Goal: Obtain resource: Download file/media

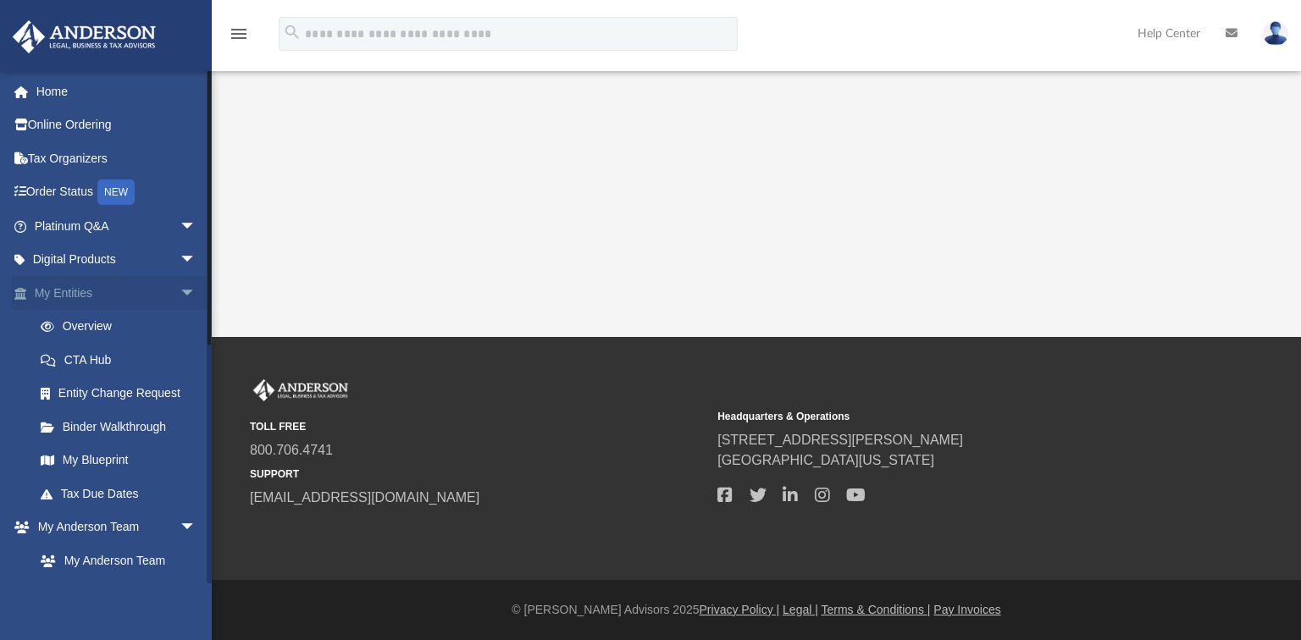
click at [99, 300] on link "My Entities arrow_drop_down" at bounding box center [117, 293] width 210 height 34
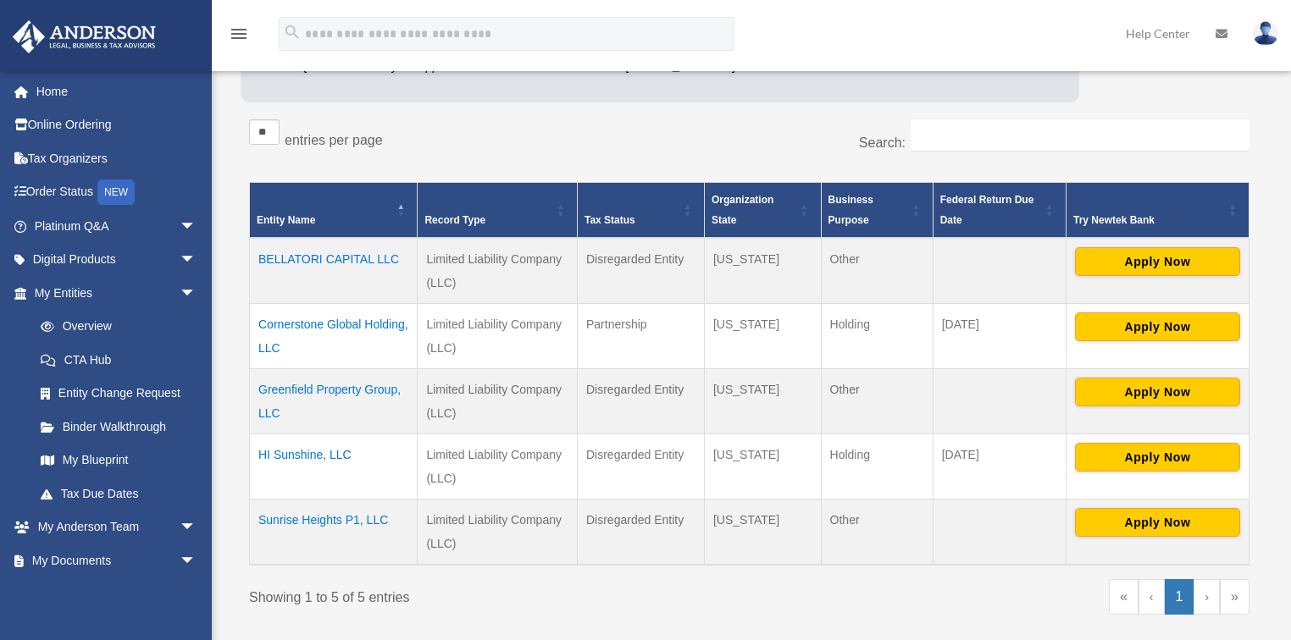
scroll to position [271, 0]
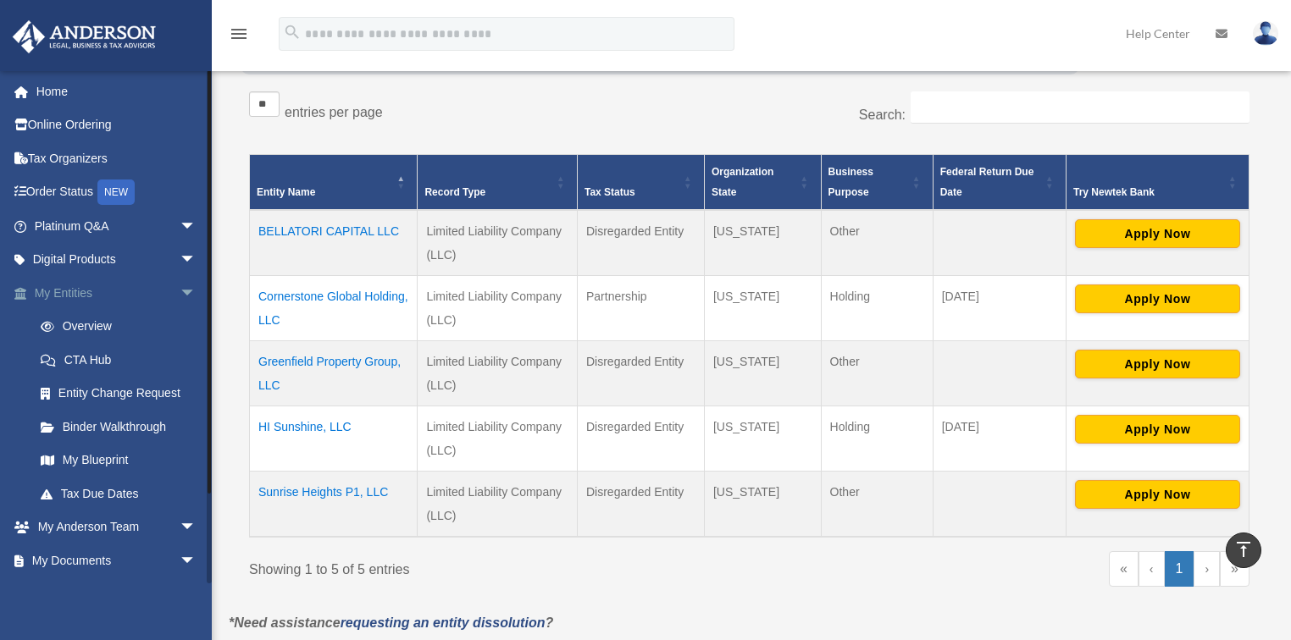
click at [180, 290] on span "arrow_drop_down" at bounding box center [197, 293] width 34 height 35
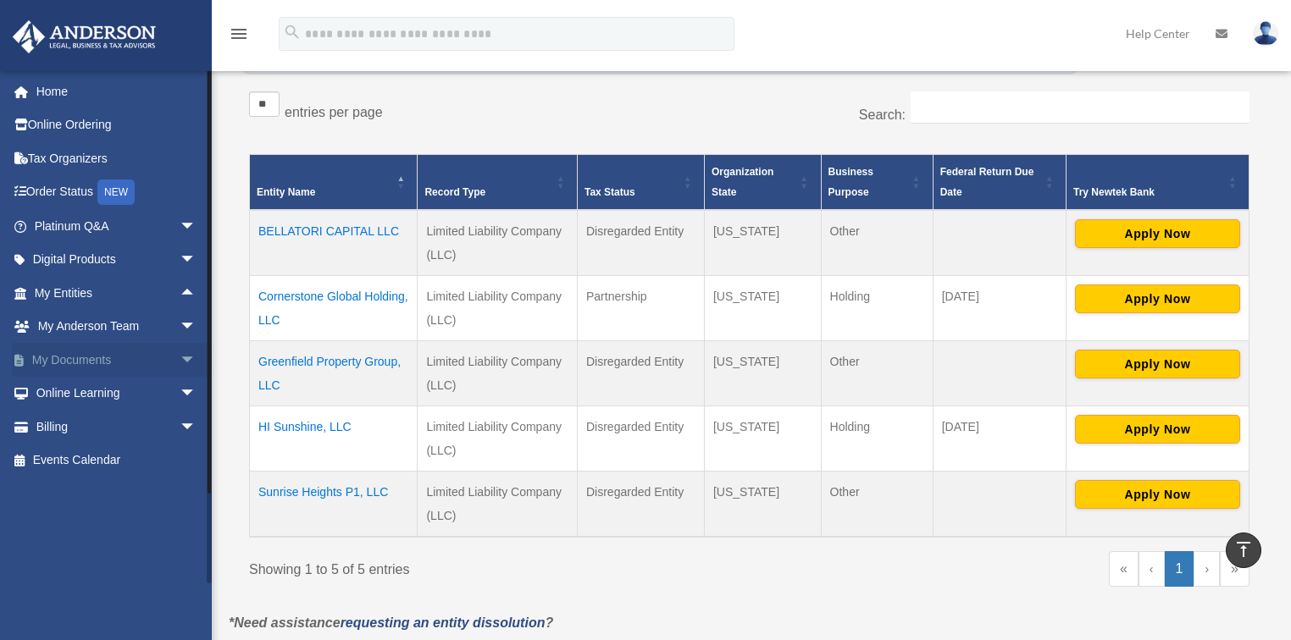
click at [124, 352] on link "My Documents arrow_drop_down" at bounding box center [117, 360] width 210 height 34
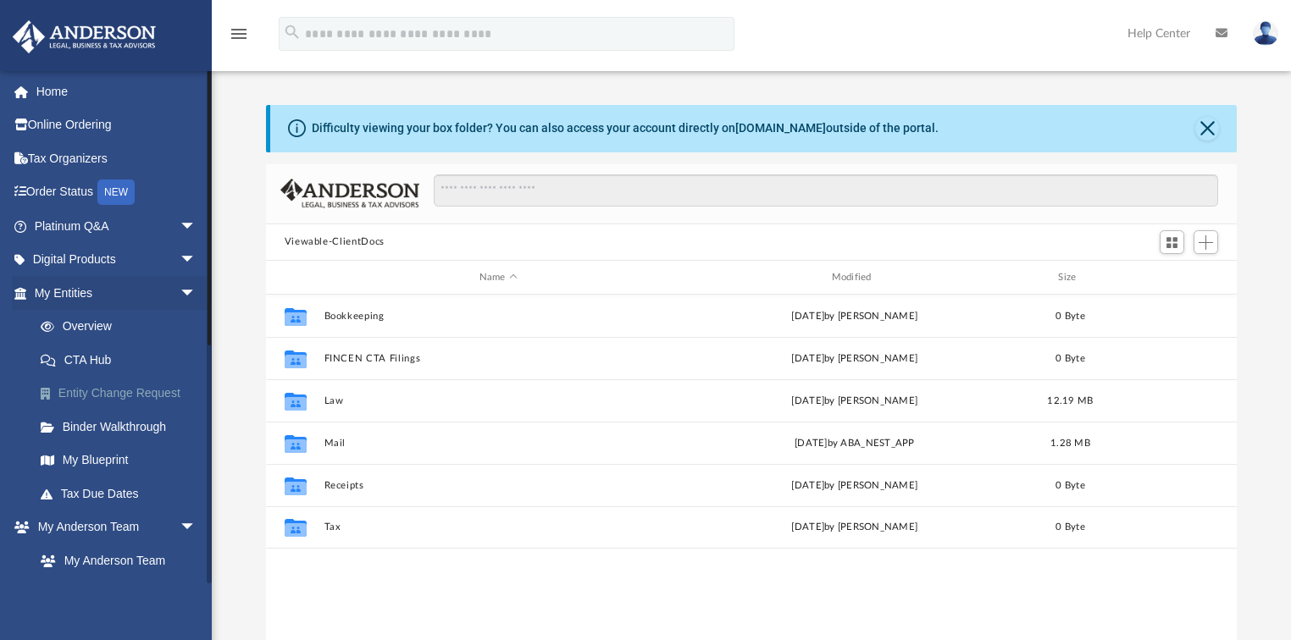
scroll to position [374, 961]
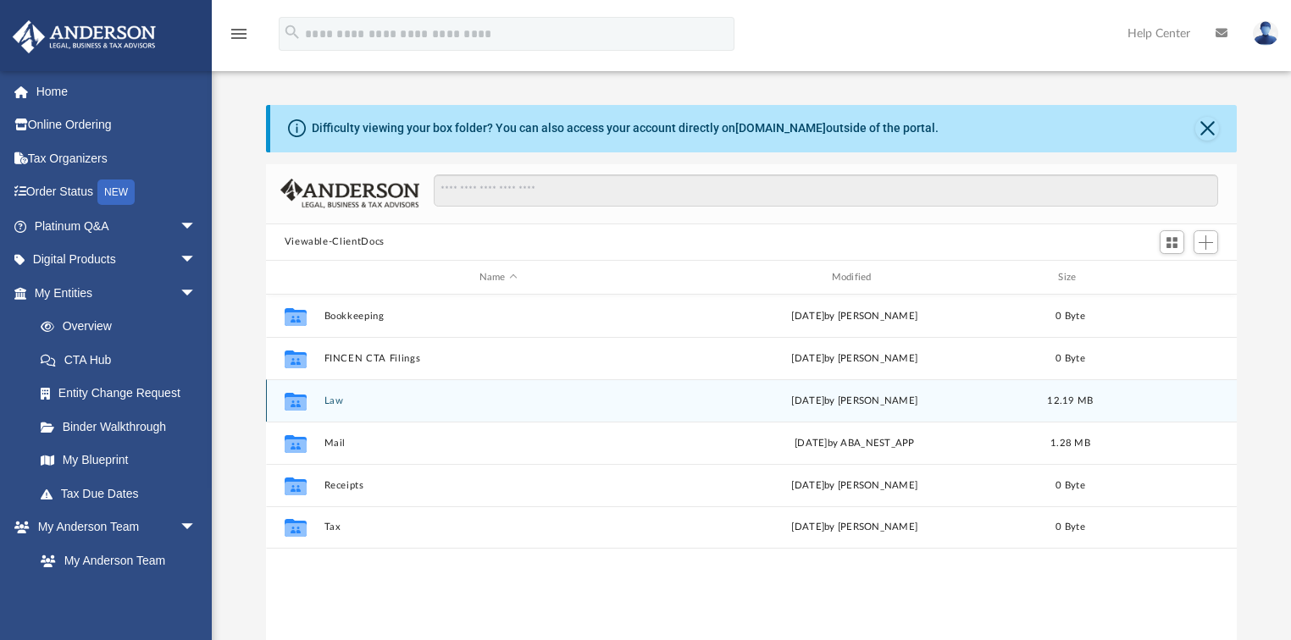
click at [357, 396] on button "Law" at bounding box center [498, 401] width 349 height 11
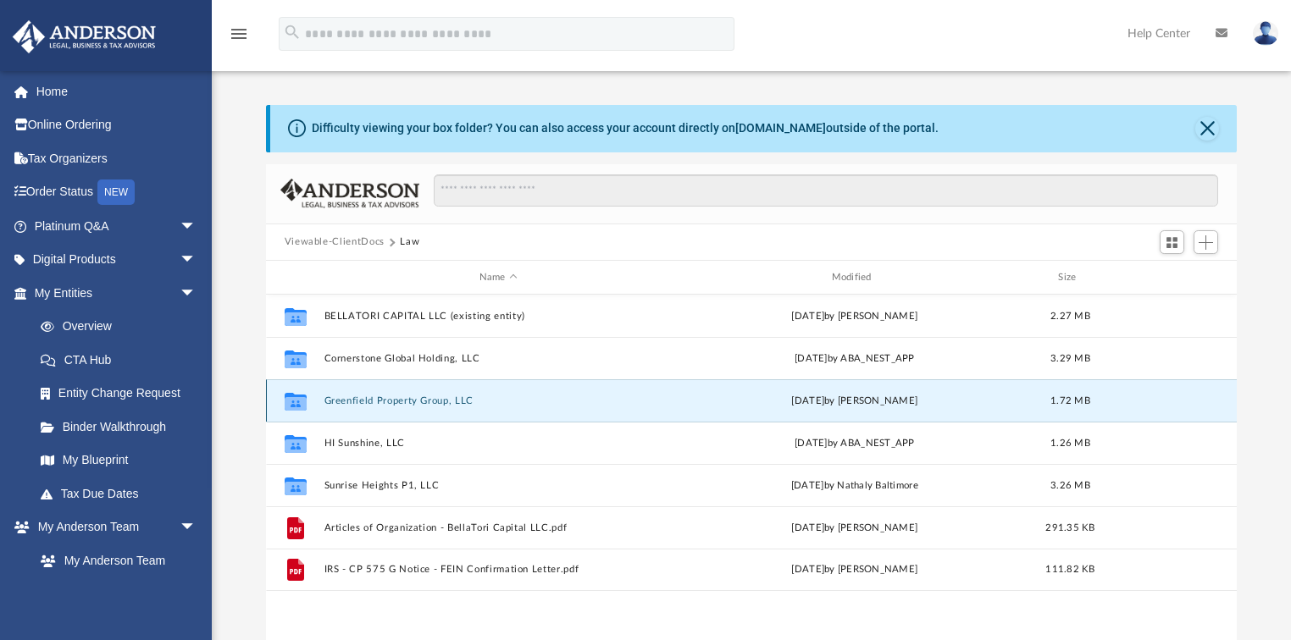
click at [426, 399] on button "Greenfield Property Group, LLC" at bounding box center [498, 401] width 349 height 11
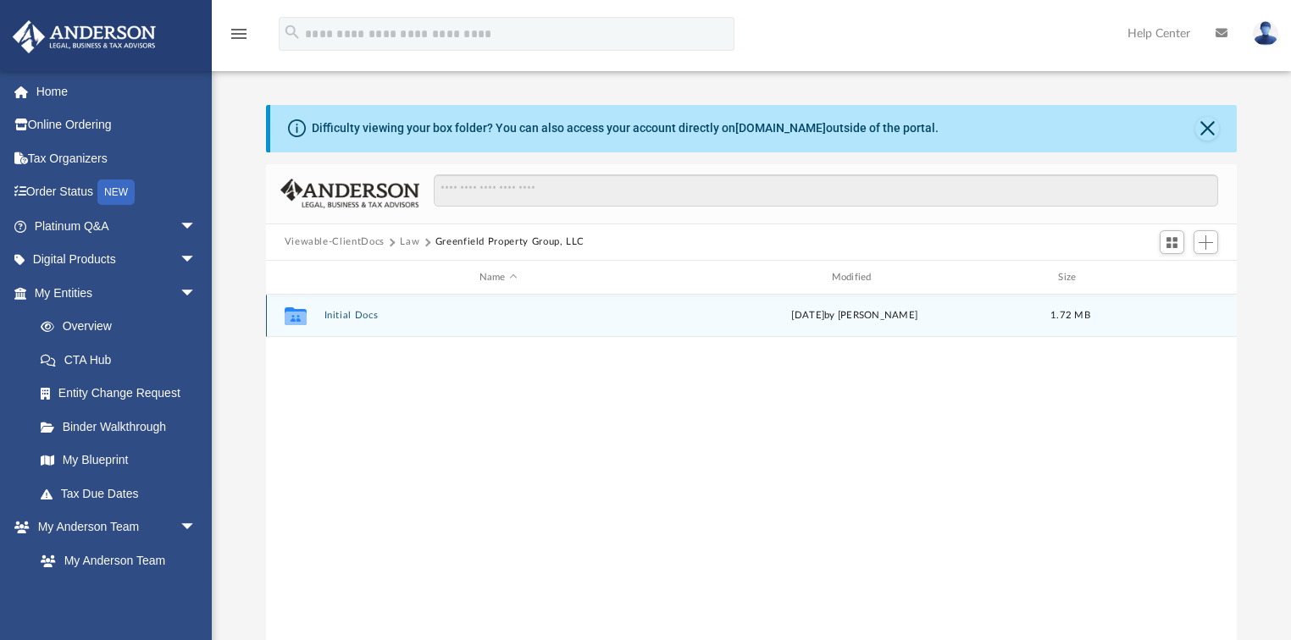
click at [374, 314] on button "Initial Docs" at bounding box center [498, 316] width 349 height 11
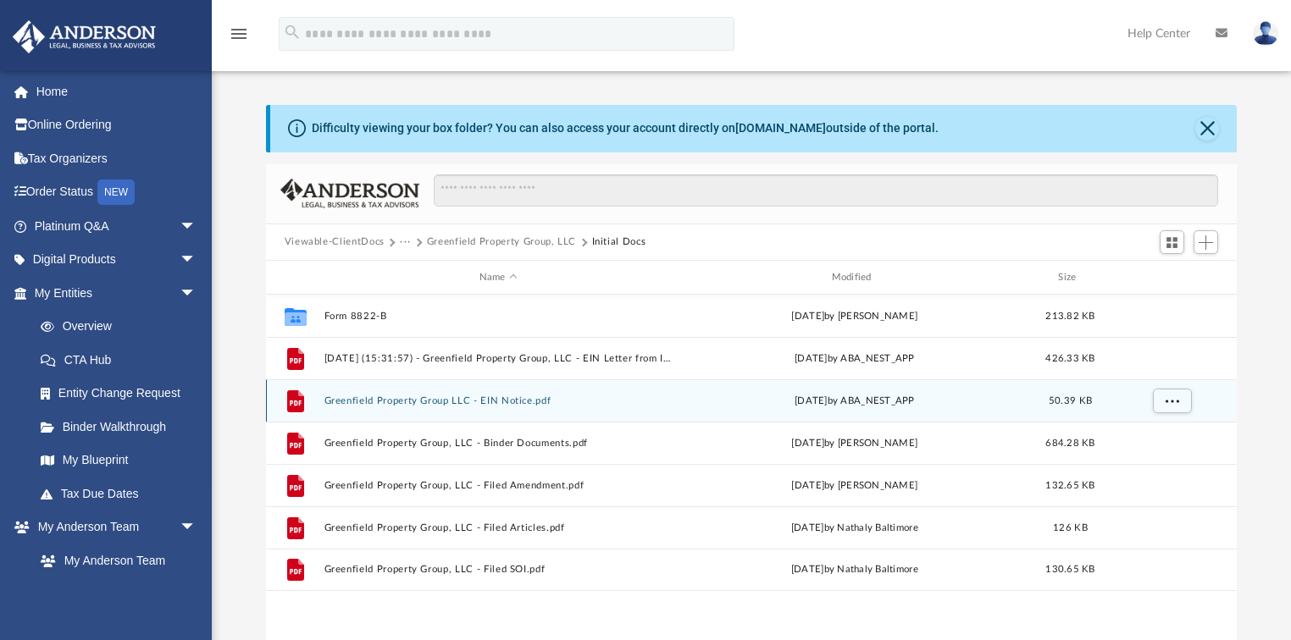
click at [525, 405] on button "Greenfield Property Group LLC - EIN Notice.pdf" at bounding box center [498, 401] width 349 height 11
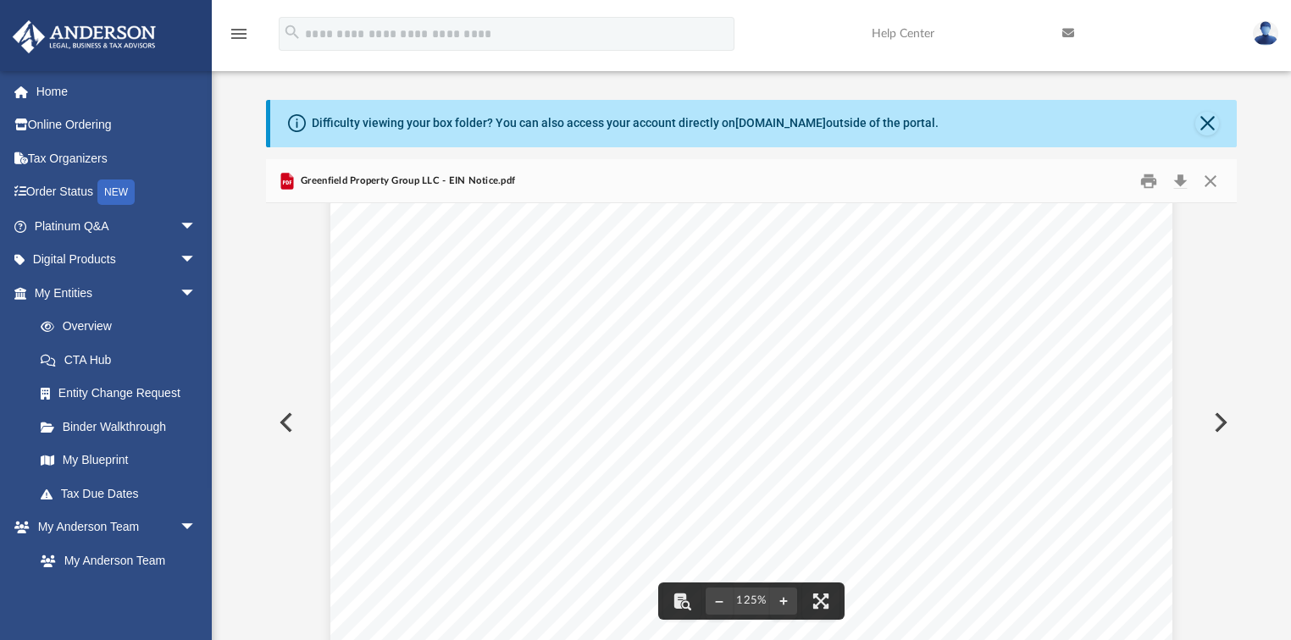
scroll to position [0, 0]
click at [1148, 180] on button "Print" at bounding box center [1149, 181] width 34 height 26
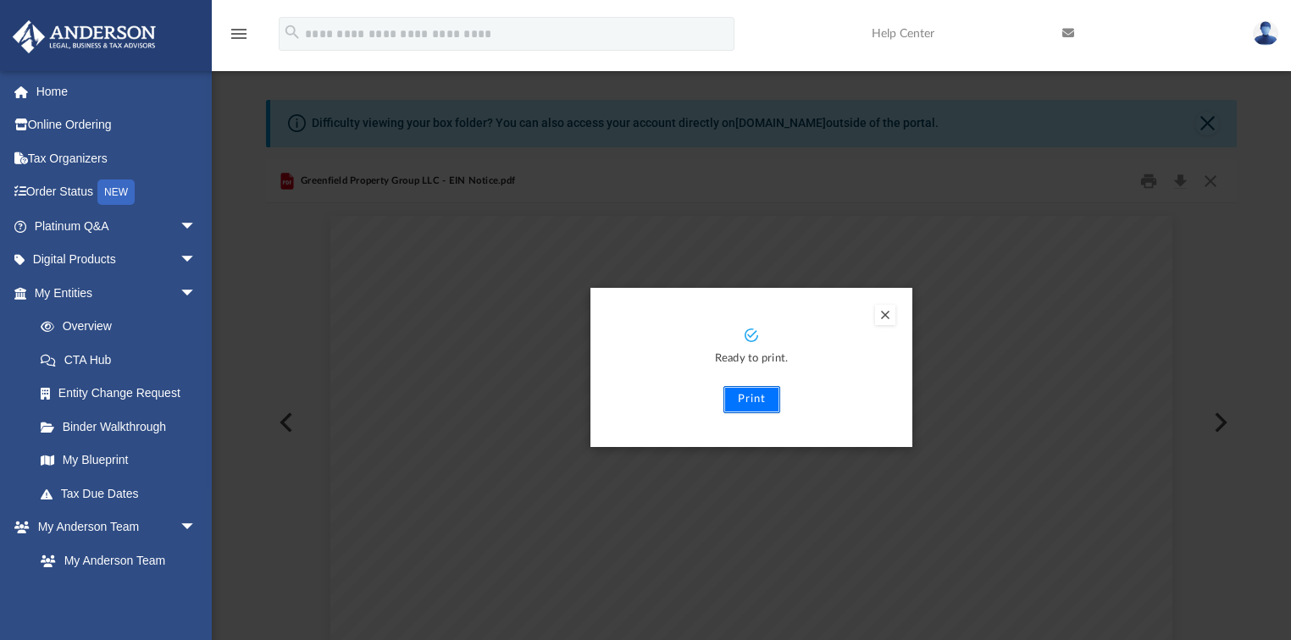
click at [755, 404] on button "Print" at bounding box center [751, 399] width 57 height 27
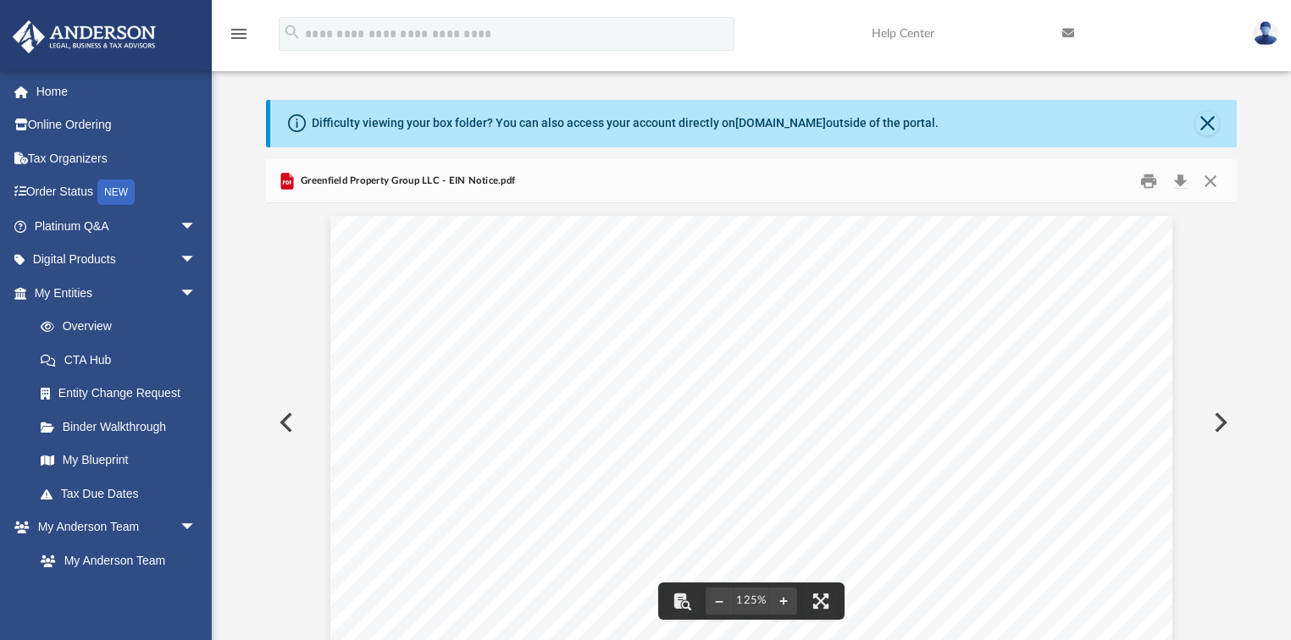
click at [292, 422] on button "Preview" at bounding box center [284, 422] width 37 height 47
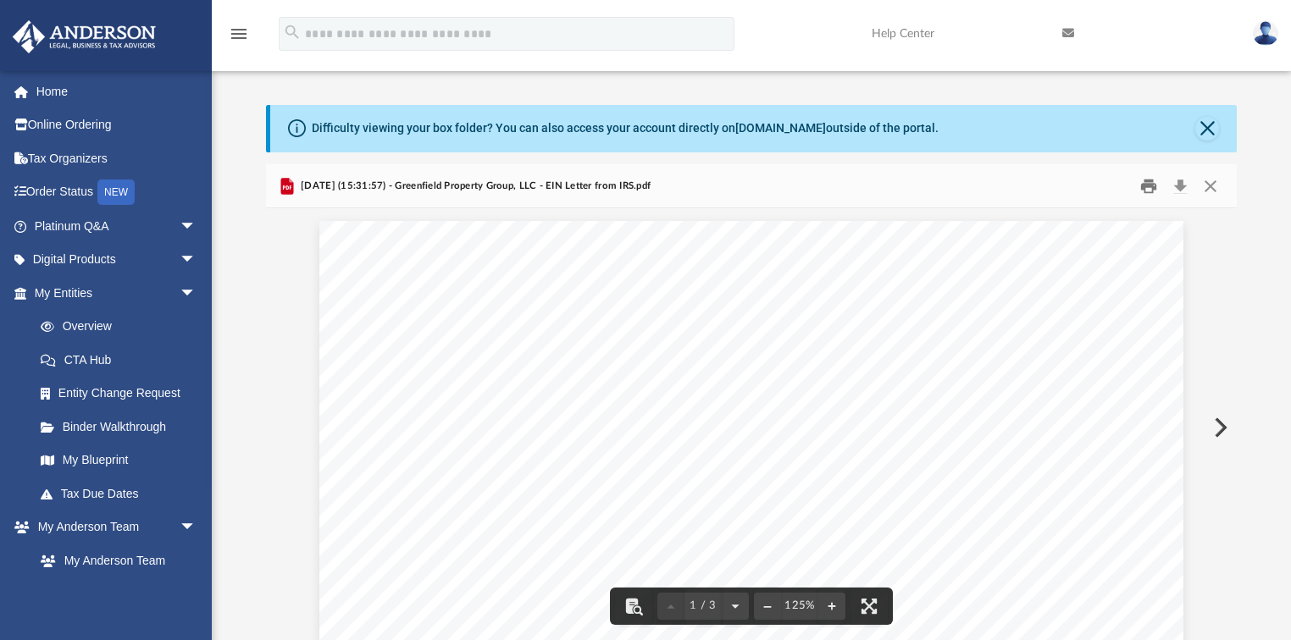
click at [1146, 186] on button "Print" at bounding box center [1149, 186] width 34 height 26
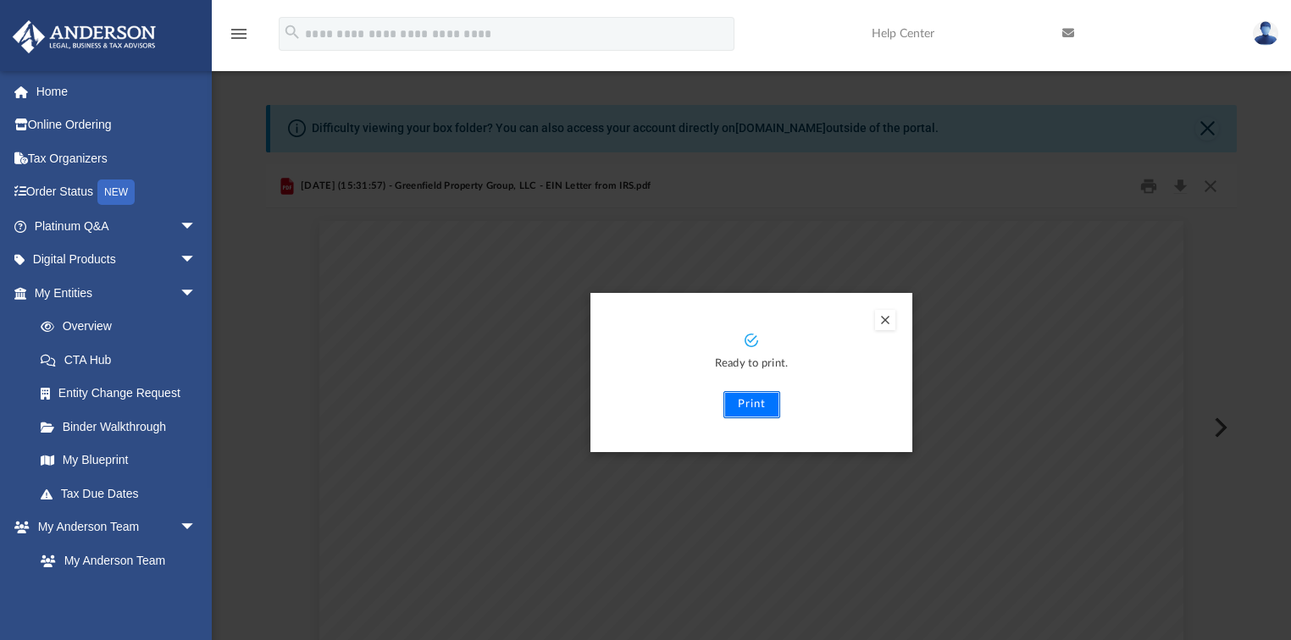
click at [764, 407] on button "Print" at bounding box center [751, 404] width 57 height 27
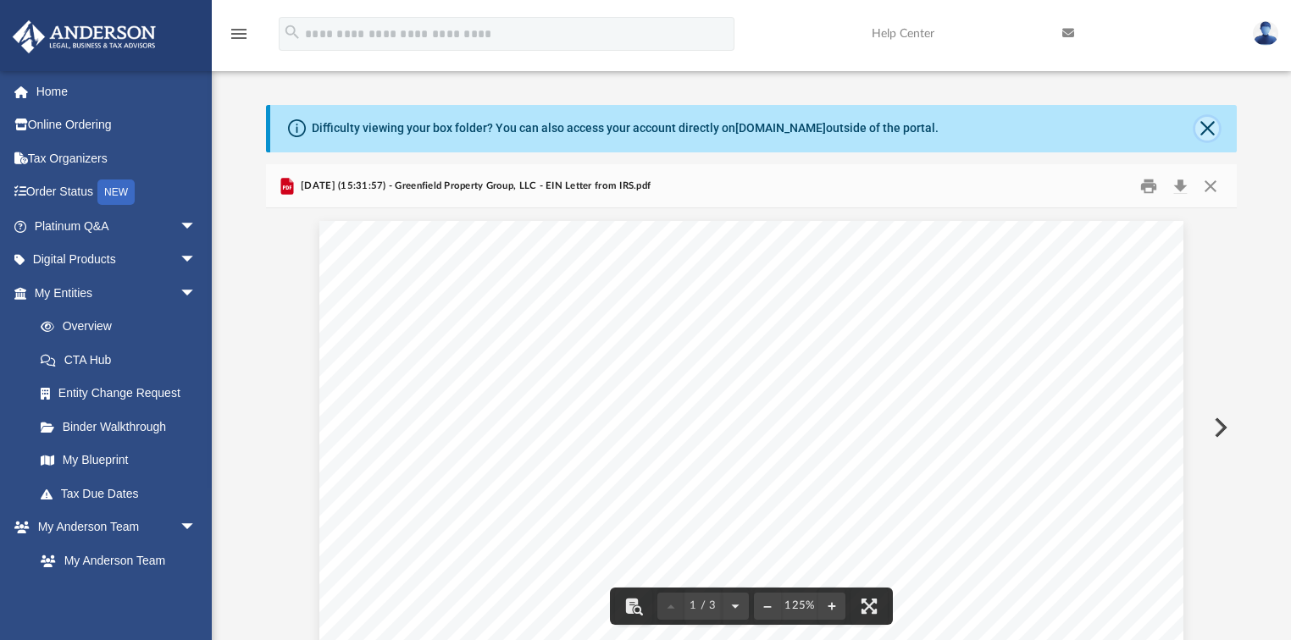
click at [1209, 119] on button "Close" at bounding box center [1207, 129] width 24 height 24
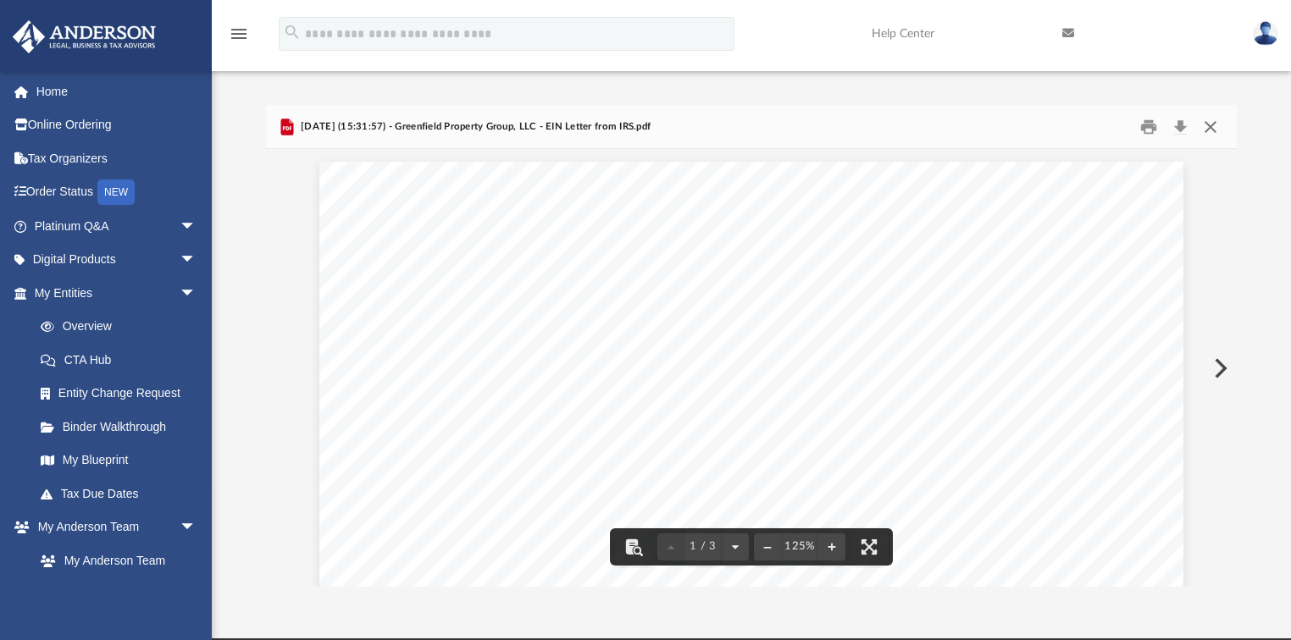
click at [1212, 125] on button "Close" at bounding box center [1210, 127] width 30 height 26
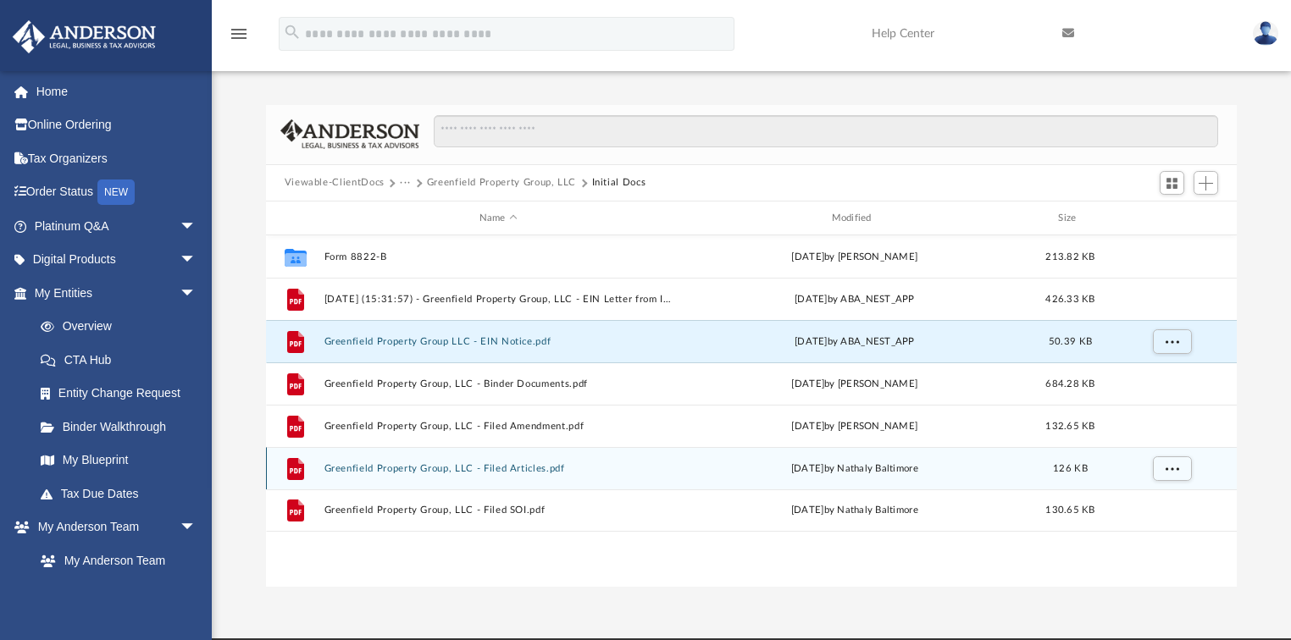
click at [490, 468] on button "Greenfield Property Group, LLC - Filed Articles.pdf" at bounding box center [498, 468] width 349 height 11
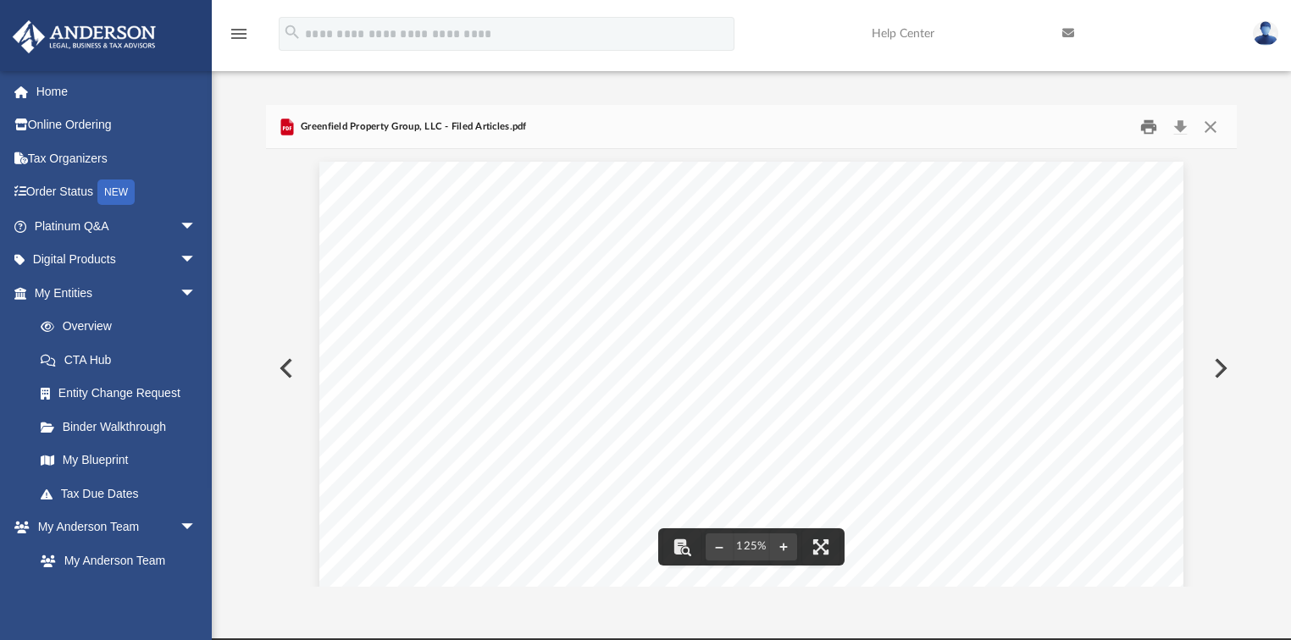
click at [1151, 122] on button "Print" at bounding box center [1149, 127] width 34 height 26
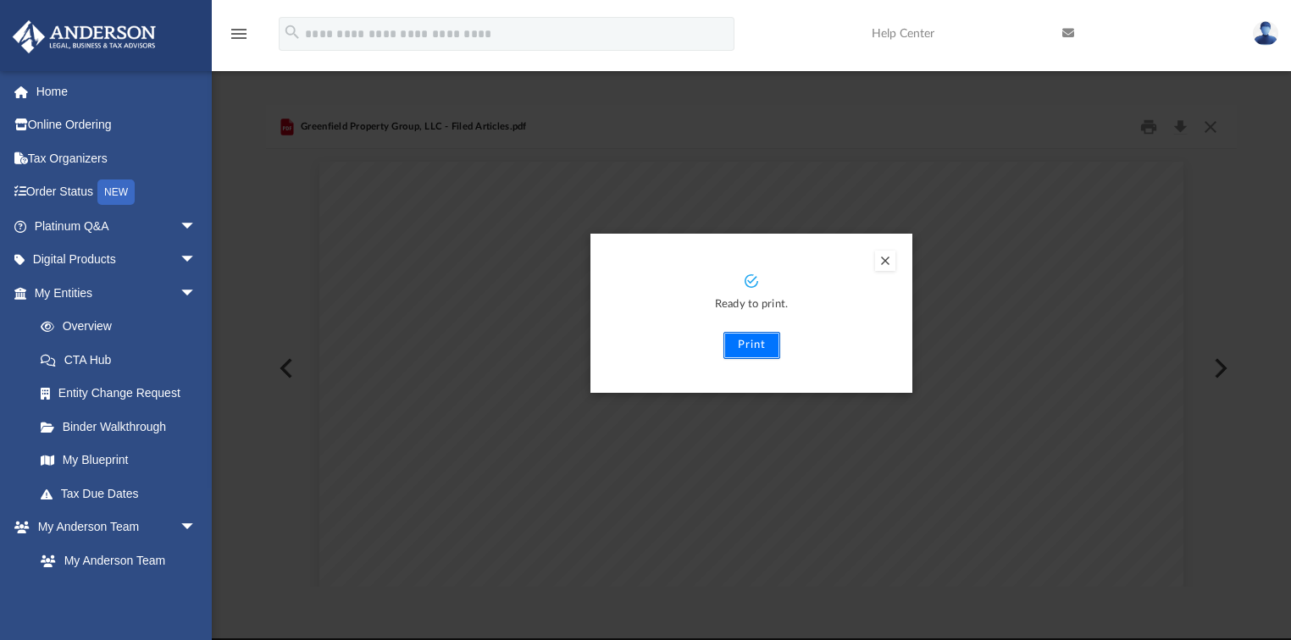
click at [758, 352] on button "Print" at bounding box center [751, 345] width 57 height 27
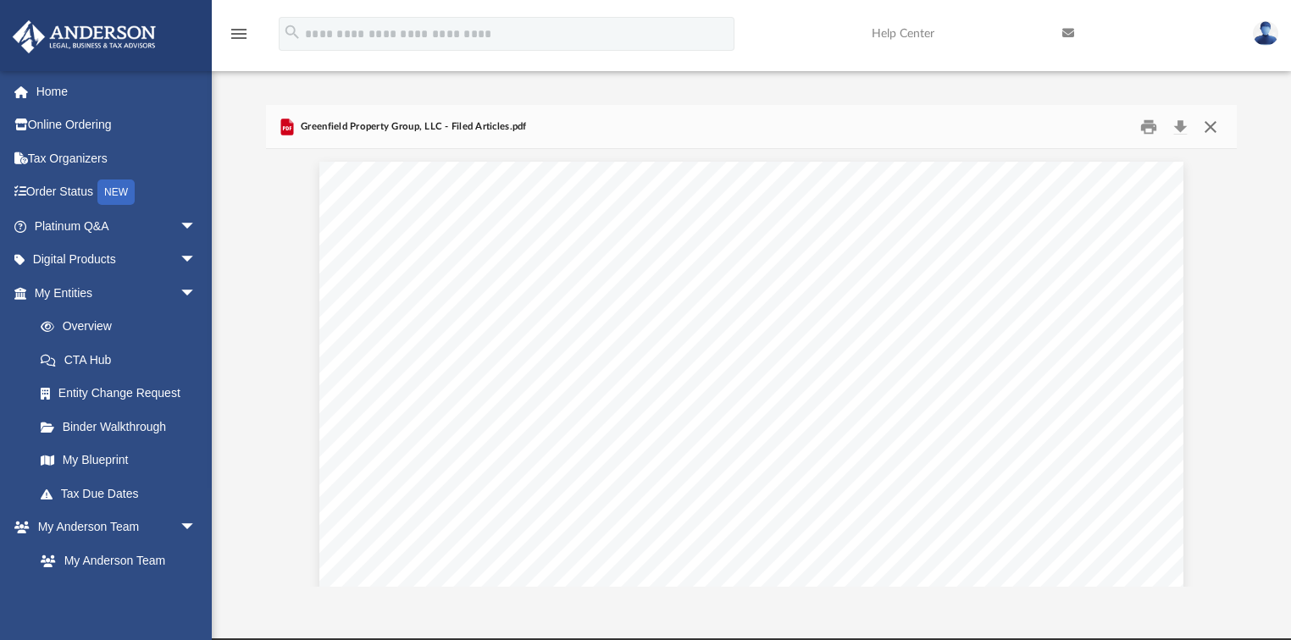
click at [1213, 122] on button "Close" at bounding box center [1210, 127] width 30 height 26
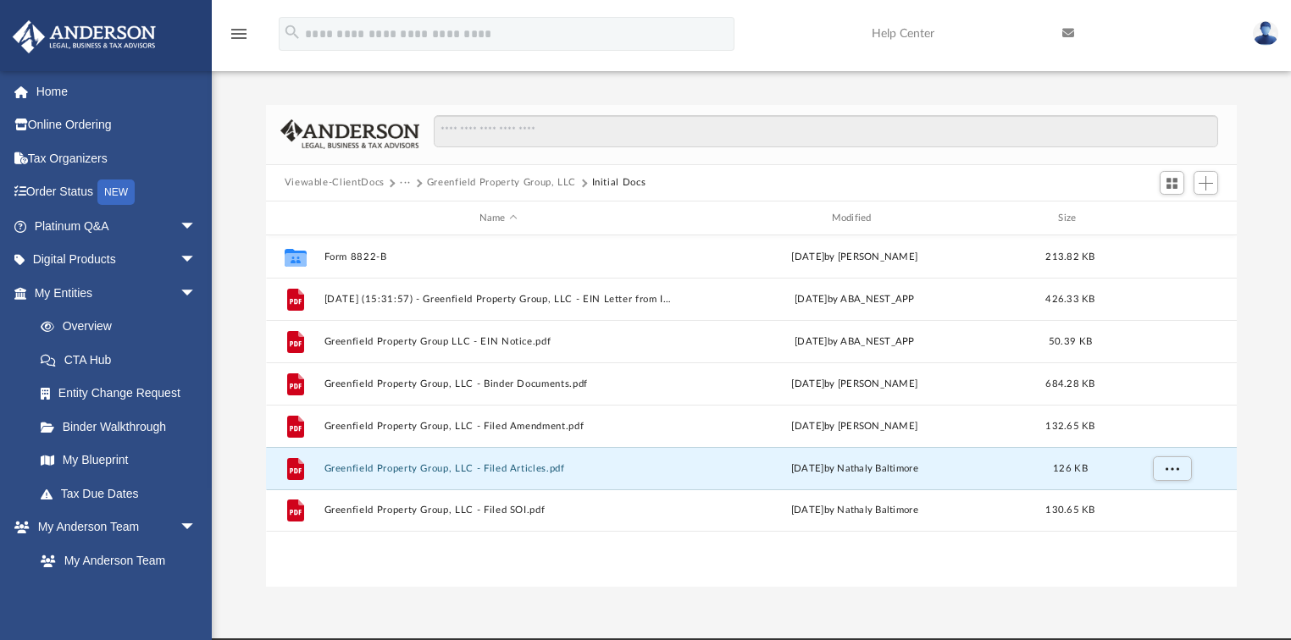
click at [336, 180] on button "Viewable-ClientDocs" at bounding box center [335, 182] width 100 height 15
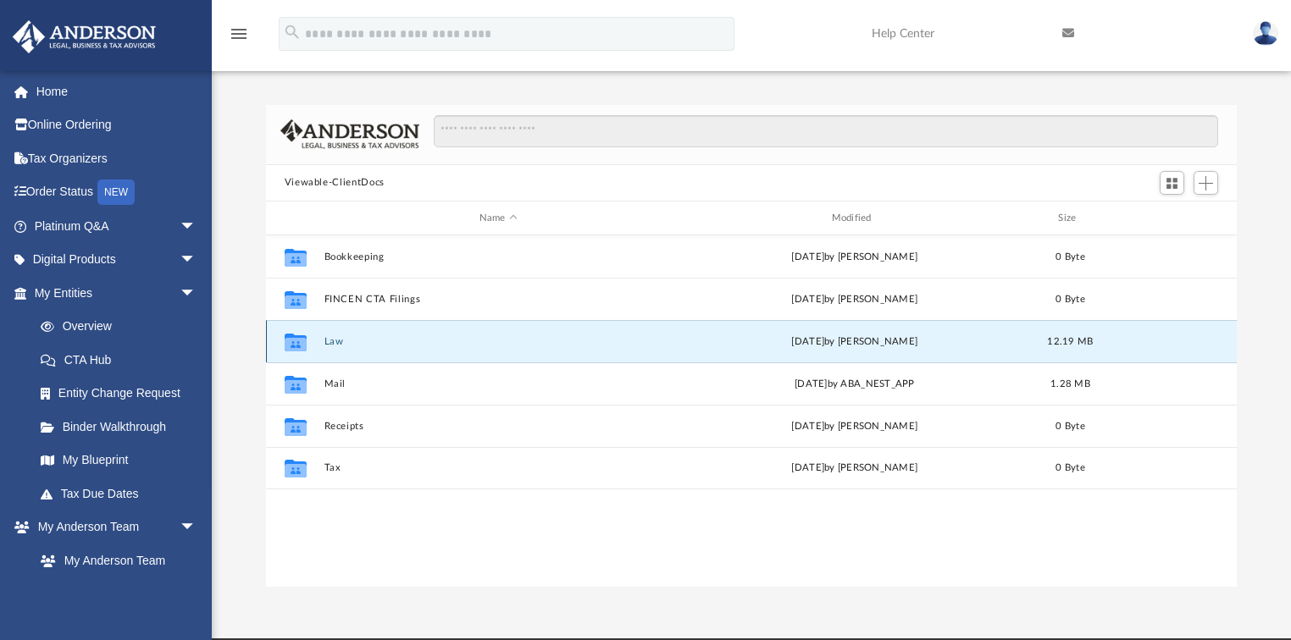
click at [335, 346] on button "Law" at bounding box center [498, 341] width 349 height 11
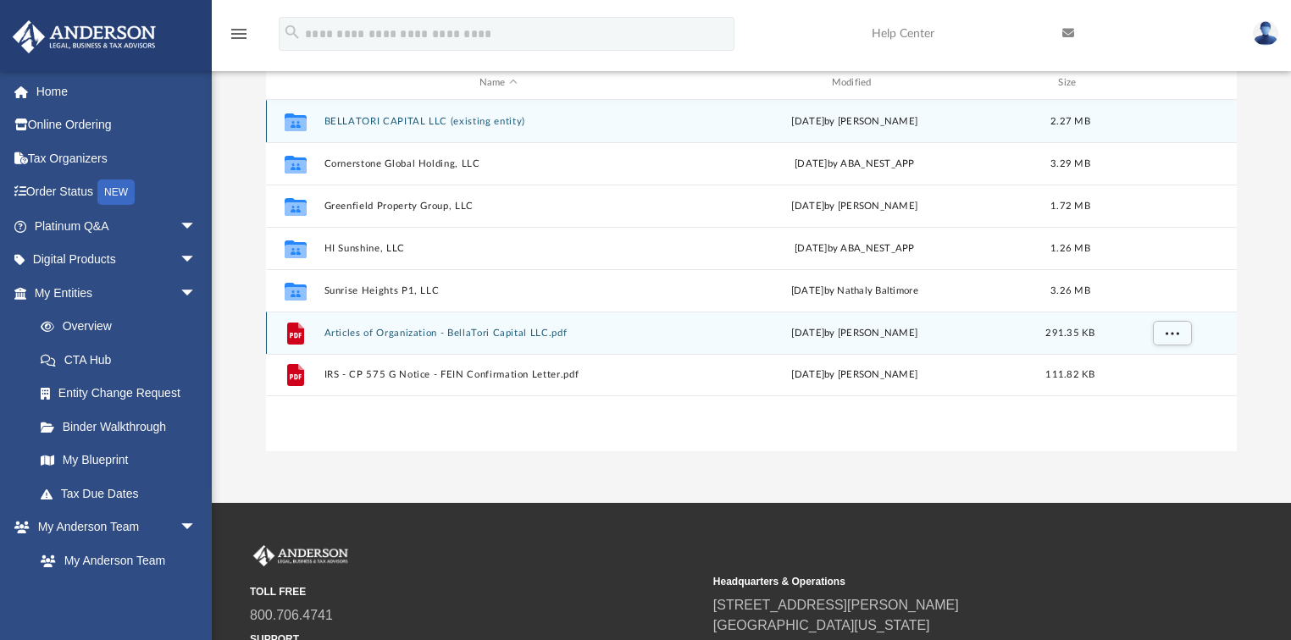
scroll to position [68, 0]
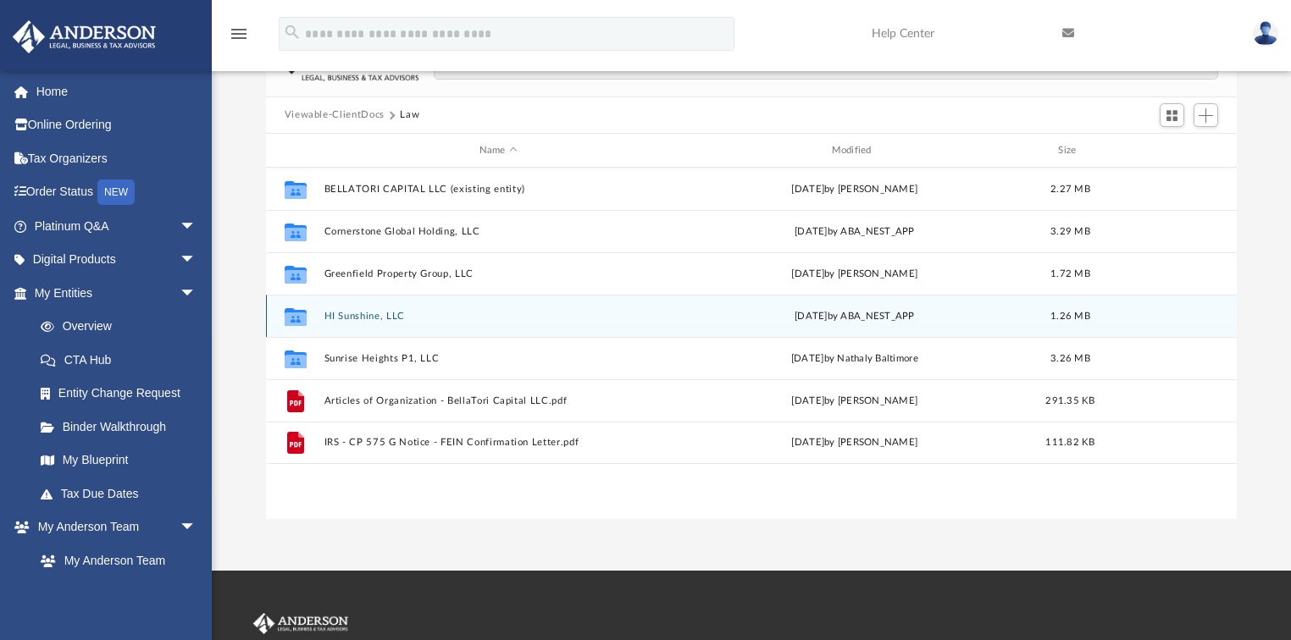
click at [360, 316] on button "HI Sunshine, LLC" at bounding box center [498, 316] width 349 height 11
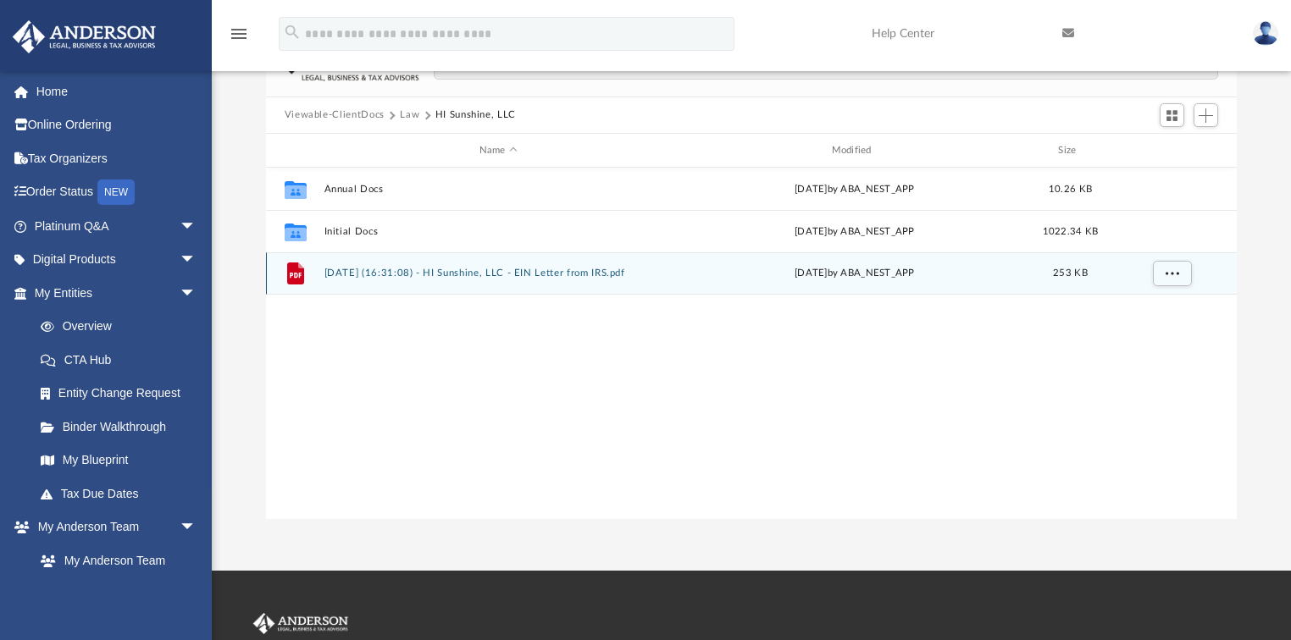
click at [410, 273] on button "2024.06.18 (16:31:08) - HI Sunshine, LLC - EIN Letter from IRS.pdf" at bounding box center [498, 274] width 349 height 11
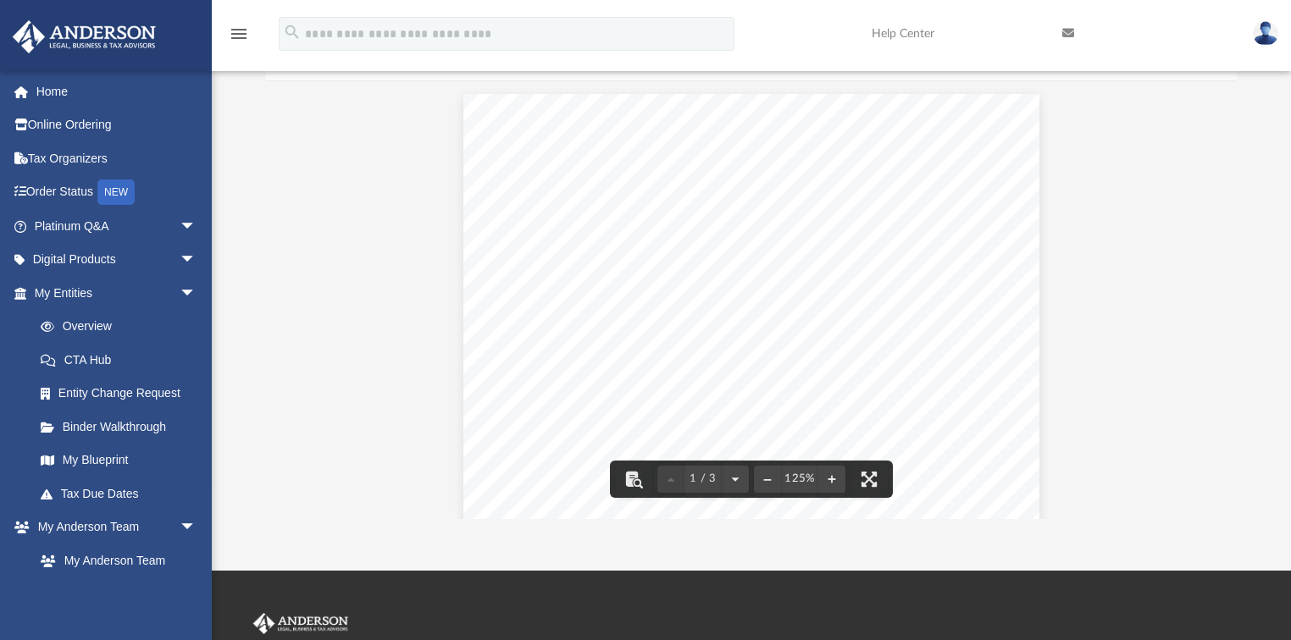
scroll to position [0, 0]
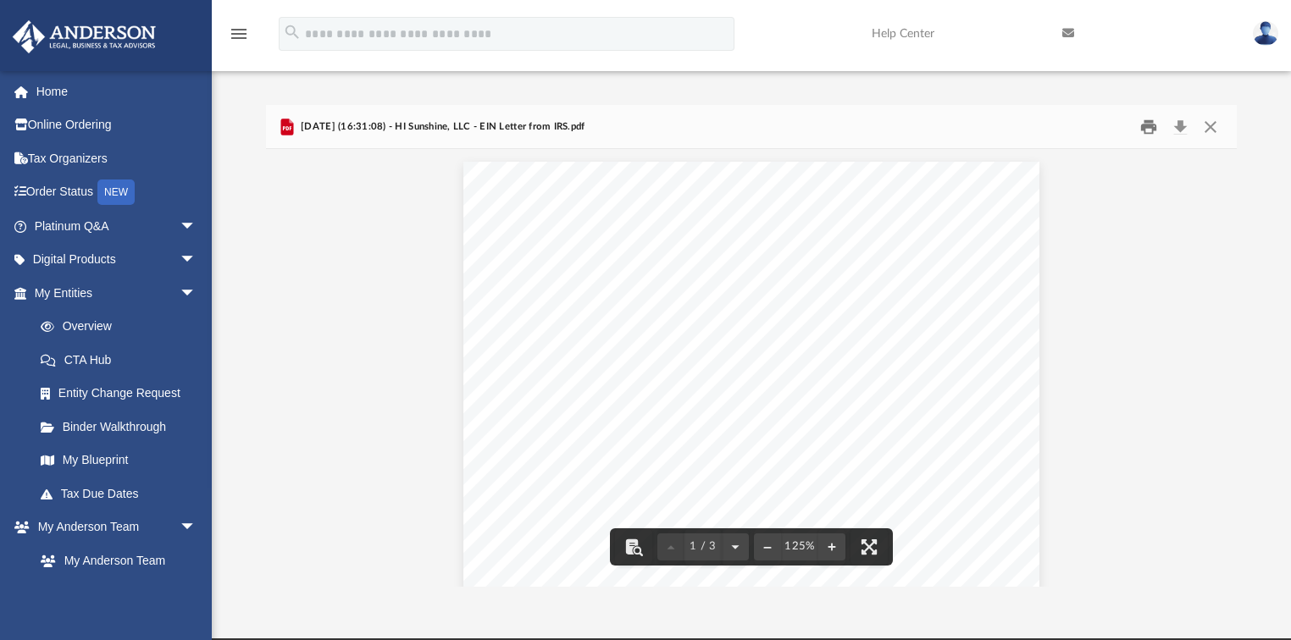
click at [1147, 123] on button "Print" at bounding box center [1149, 127] width 34 height 26
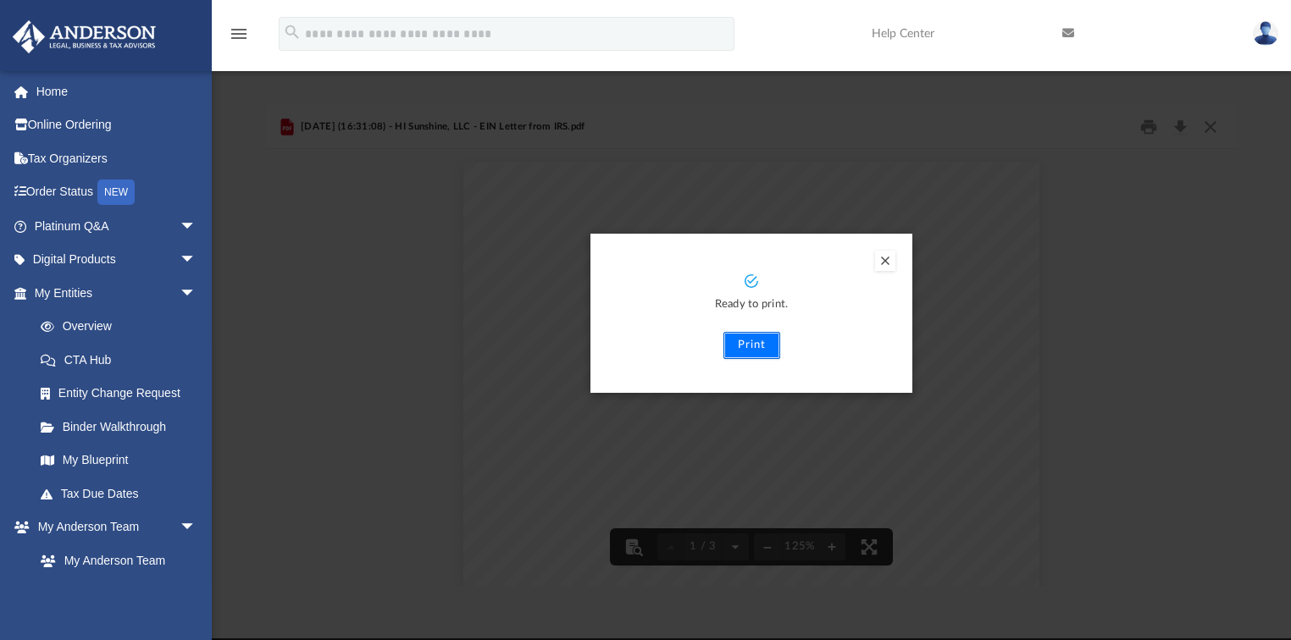
click at [748, 351] on button "Print" at bounding box center [751, 345] width 57 height 27
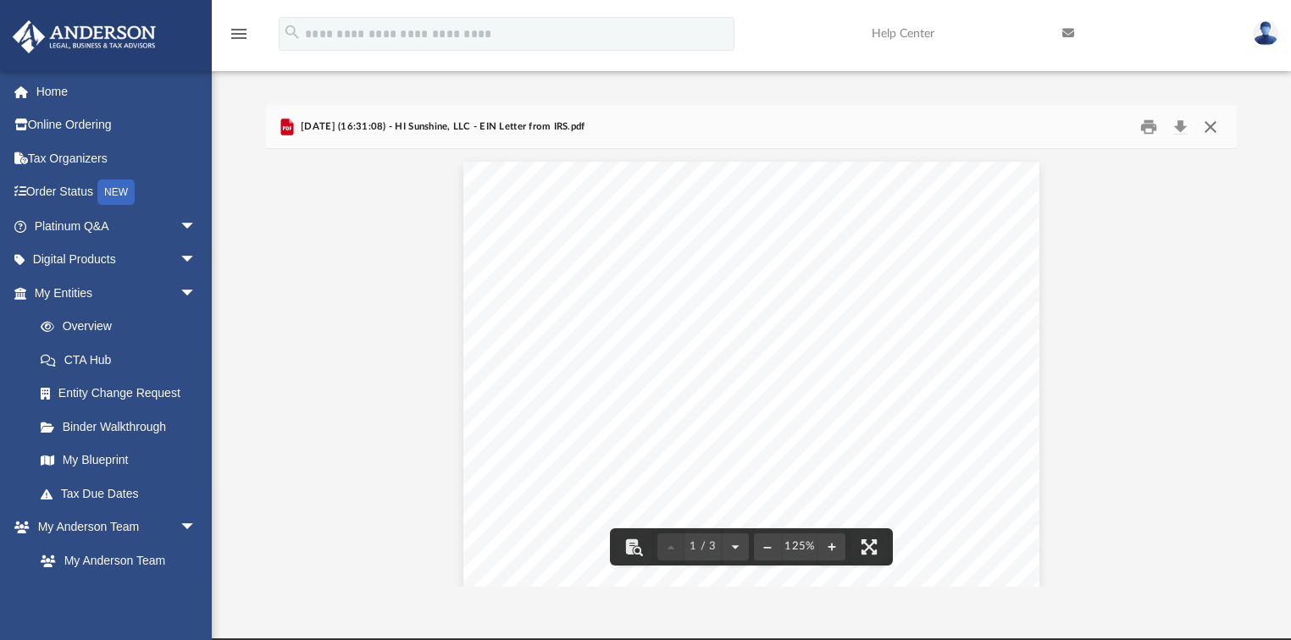
click at [1217, 122] on button "Close" at bounding box center [1210, 127] width 30 height 26
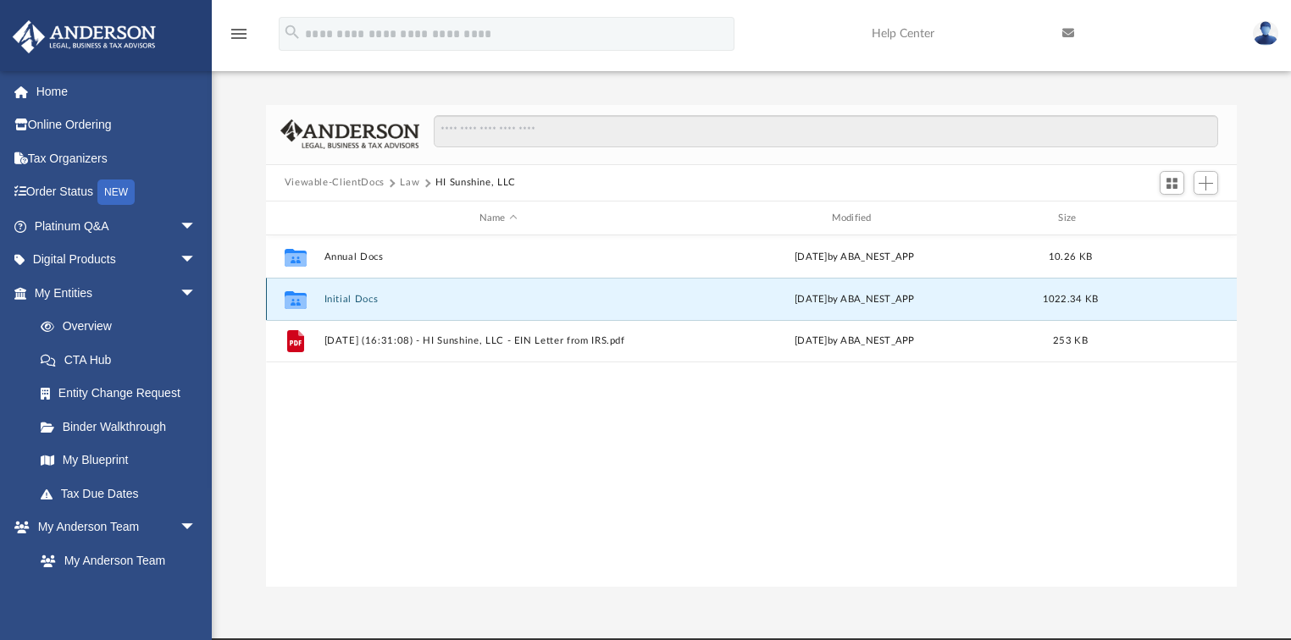
click at [376, 300] on button "Initial Docs" at bounding box center [498, 299] width 349 height 11
click at [376, 300] on button "HI Sunshine, LLC - Binder Documents.pdf" at bounding box center [498, 299] width 349 height 11
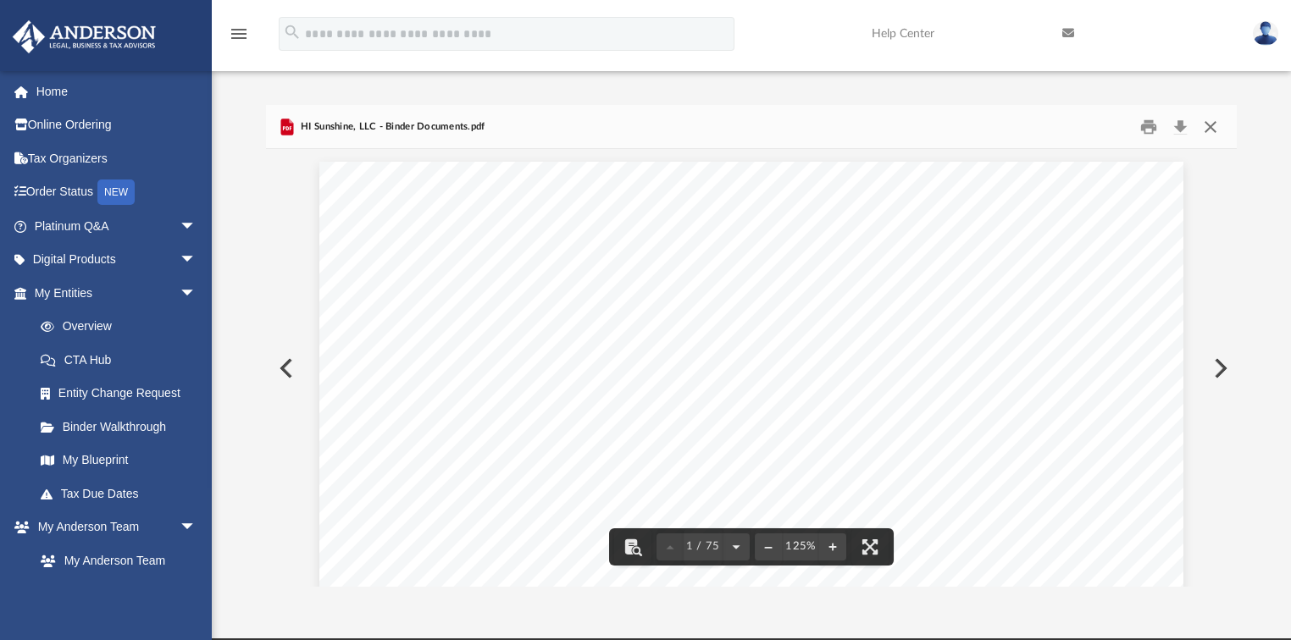
click at [1213, 125] on button "Close" at bounding box center [1210, 127] width 30 height 26
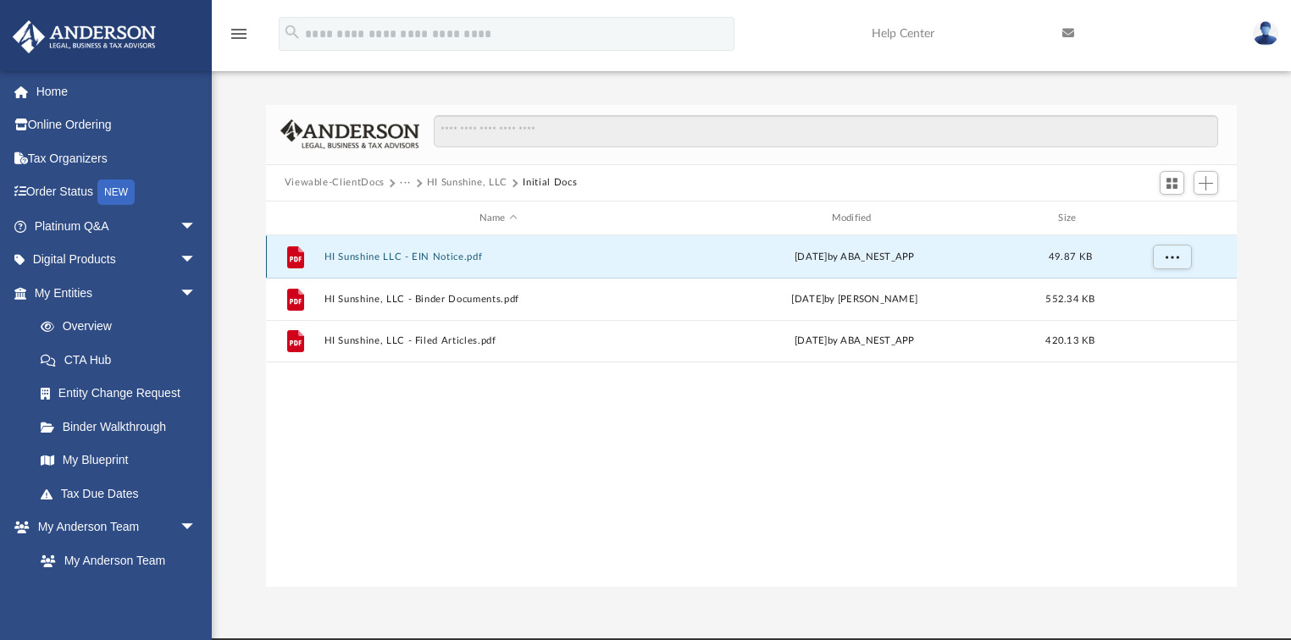
click at [462, 256] on button "HI Sunshine LLC - EIN Notice.pdf" at bounding box center [498, 257] width 349 height 11
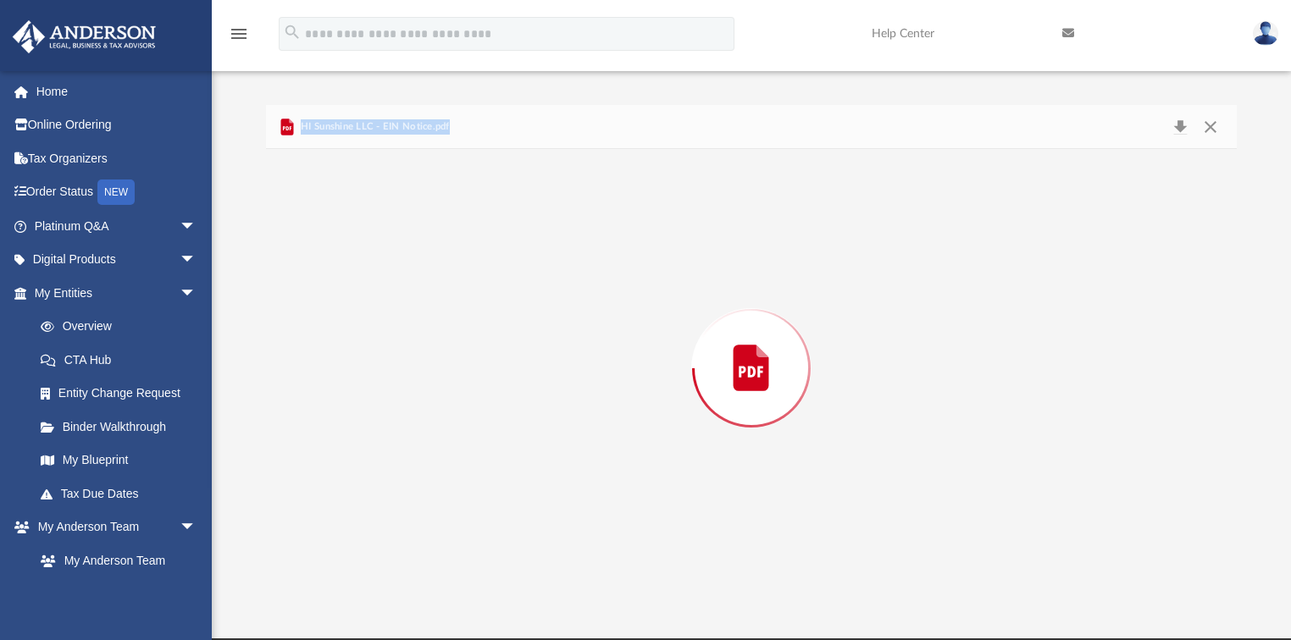
click at [462, 256] on div "Preview" at bounding box center [752, 367] width 972 height 437
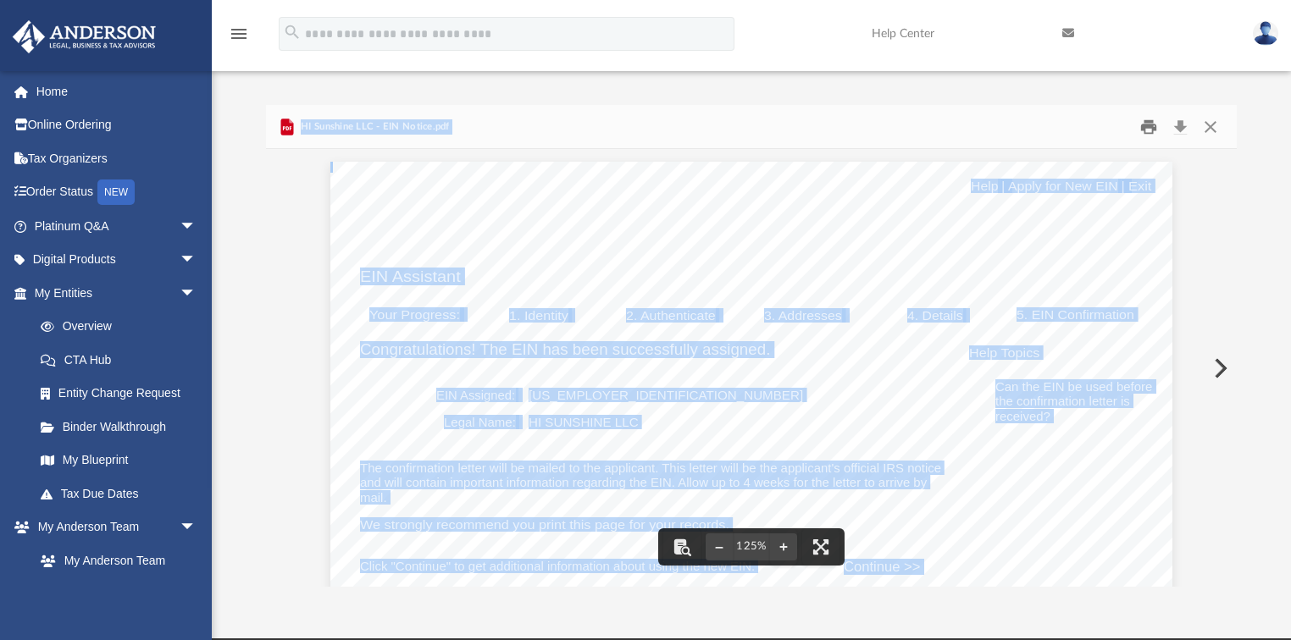
click at [1149, 124] on button "Print" at bounding box center [1149, 127] width 34 height 26
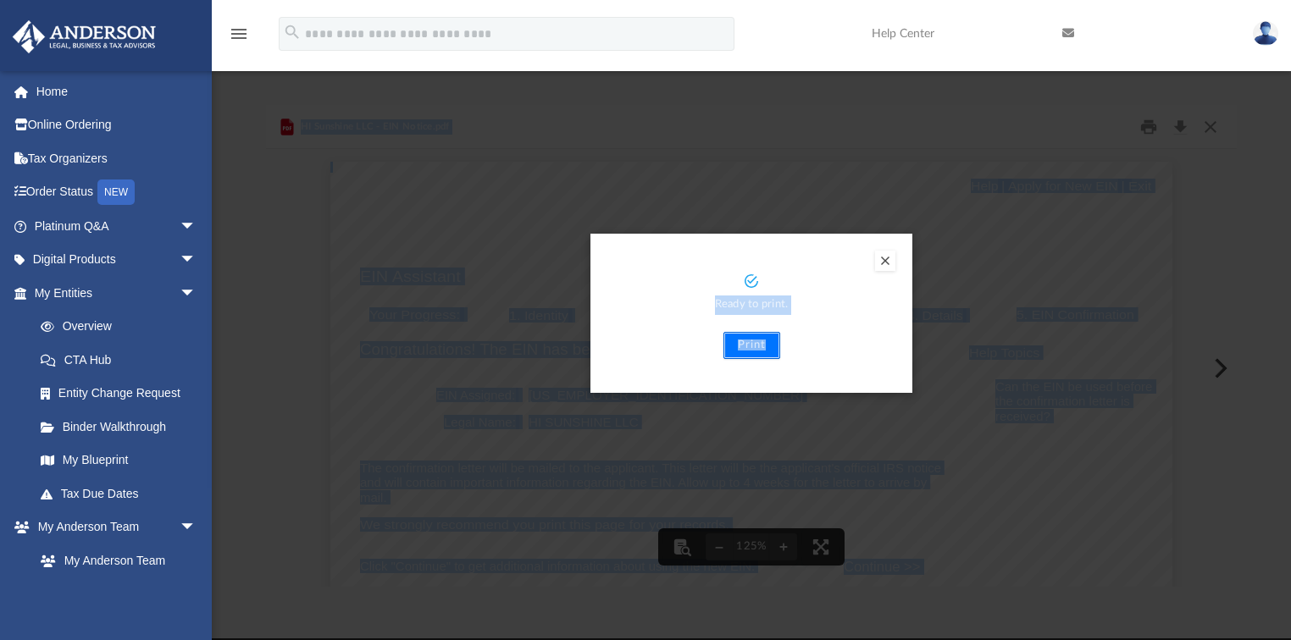
click at [734, 347] on button "Print" at bounding box center [751, 345] width 57 height 27
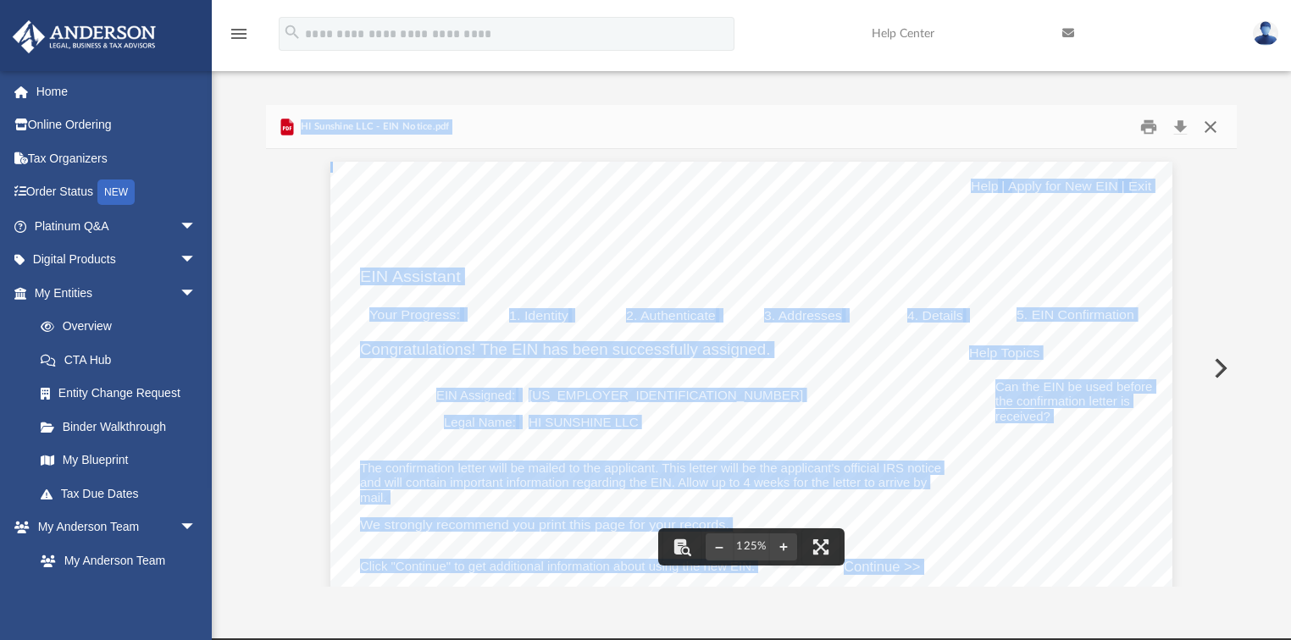
click at [1213, 116] on button "Close" at bounding box center [1210, 127] width 30 height 26
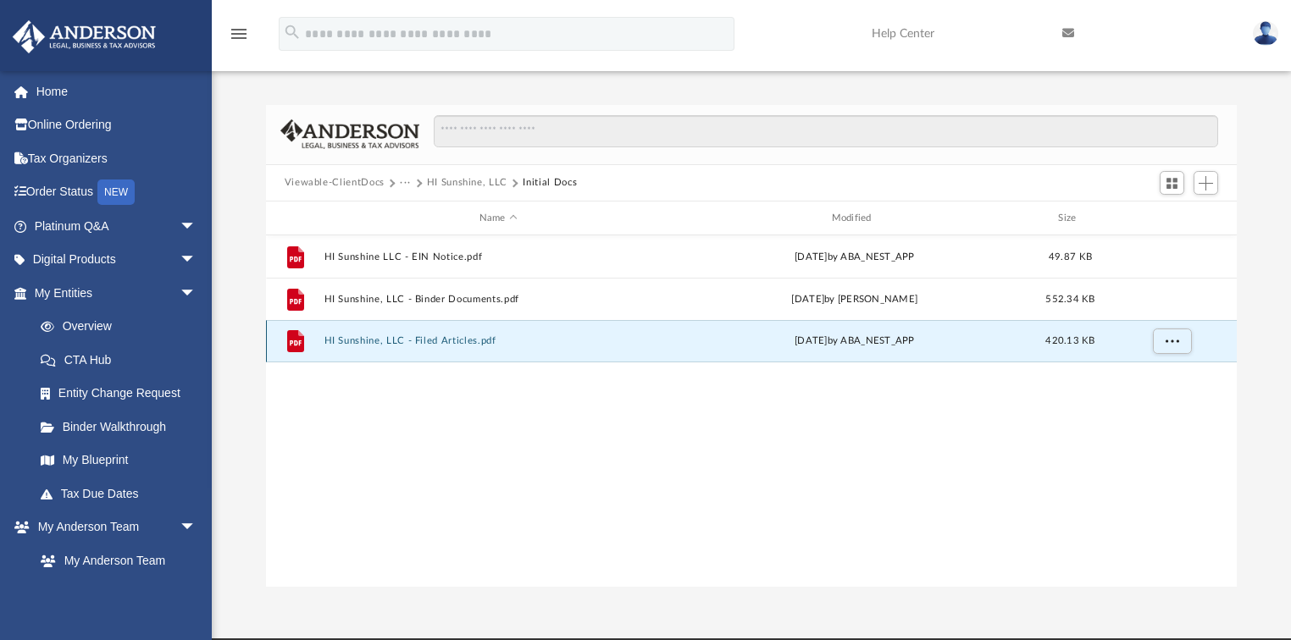
click at [474, 342] on button "HI Sunshine, LLC - Filed Articles.pdf" at bounding box center [498, 341] width 349 height 11
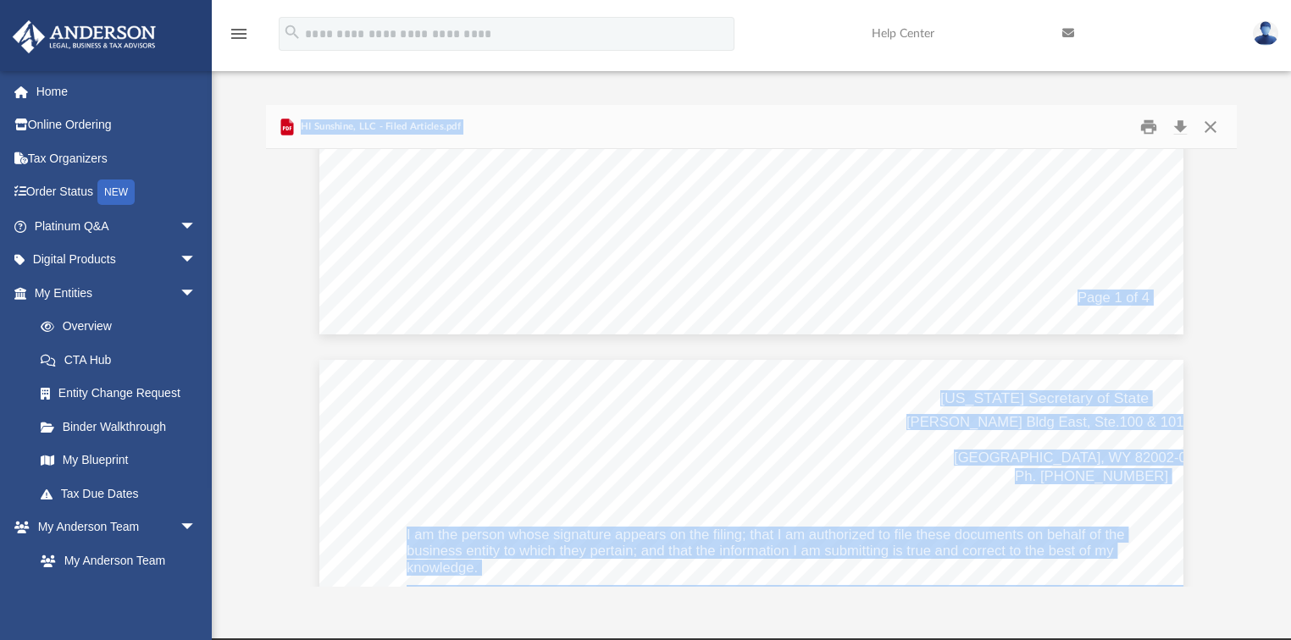
scroll to position [949, 0]
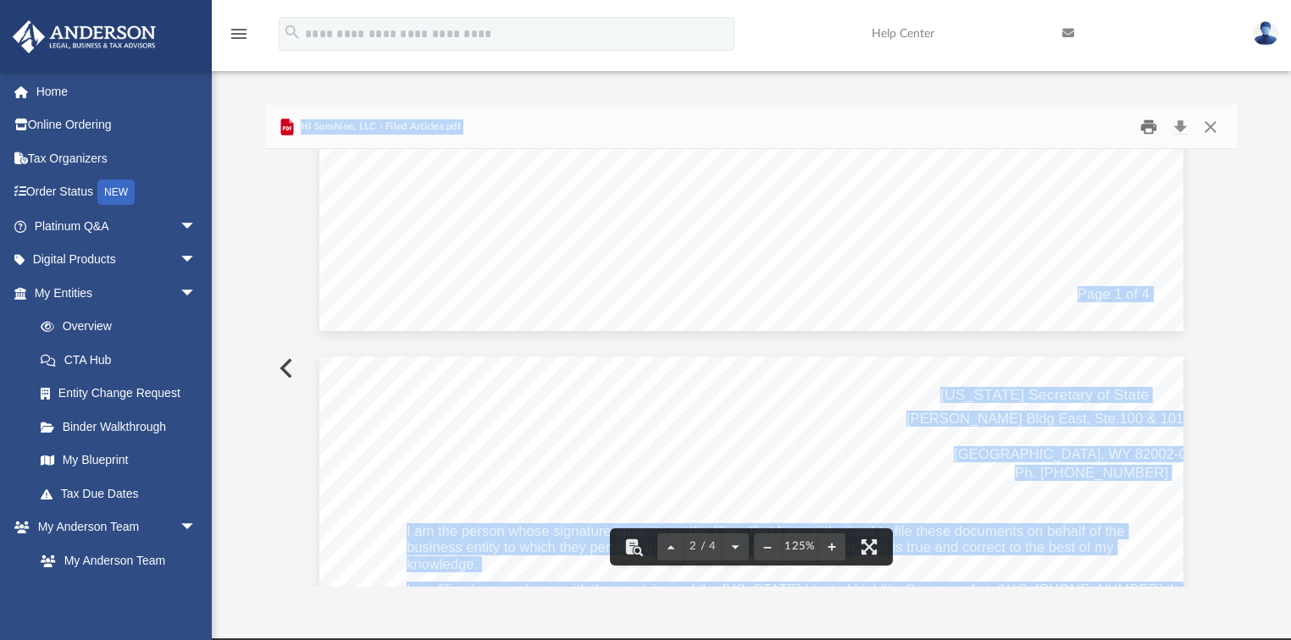
click at [1146, 124] on button "Print" at bounding box center [1149, 127] width 34 height 26
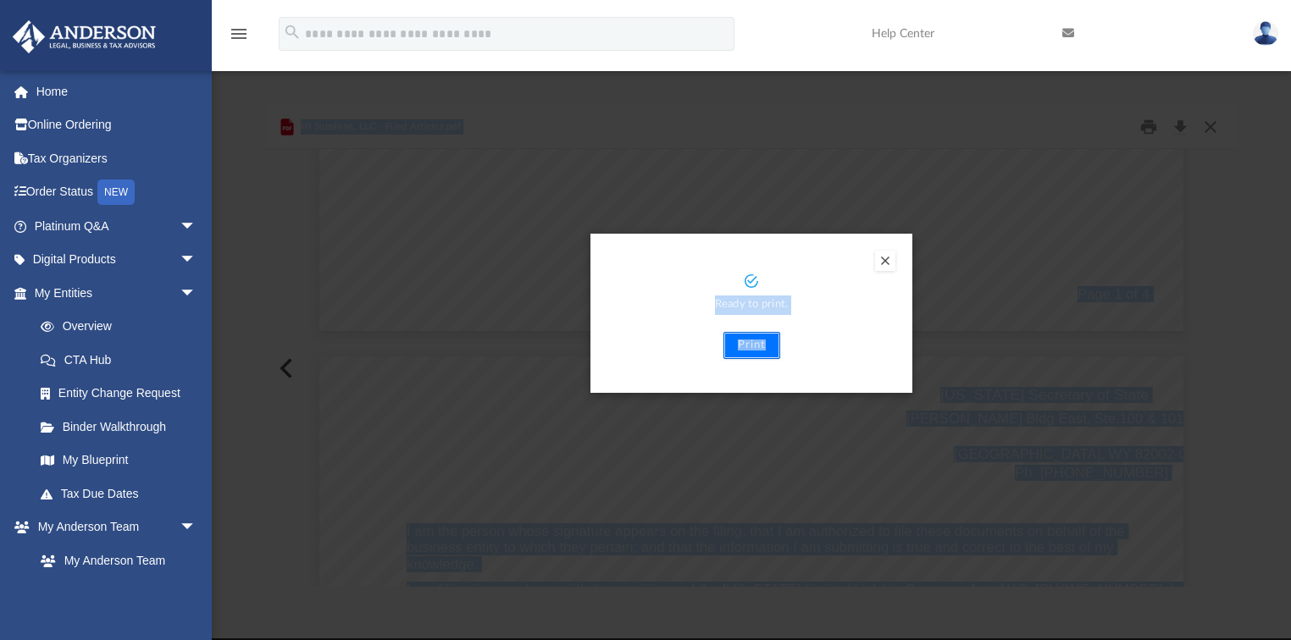
click at [756, 349] on button "Print" at bounding box center [751, 345] width 57 height 27
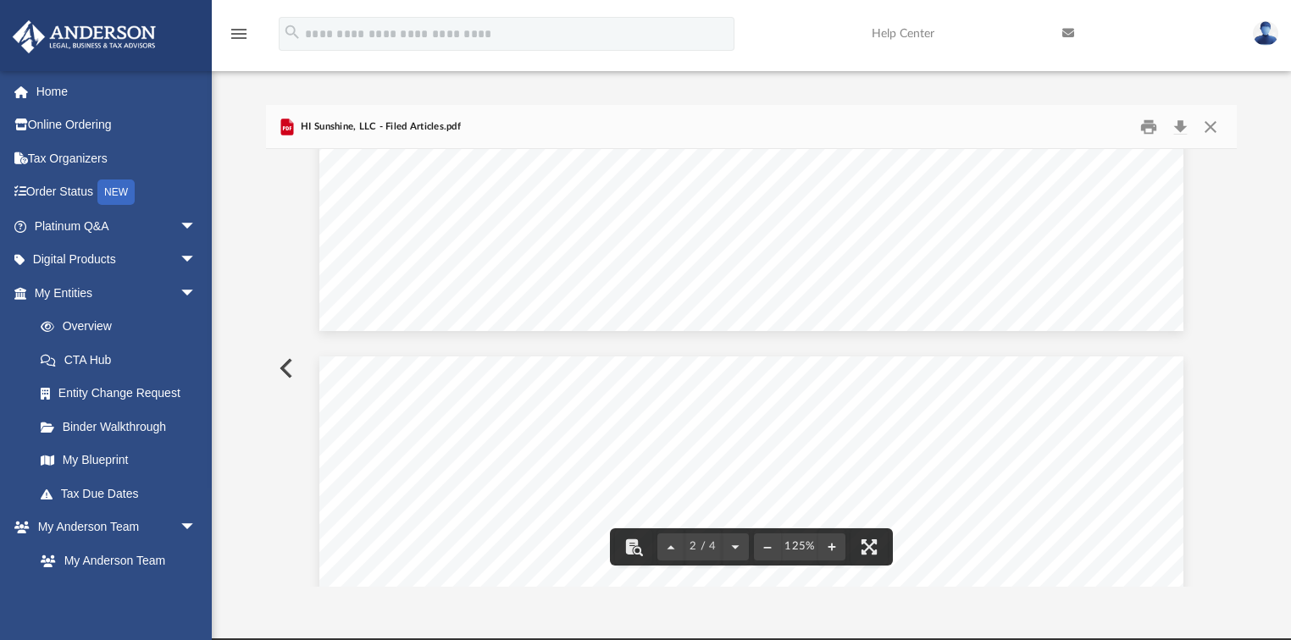
click at [260, 213] on div "Difficulty viewing your box folder? You can also access your account directly o…" at bounding box center [751, 346] width 1079 height 482
click at [1210, 130] on button "Close" at bounding box center [1210, 127] width 30 height 26
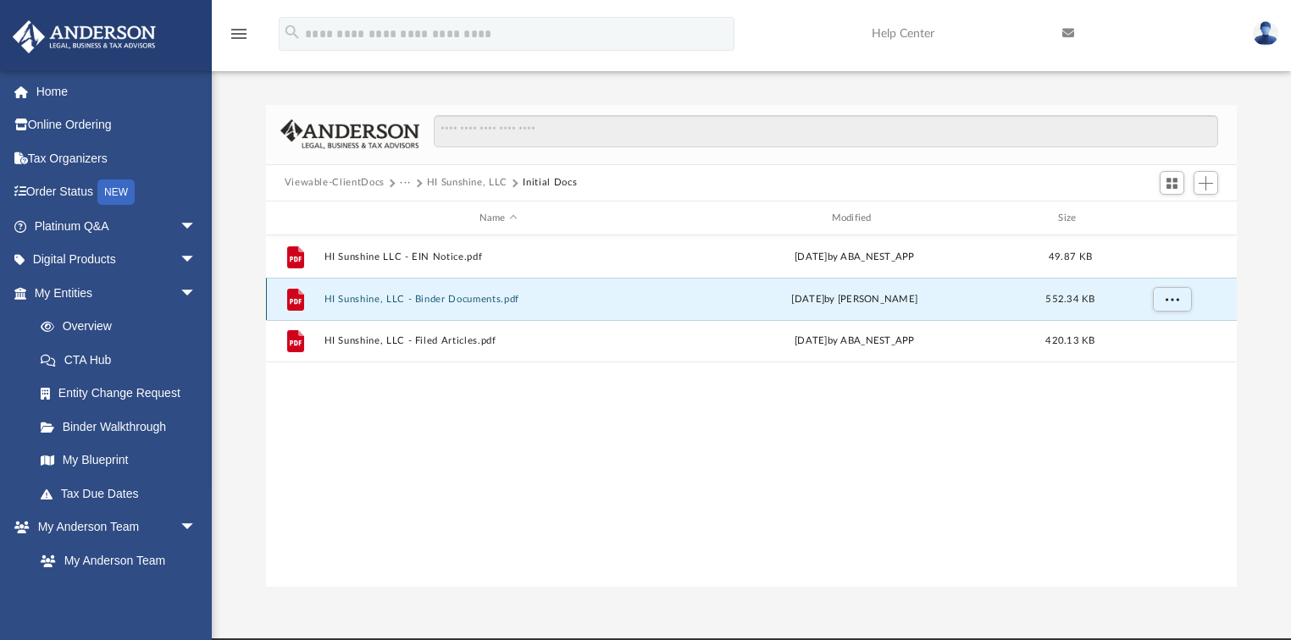
click at [443, 302] on button "HI Sunshine, LLC - Binder Documents.pdf" at bounding box center [498, 299] width 349 height 11
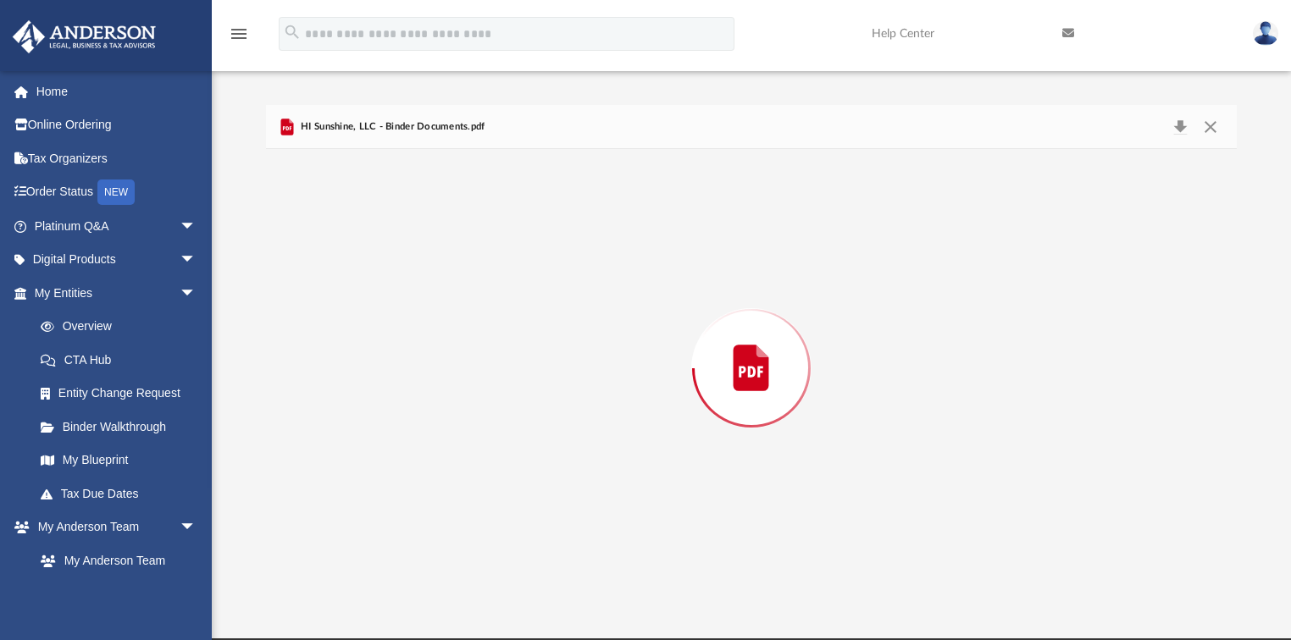
click at [443, 302] on div "Preview" at bounding box center [752, 367] width 972 height 437
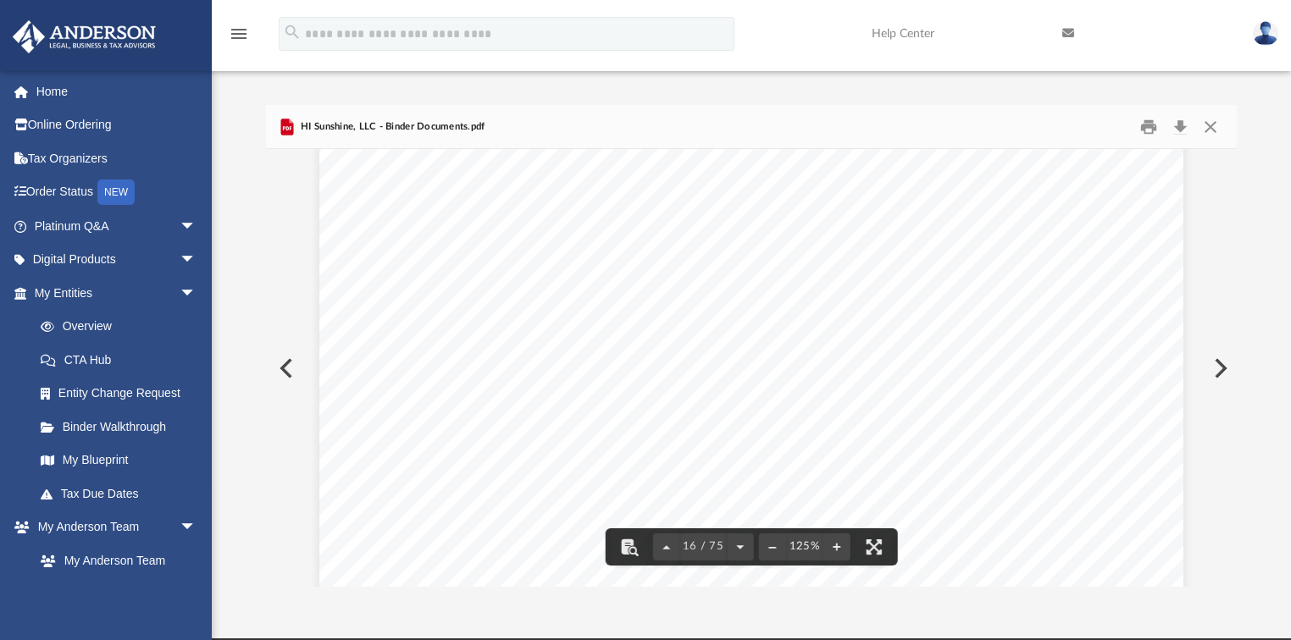
scroll to position [17280, 0]
click at [1216, 126] on button "Close" at bounding box center [1210, 127] width 30 height 26
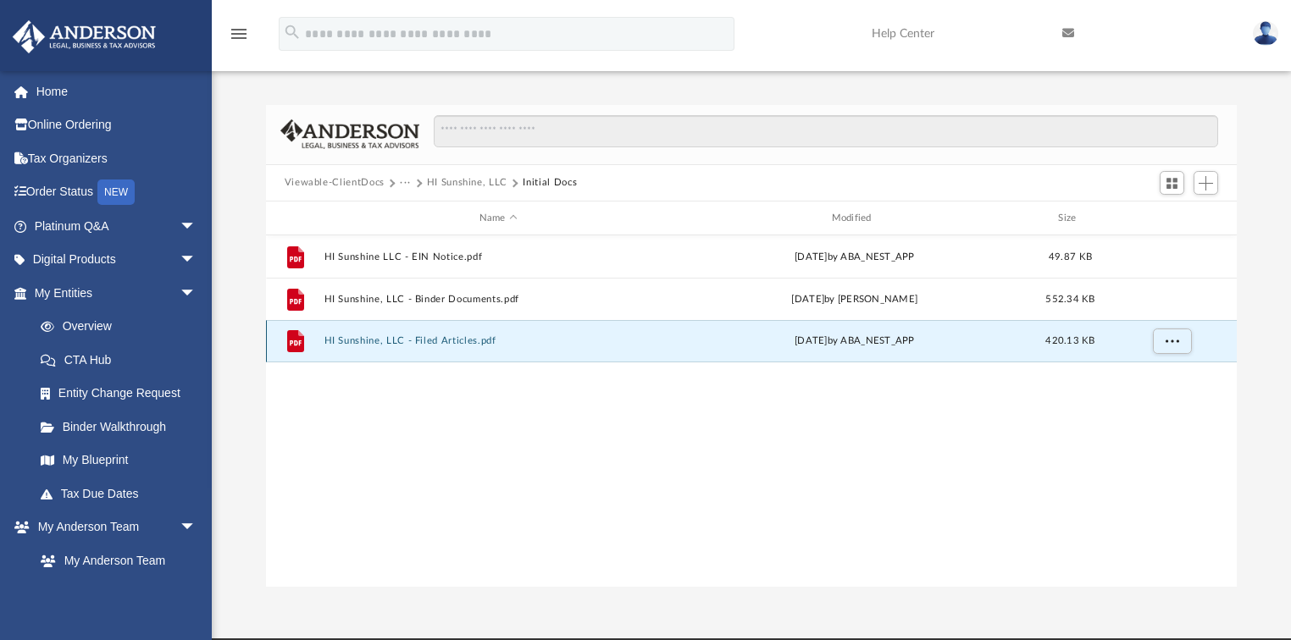
click at [476, 345] on button "HI Sunshine, LLC - Filed Articles.pdf" at bounding box center [498, 341] width 349 height 11
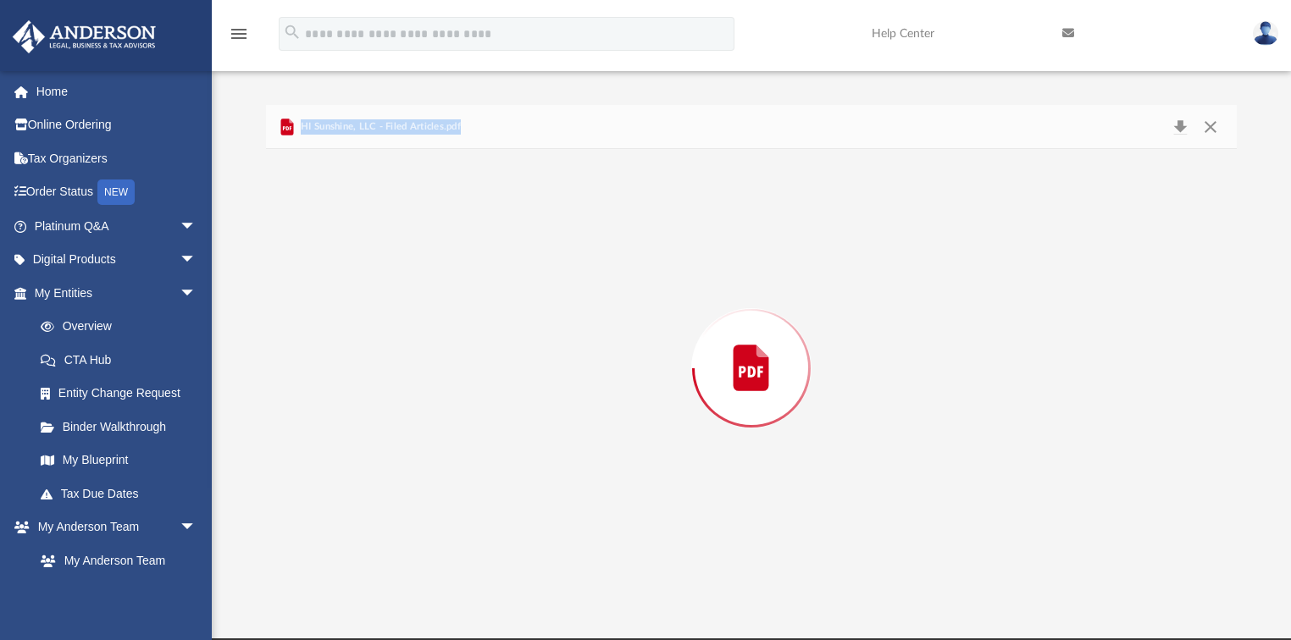
scroll to position [1144, 0]
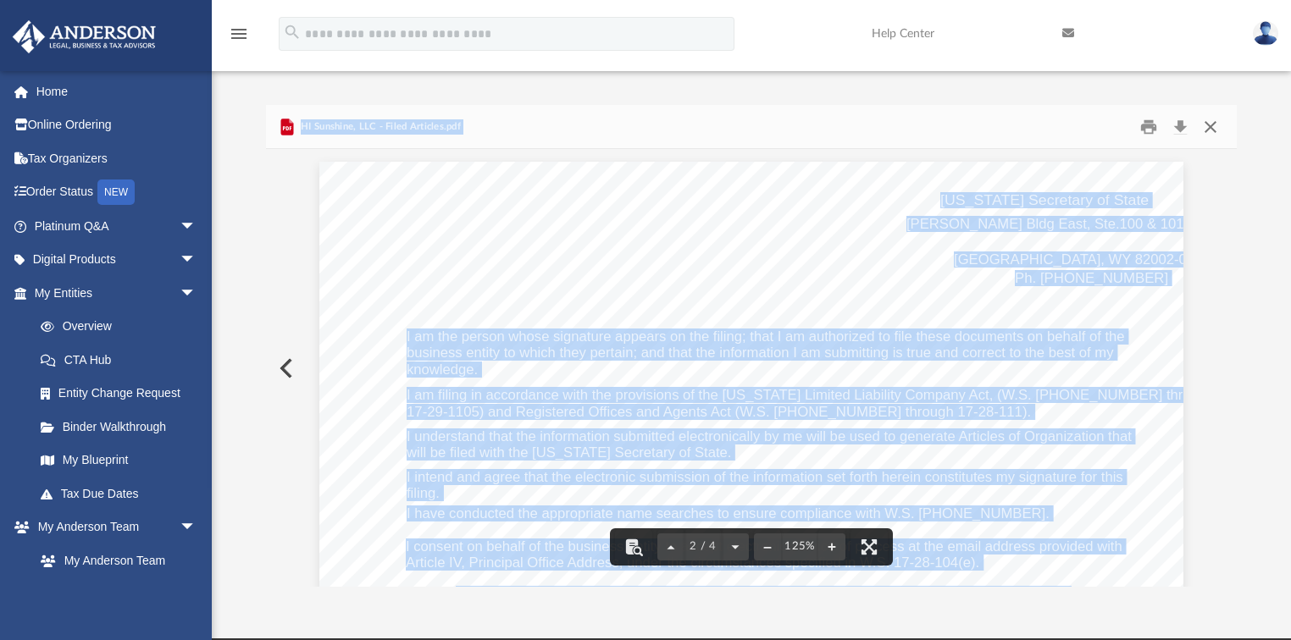
click at [1207, 120] on button "Close" at bounding box center [1210, 127] width 30 height 26
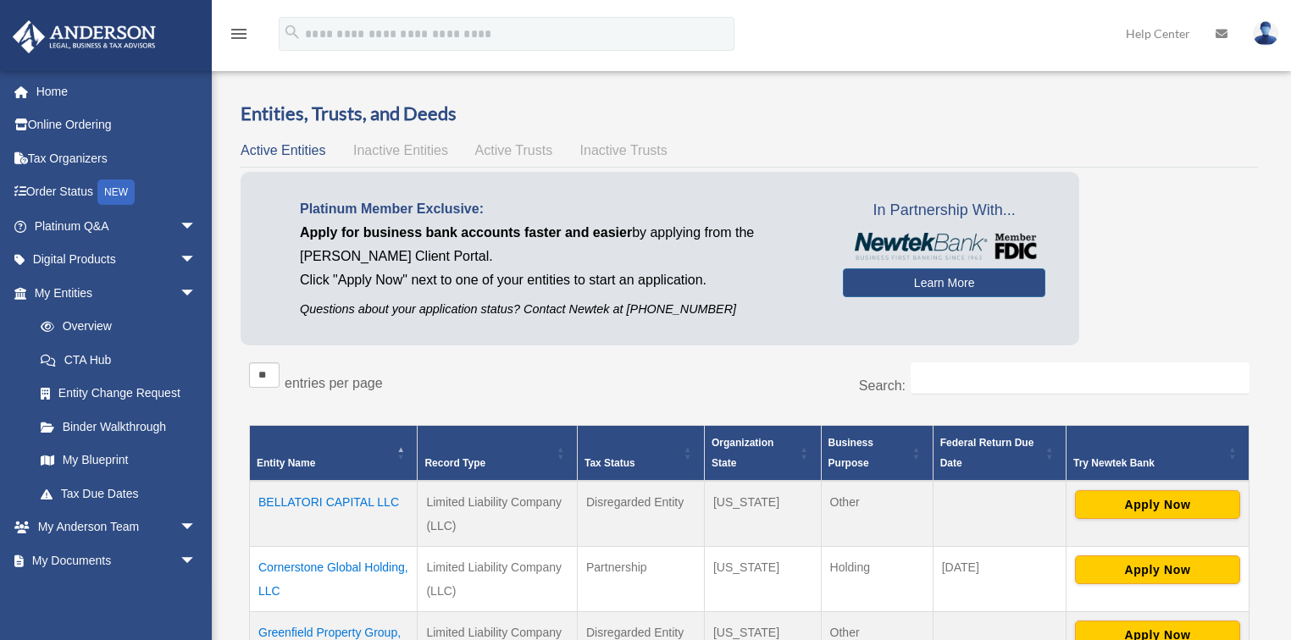
scroll to position [267, 0]
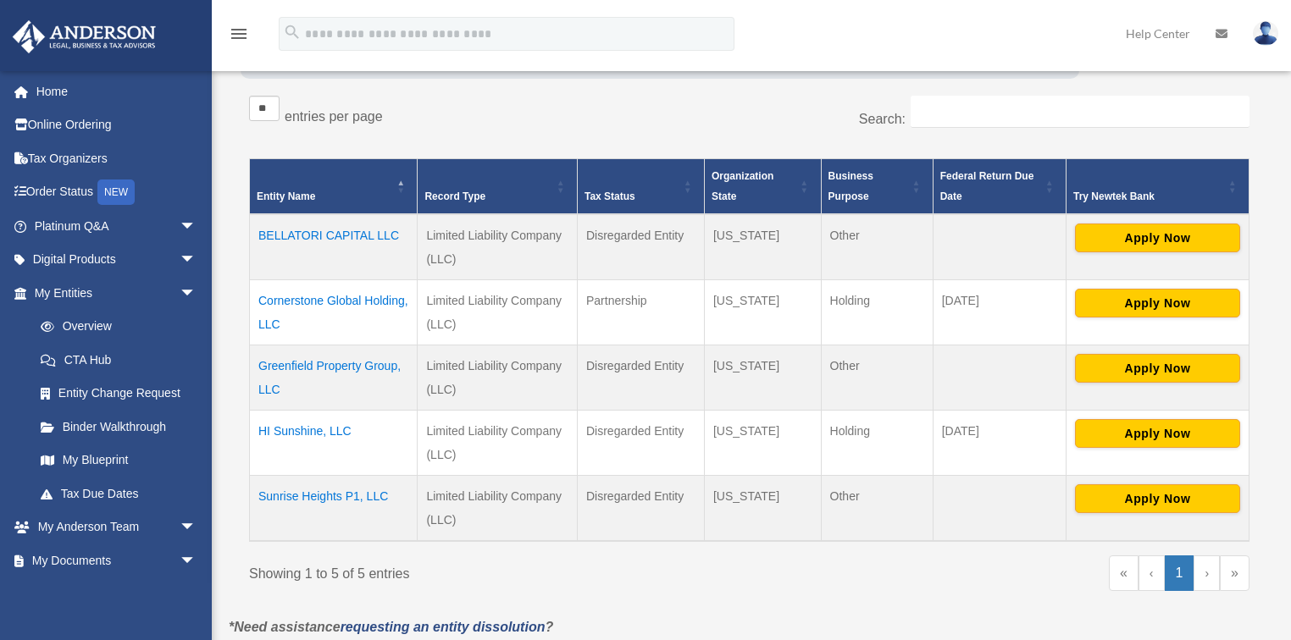
click at [329, 360] on td "Greenfield Property Group, LLC" at bounding box center [334, 377] width 168 height 65
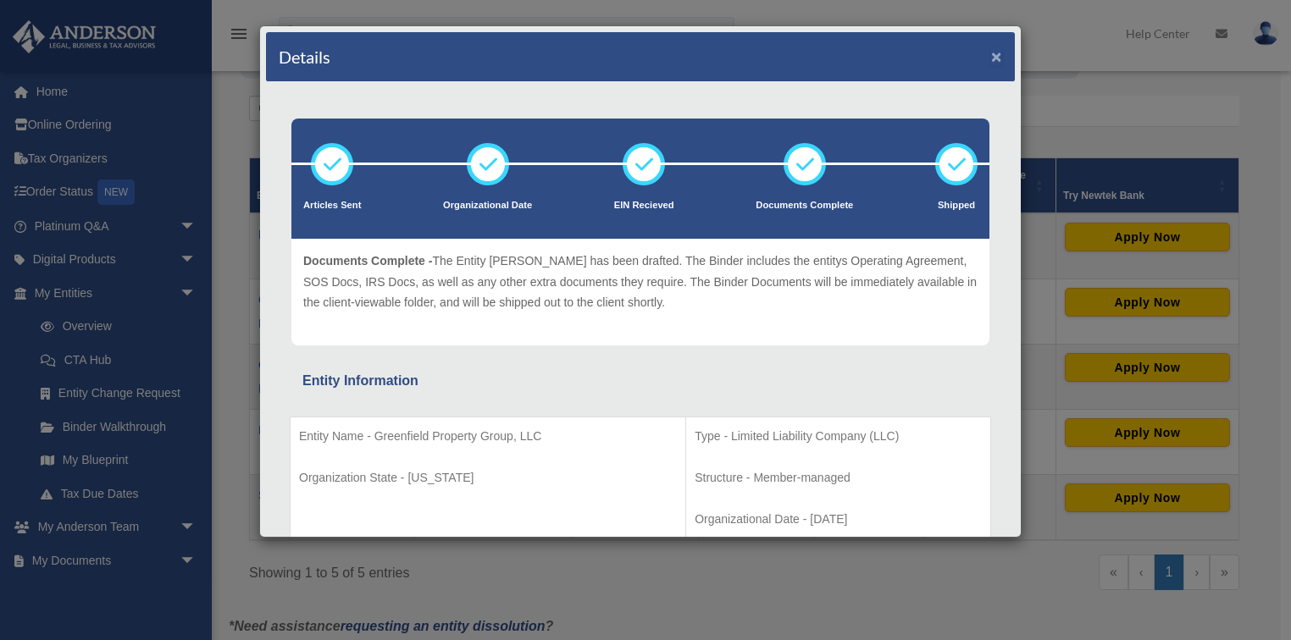
click at [991, 53] on button "×" at bounding box center [996, 56] width 11 height 18
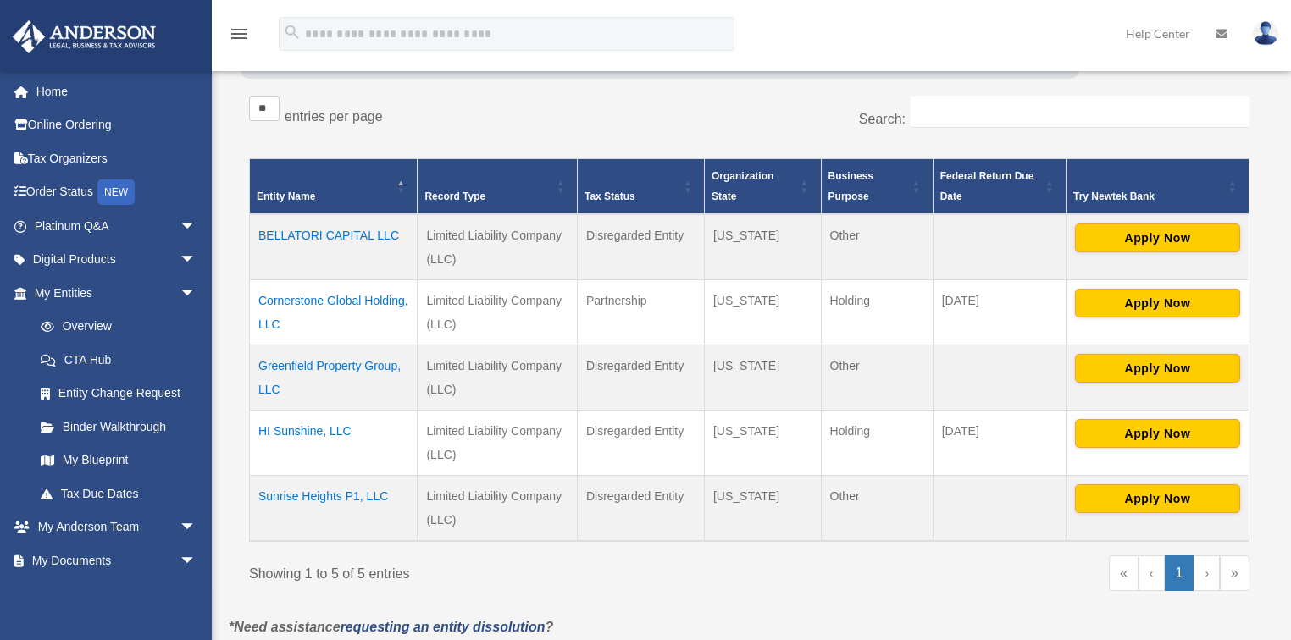
click at [302, 429] on td "HI Sunshine, LLC" at bounding box center [334, 442] width 168 height 65
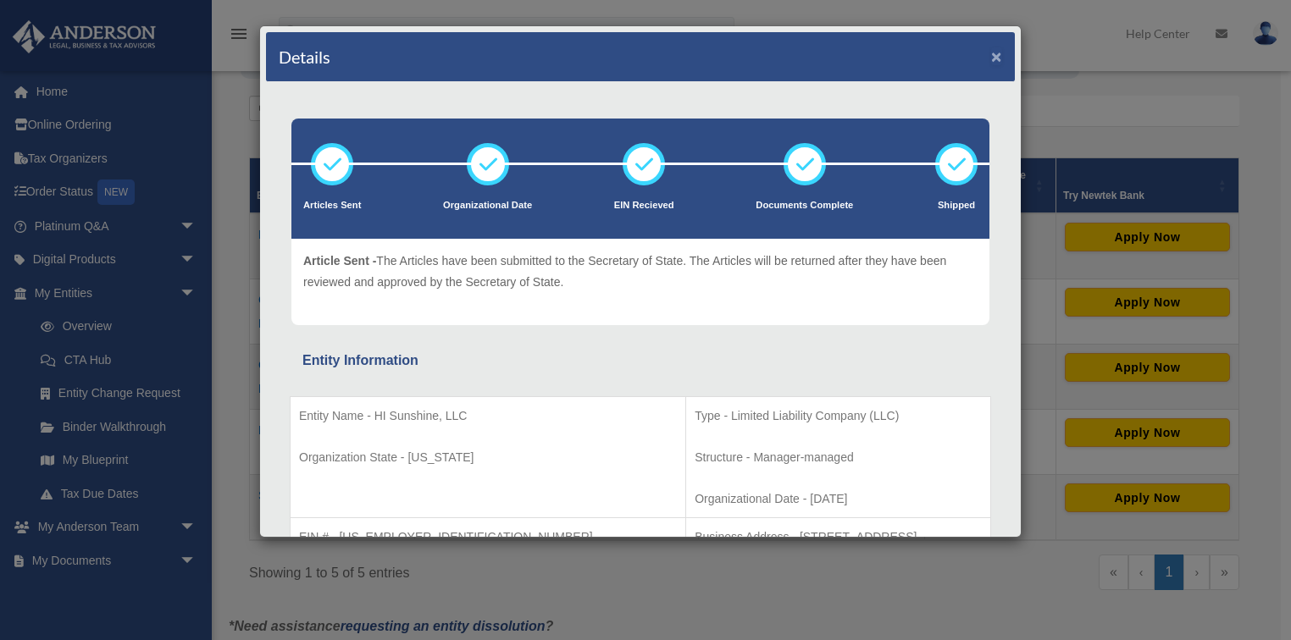
click at [991, 56] on button "×" at bounding box center [996, 56] width 11 height 18
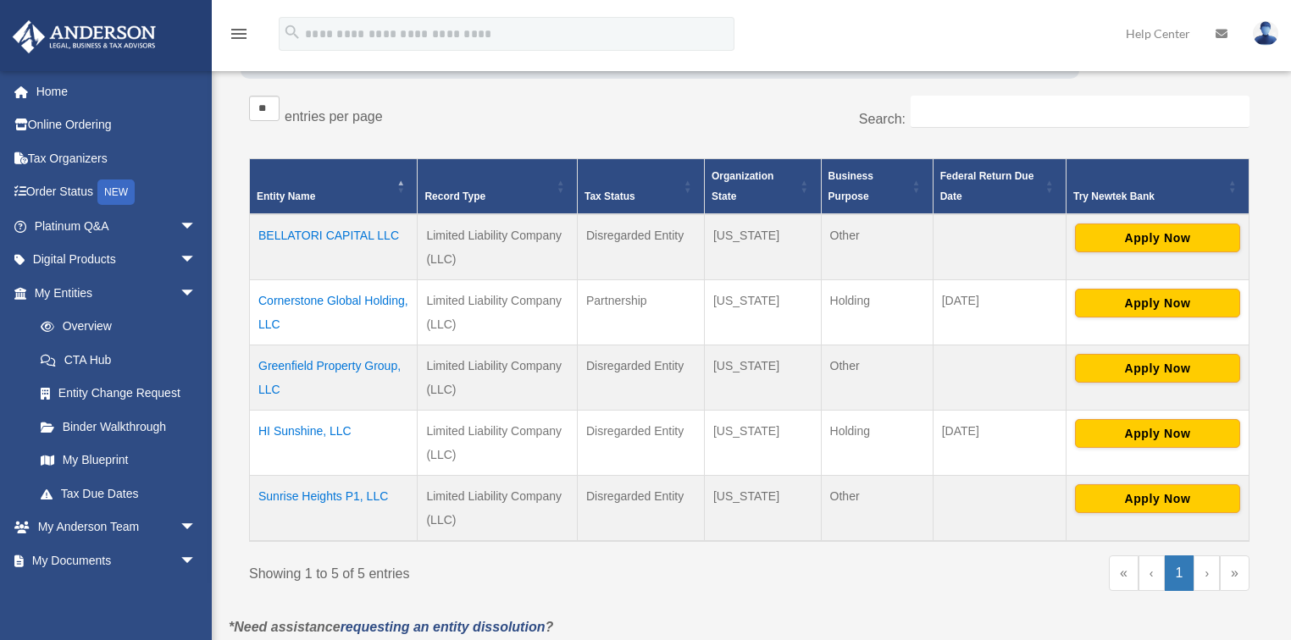
click at [322, 424] on td "HI Sunshine, LLC" at bounding box center [334, 442] width 168 height 65
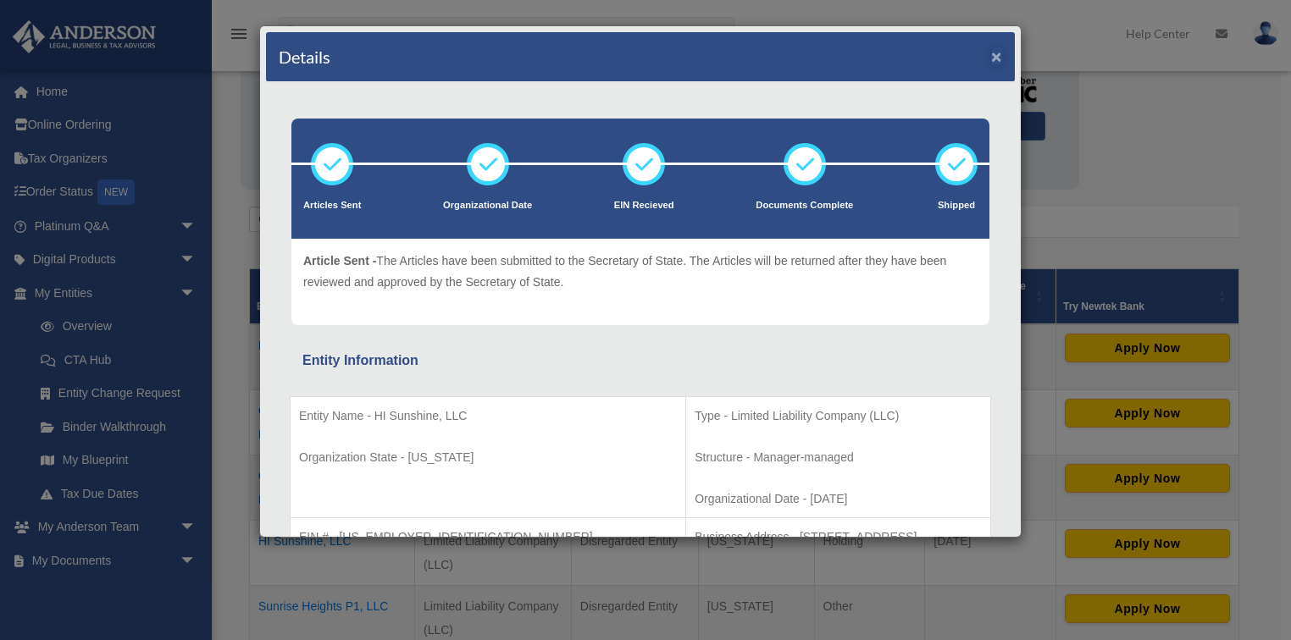
scroll to position [131, 0]
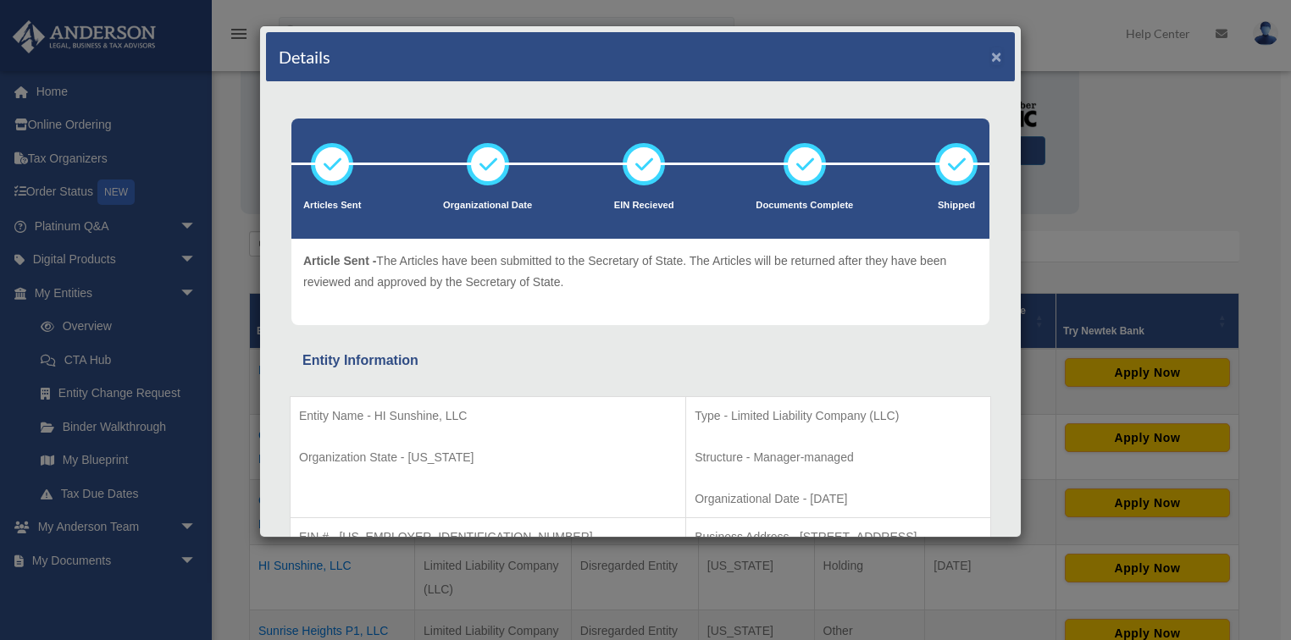
click at [991, 53] on button "×" at bounding box center [996, 56] width 11 height 18
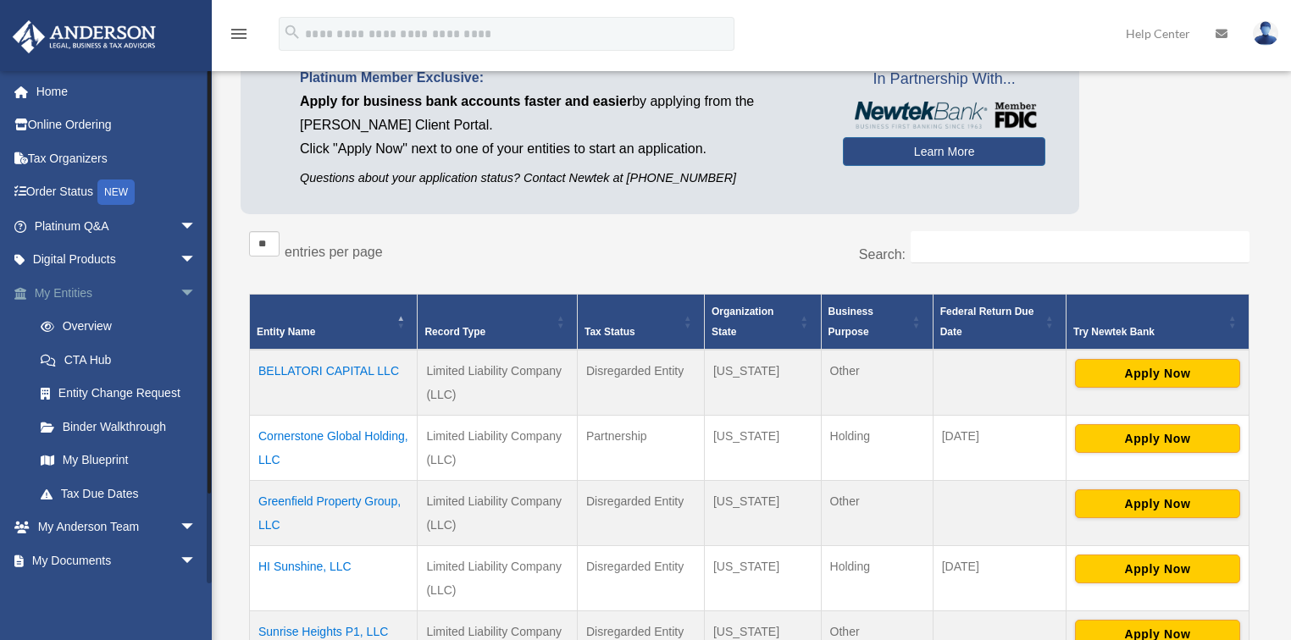
click at [180, 292] on span "arrow_drop_down" at bounding box center [197, 293] width 34 height 35
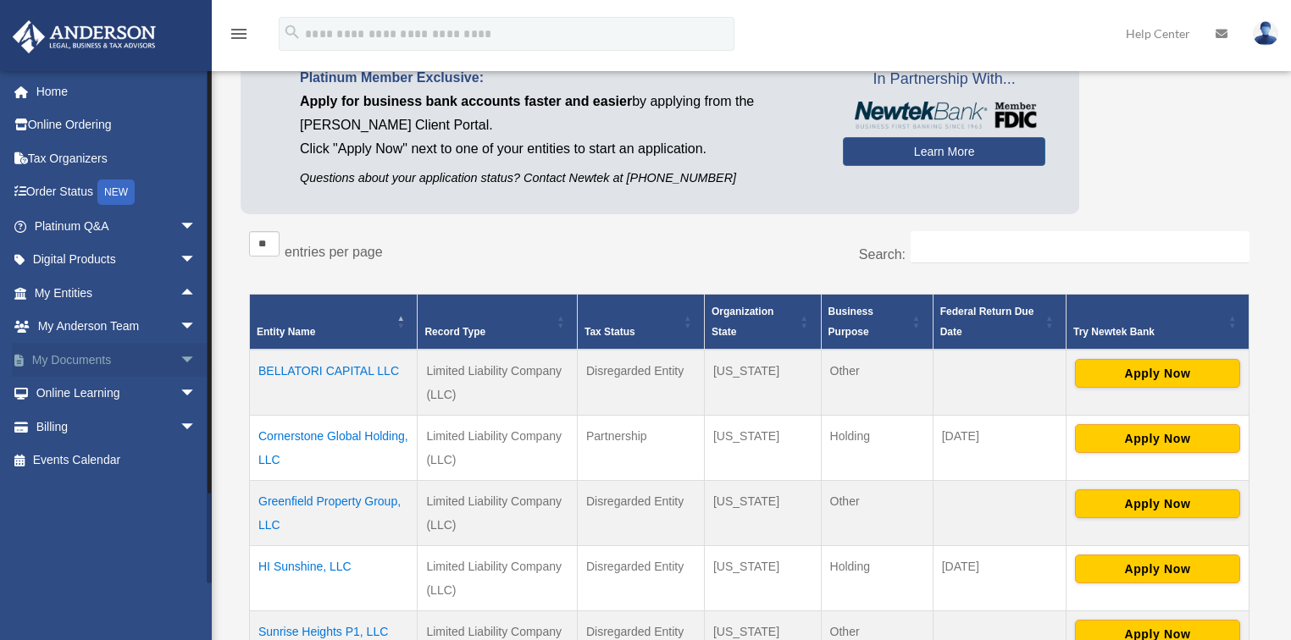
click at [180, 356] on span "arrow_drop_down" at bounding box center [197, 360] width 34 height 35
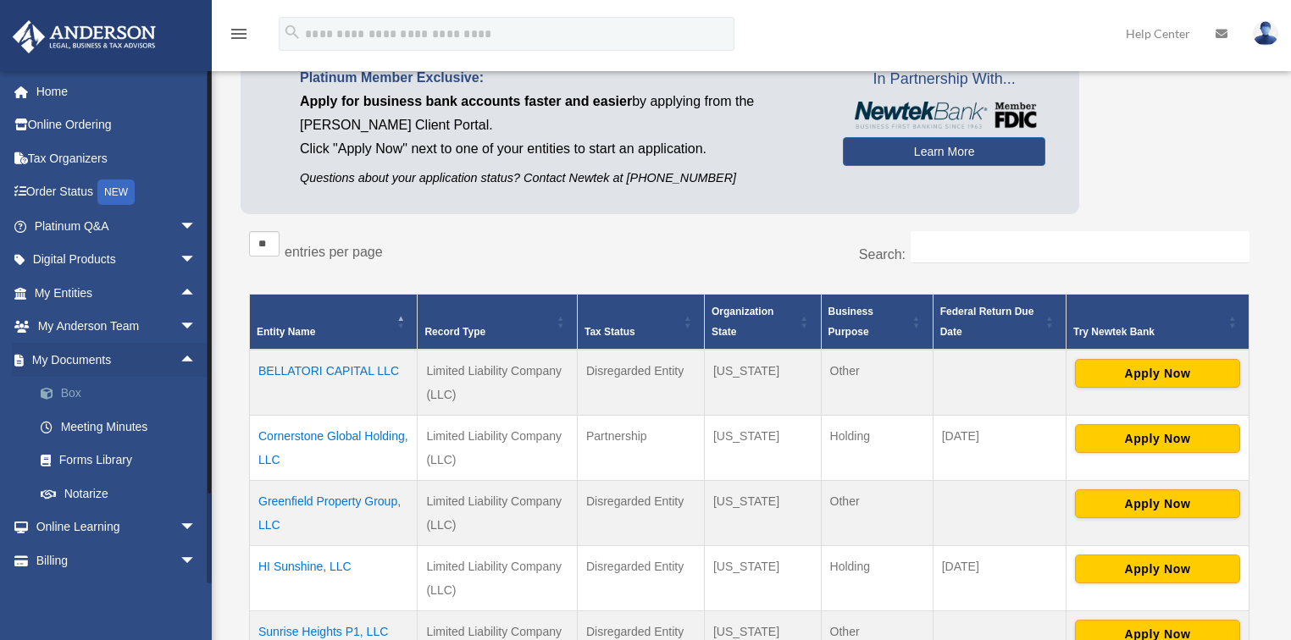
click at [75, 393] on link "Box" at bounding box center [123, 394] width 198 height 34
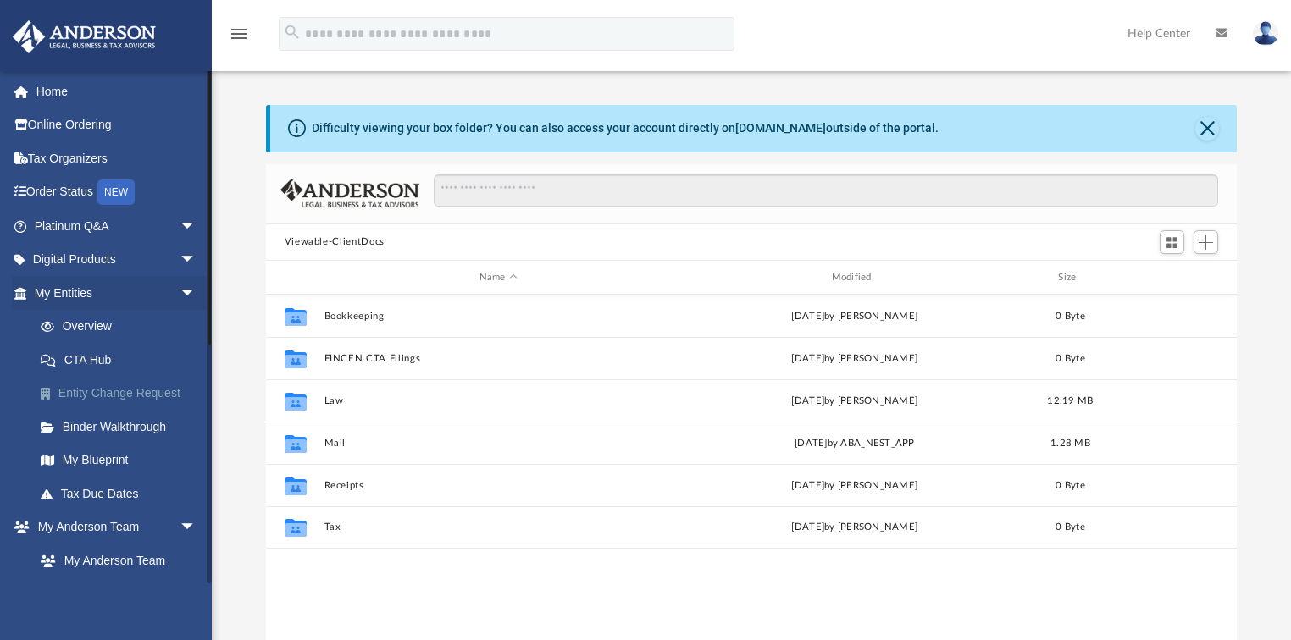
scroll to position [374, 961]
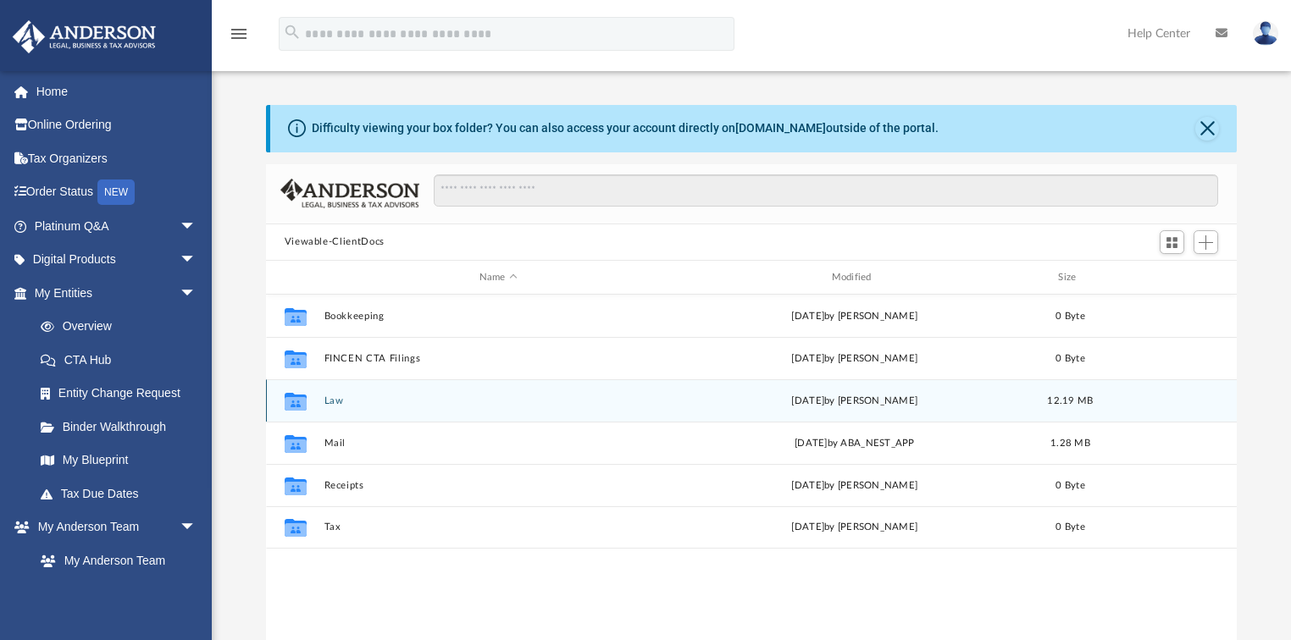
click at [332, 401] on button "Law" at bounding box center [498, 401] width 349 height 11
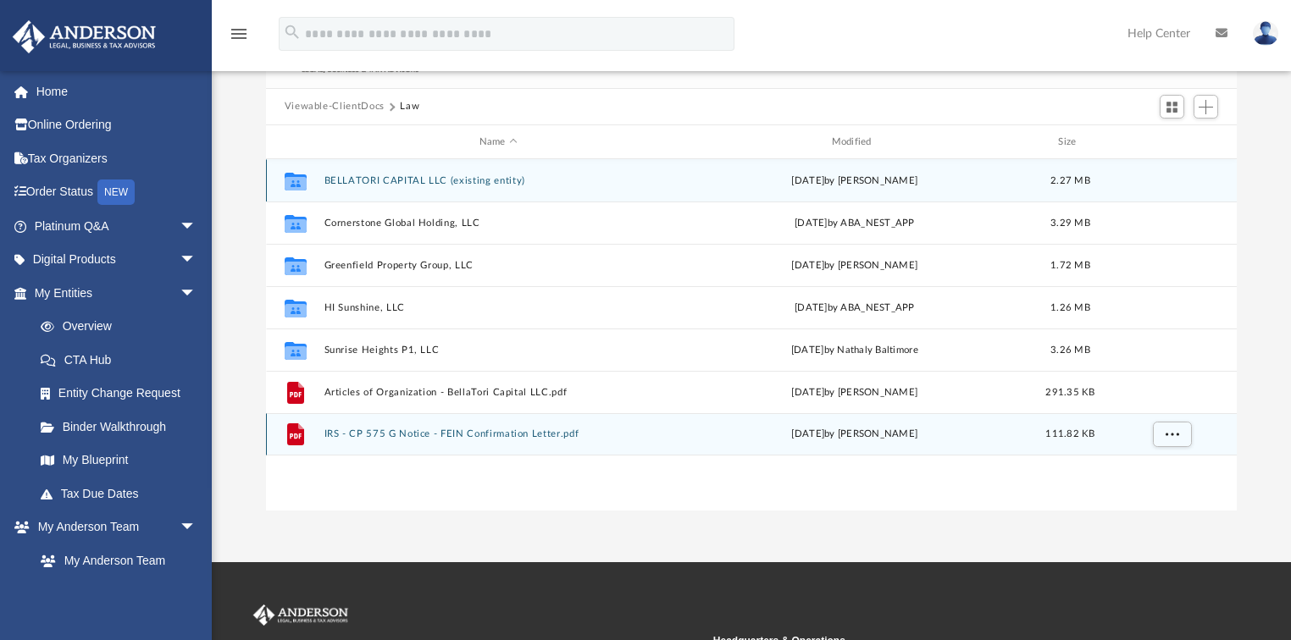
scroll to position [68, 0]
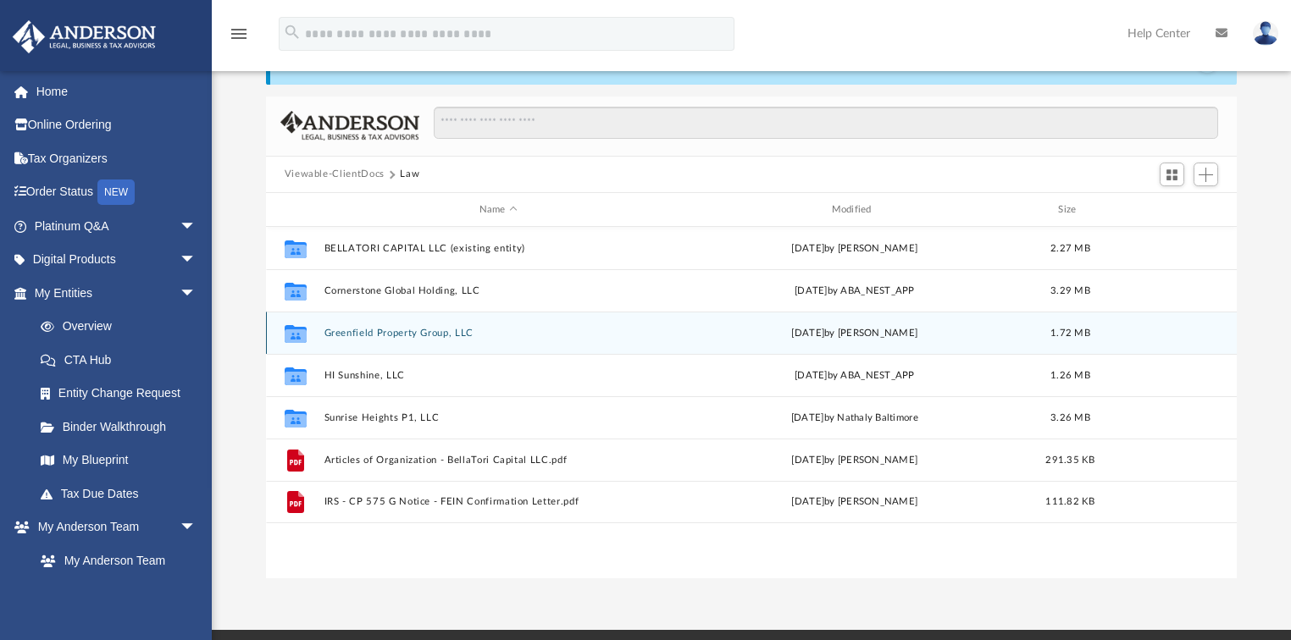
click at [387, 333] on button "Greenfield Property Group, LLC" at bounding box center [498, 333] width 349 height 11
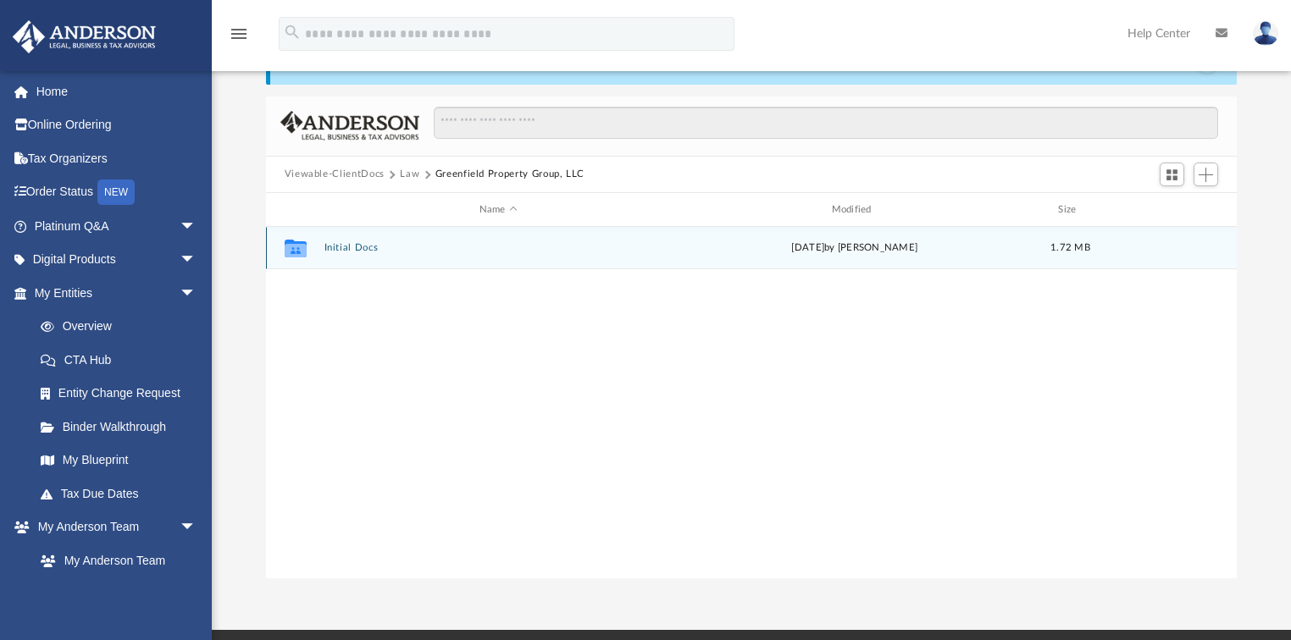
click at [365, 240] on div "Collaborated Folder Initial Docs Thu Jun 5 2025 by Holly Welch 1.72 MB" at bounding box center [752, 248] width 972 height 42
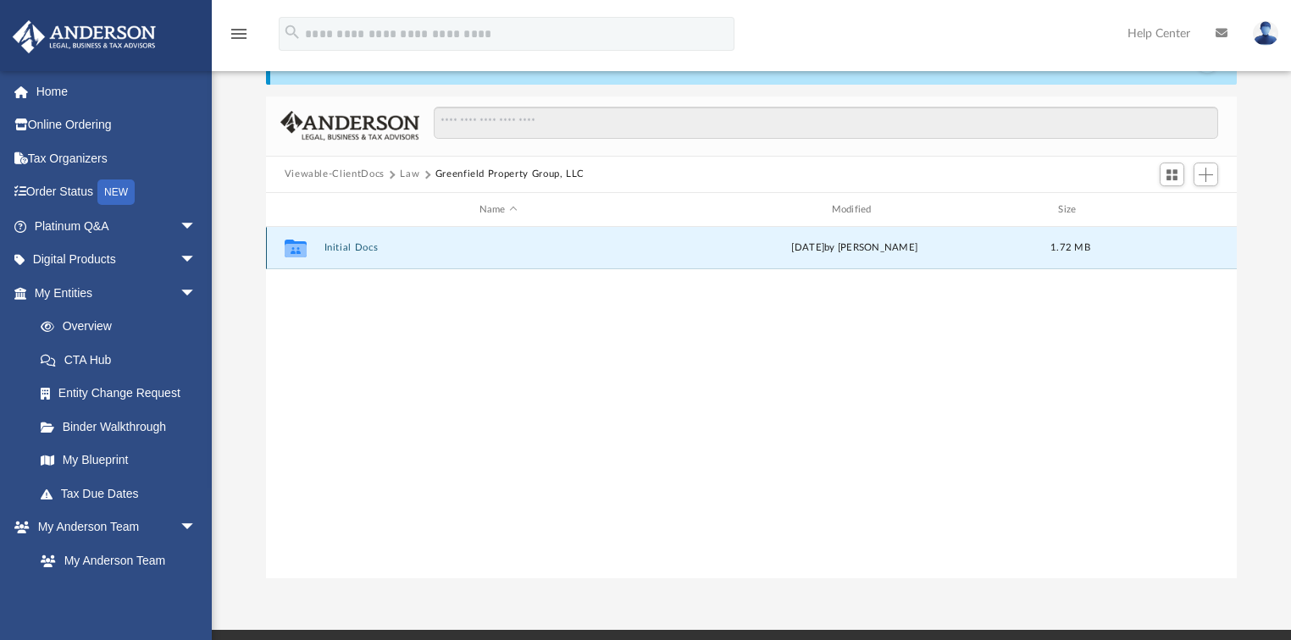
click at [368, 246] on button "Initial Docs" at bounding box center [498, 248] width 349 height 11
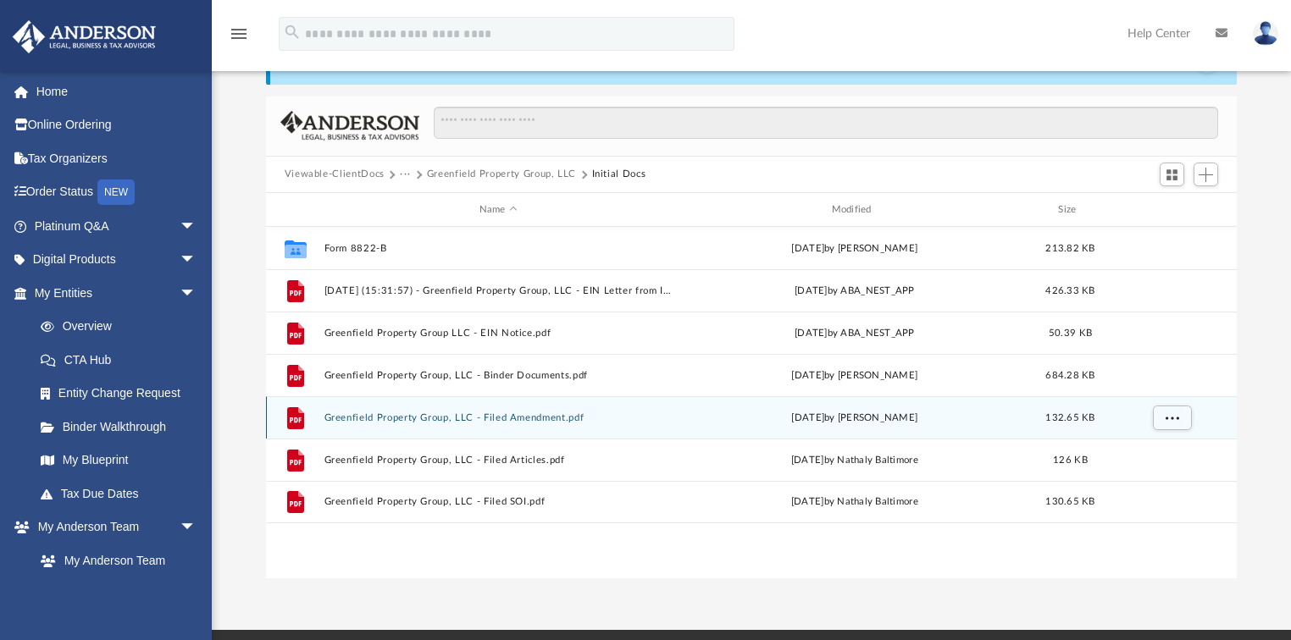
click at [392, 419] on button "Greenfield Property Group, LLC - Filed Amendment.pdf" at bounding box center [498, 418] width 349 height 11
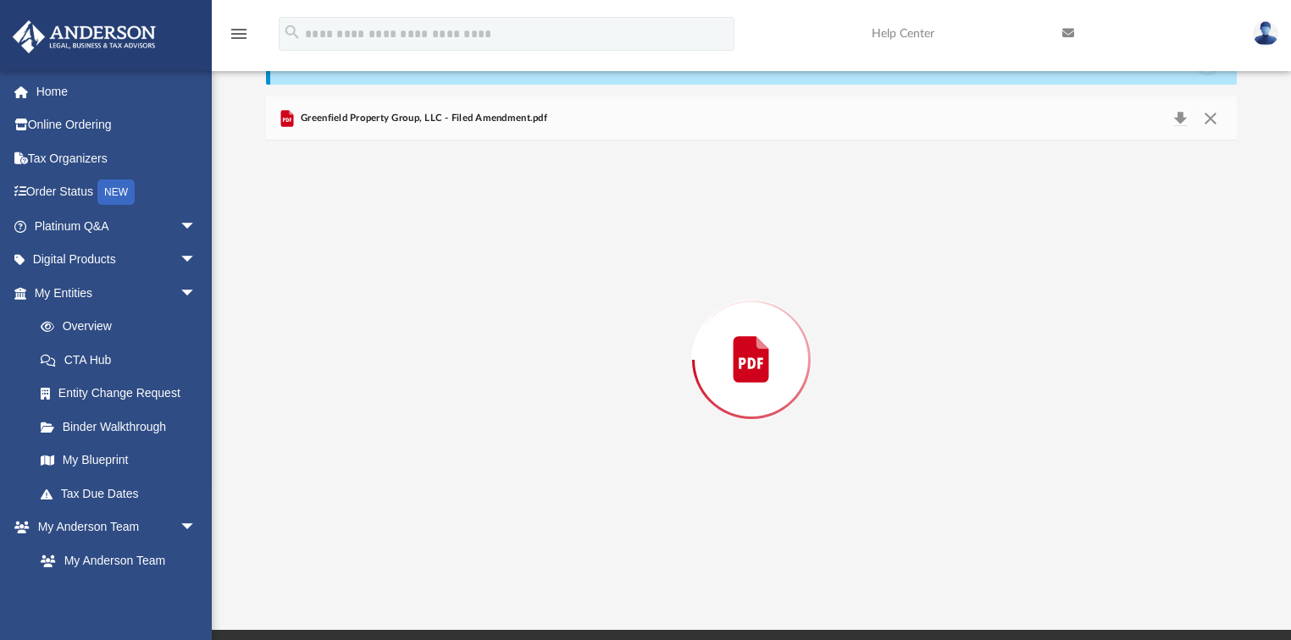
click at [392, 419] on div "Preview" at bounding box center [752, 359] width 972 height 437
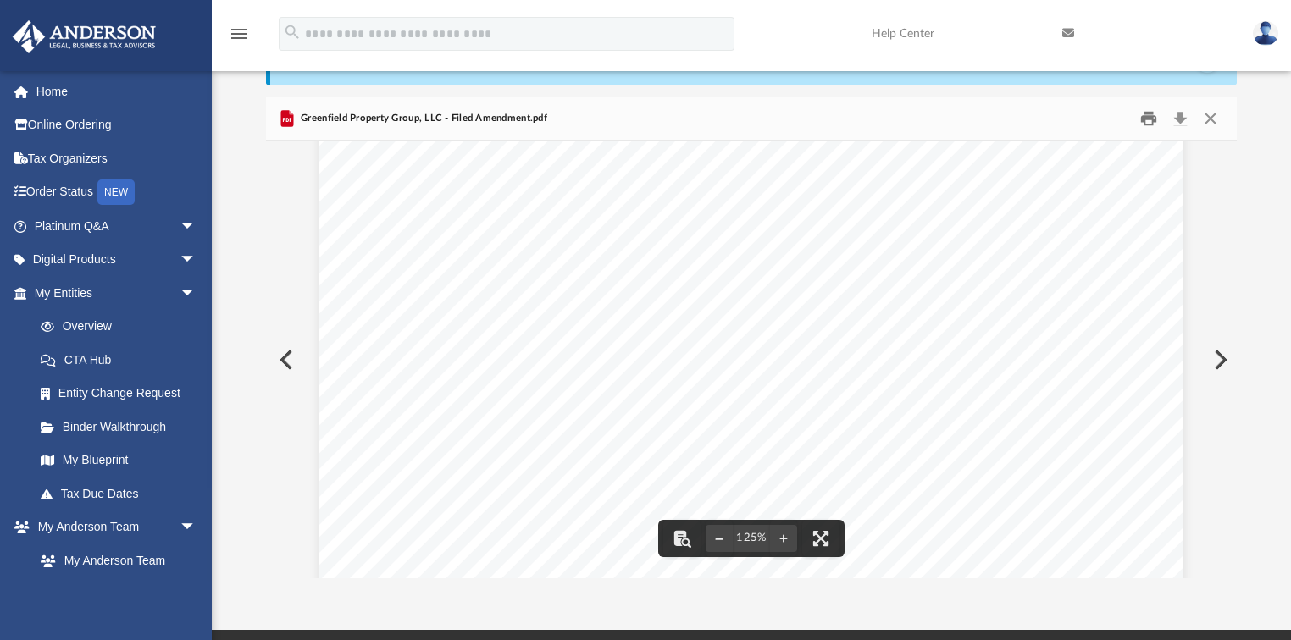
click at [1145, 121] on button "Print" at bounding box center [1149, 118] width 34 height 26
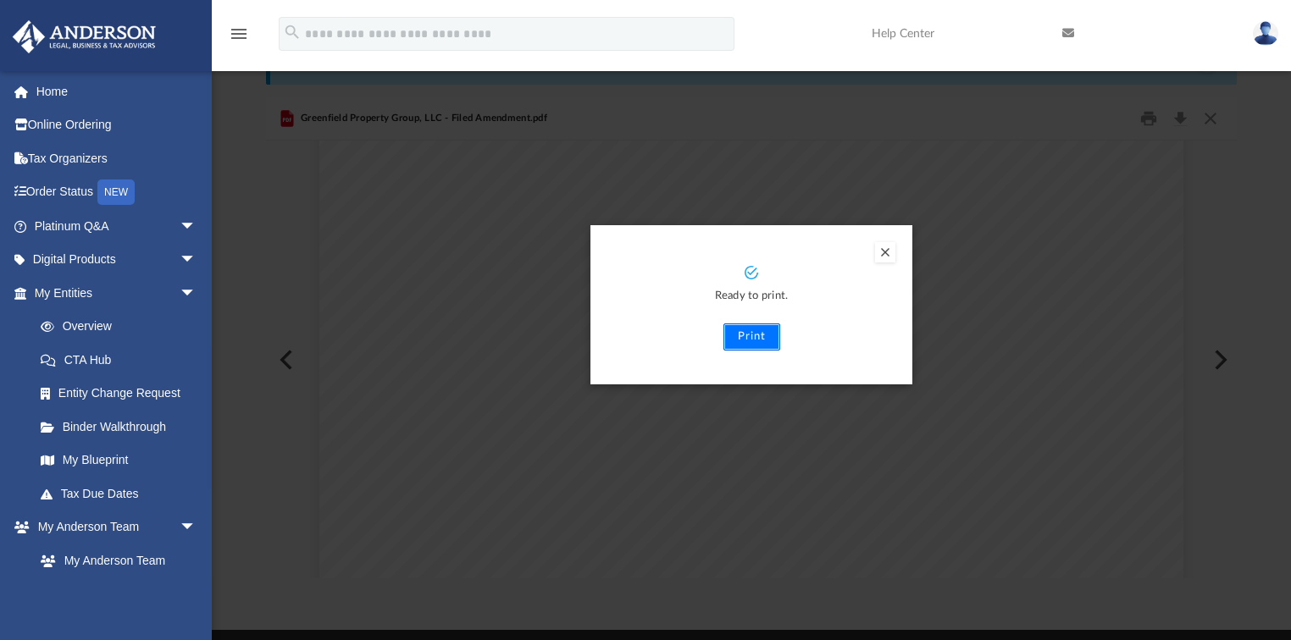
click at [742, 341] on button "Print" at bounding box center [751, 337] width 57 height 27
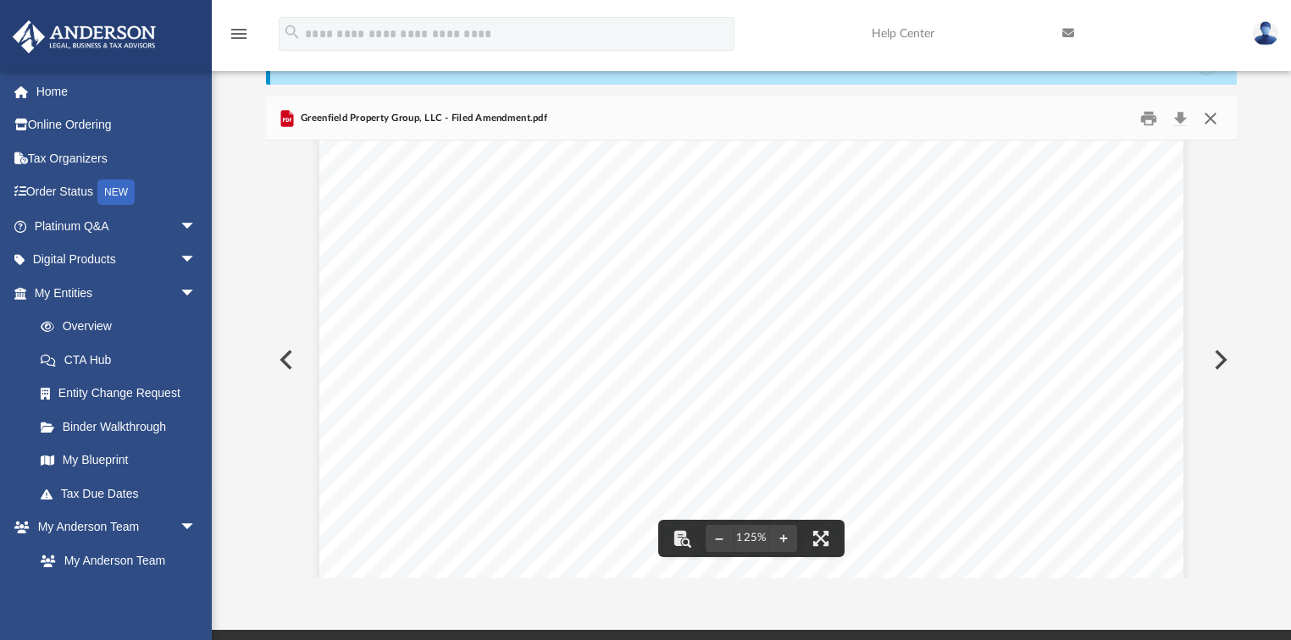
click at [1210, 121] on button "Close" at bounding box center [1210, 118] width 30 height 26
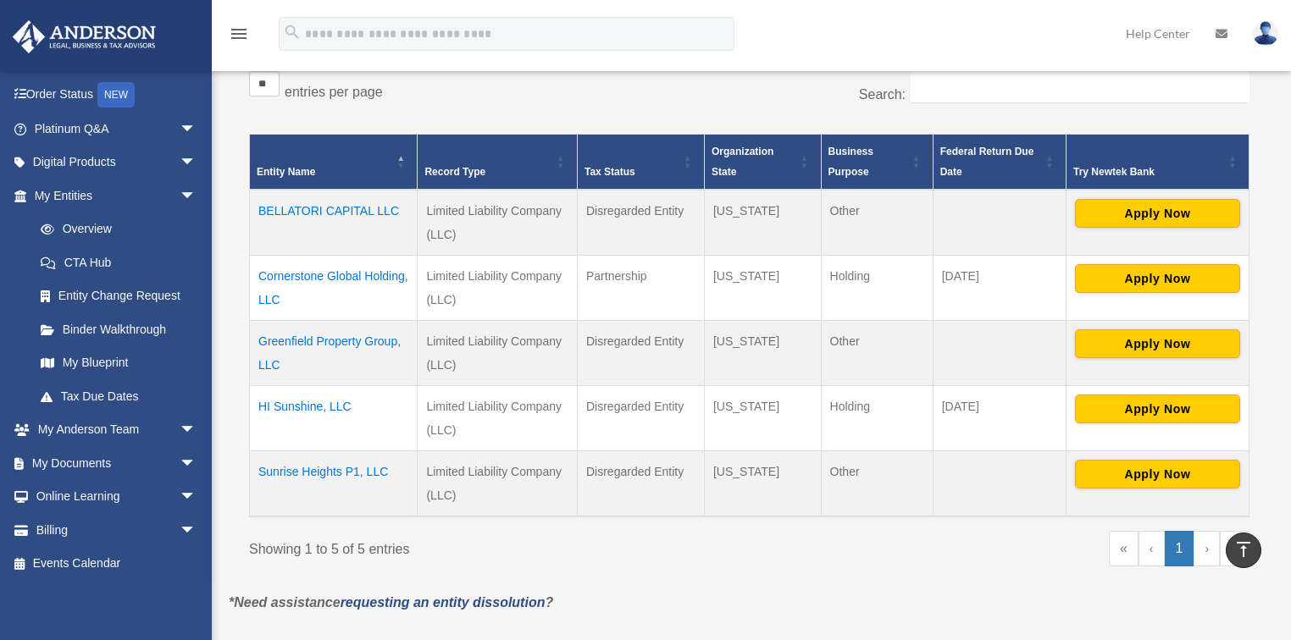
scroll to position [267, 0]
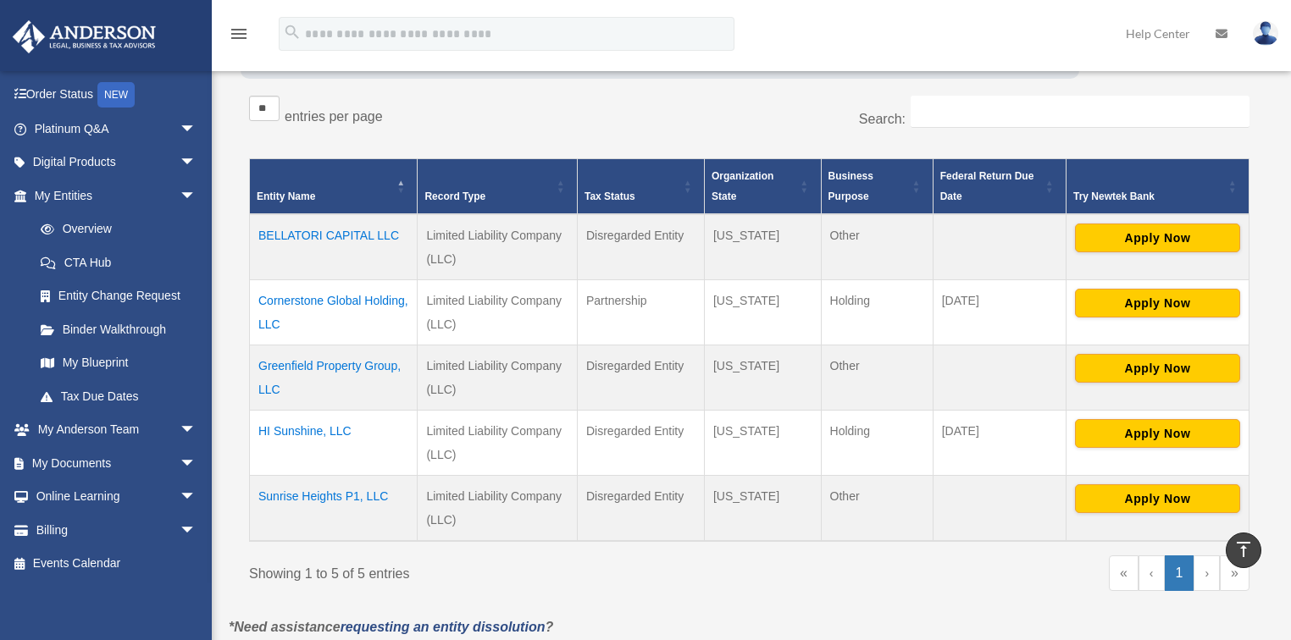
click at [325, 428] on td "HI Sunshine, LLC" at bounding box center [334, 442] width 168 height 65
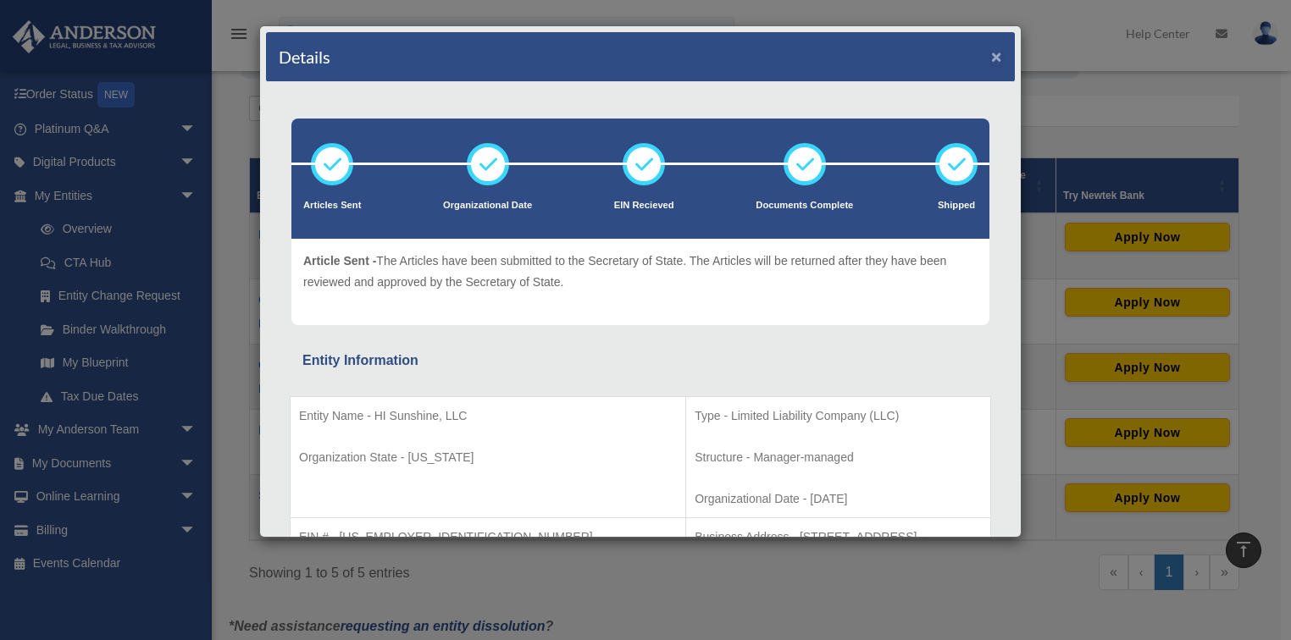
click at [991, 54] on button "×" at bounding box center [996, 56] width 11 height 18
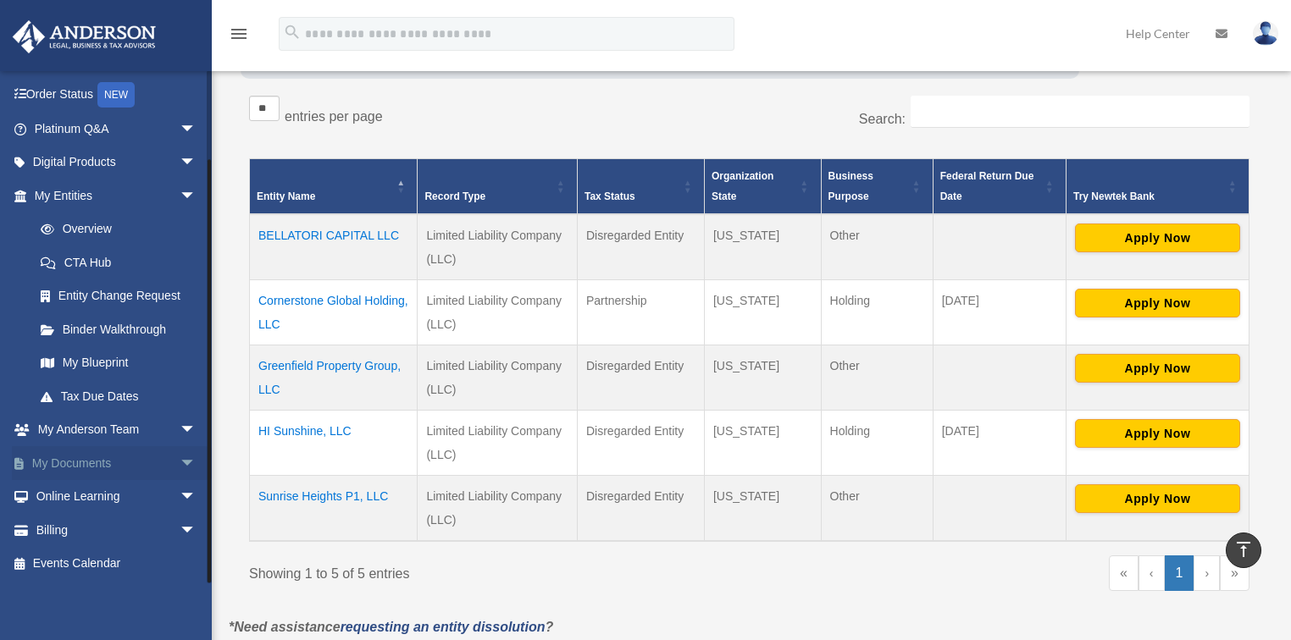
click at [181, 461] on span "arrow_drop_down" at bounding box center [197, 463] width 34 height 35
click at [69, 491] on link "Box" at bounding box center [123, 497] width 198 height 34
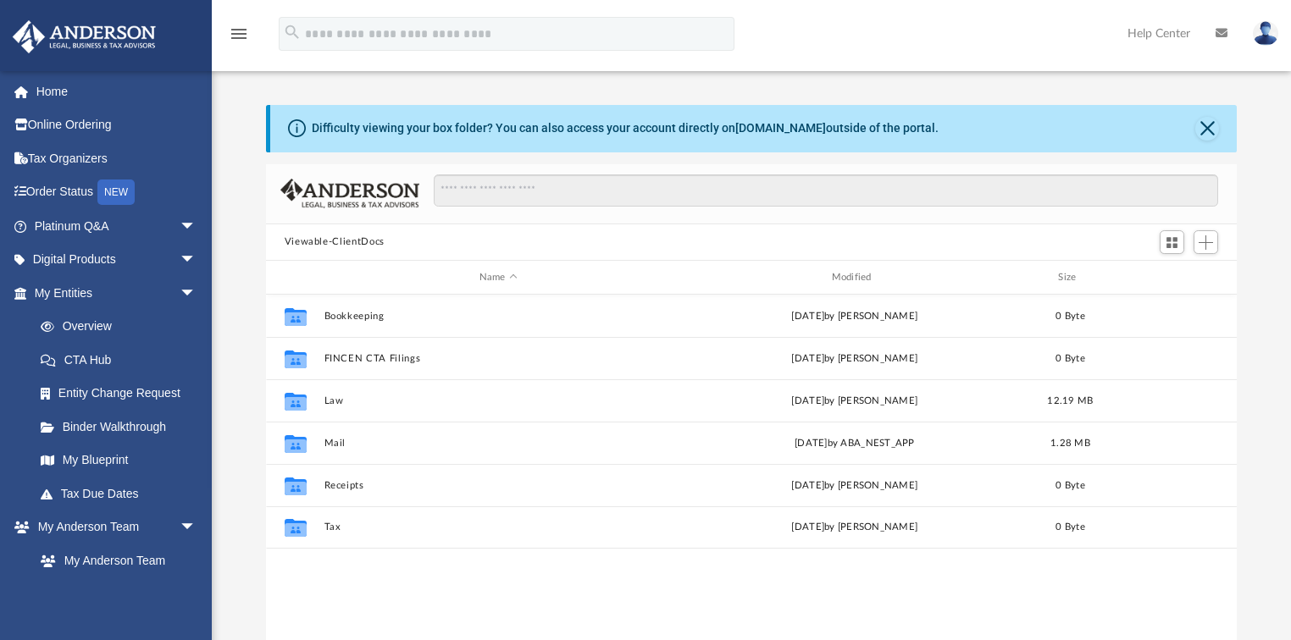
scroll to position [374, 961]
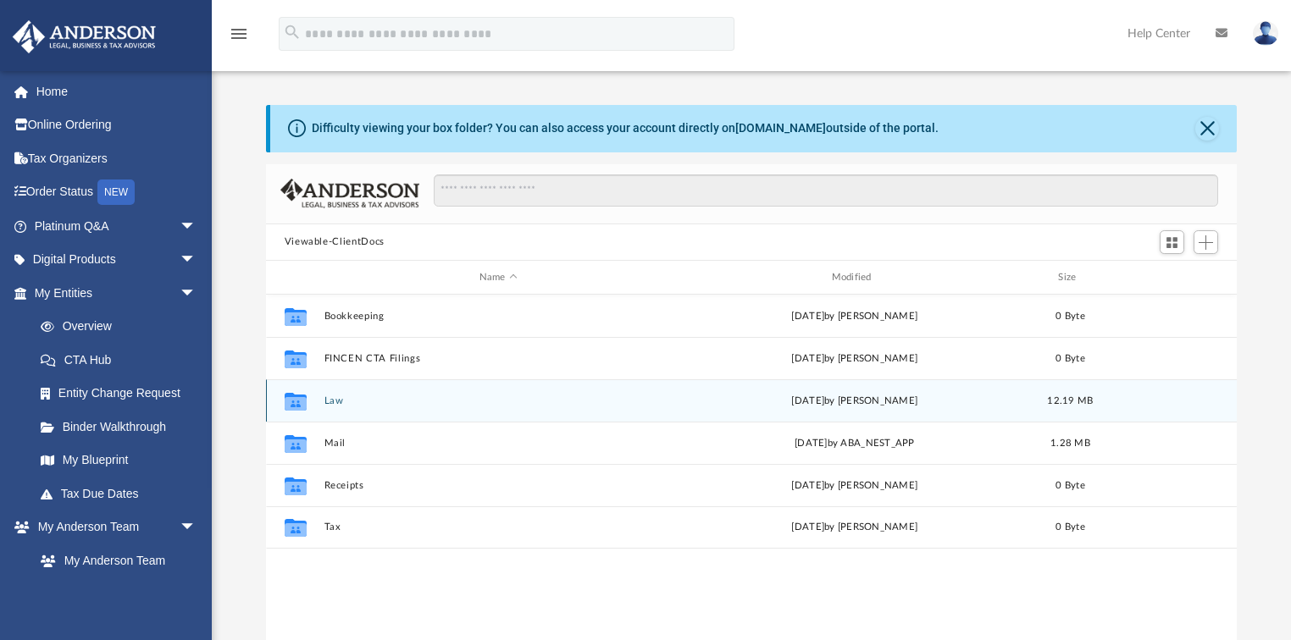
click at [331, 403] on button "Law" at bounding box center [498, 401] width 349 height 11
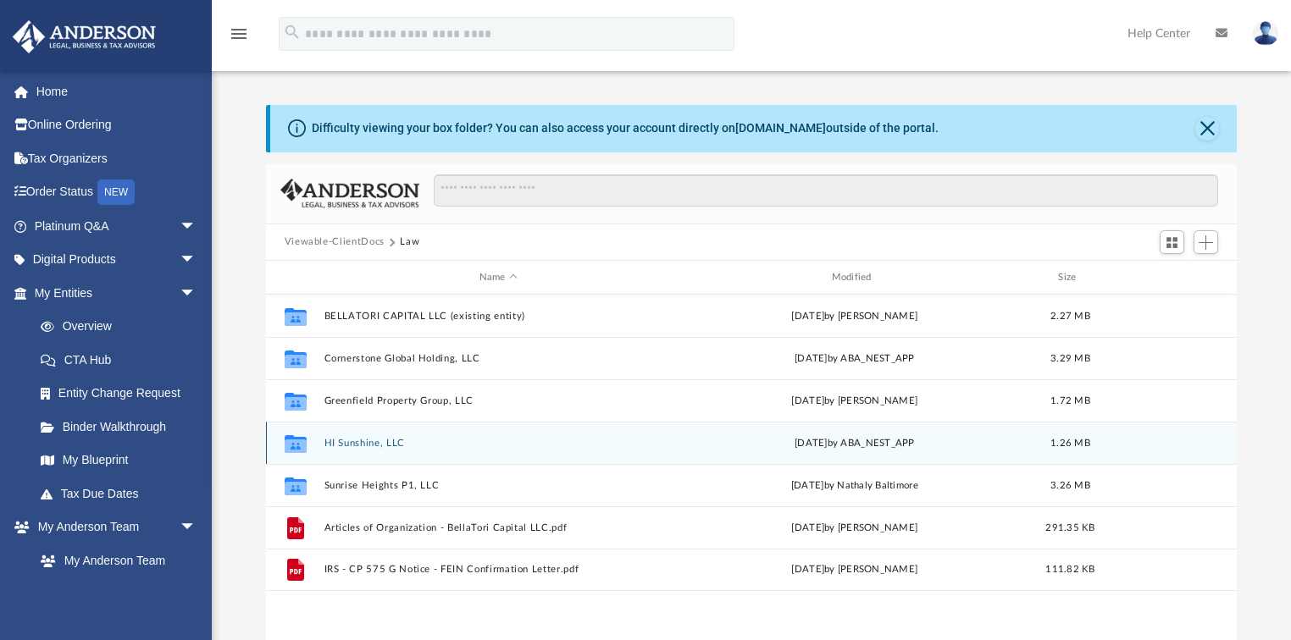
click at [386, 447] on button "HI Sunshine, LLC" at bounding box center [498, 443] width 349 height 11
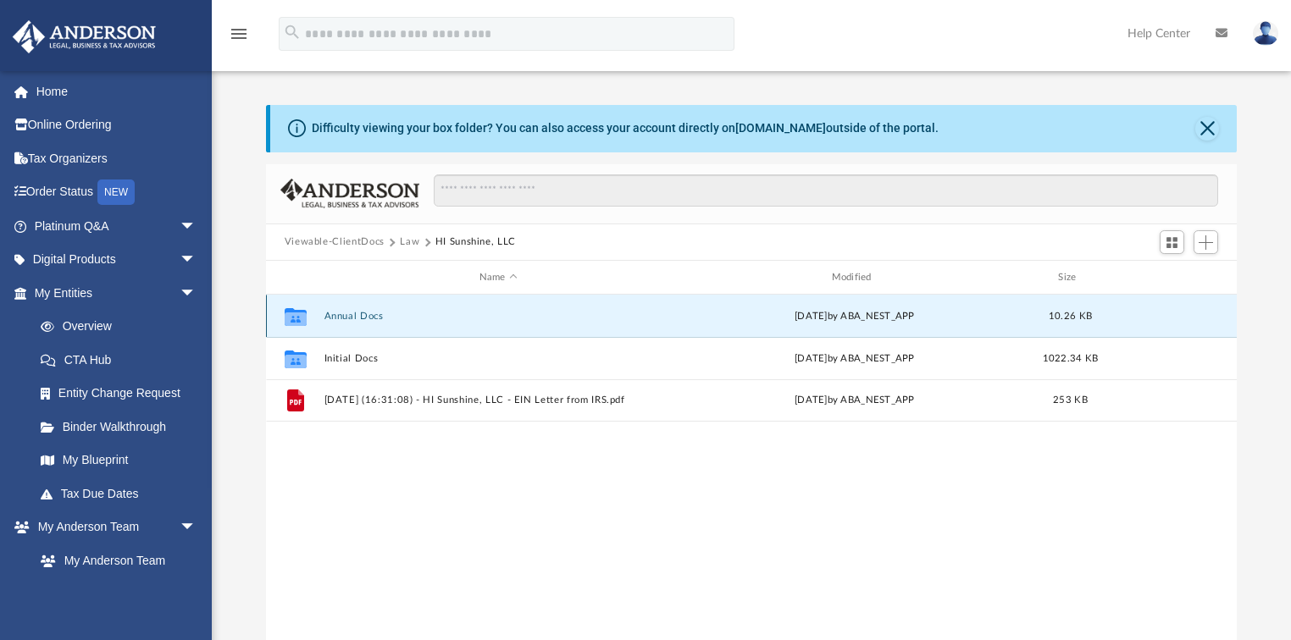
click at [357, 318] on button "Annual Docs" at bounding box center [498, 316] width 349 height 11
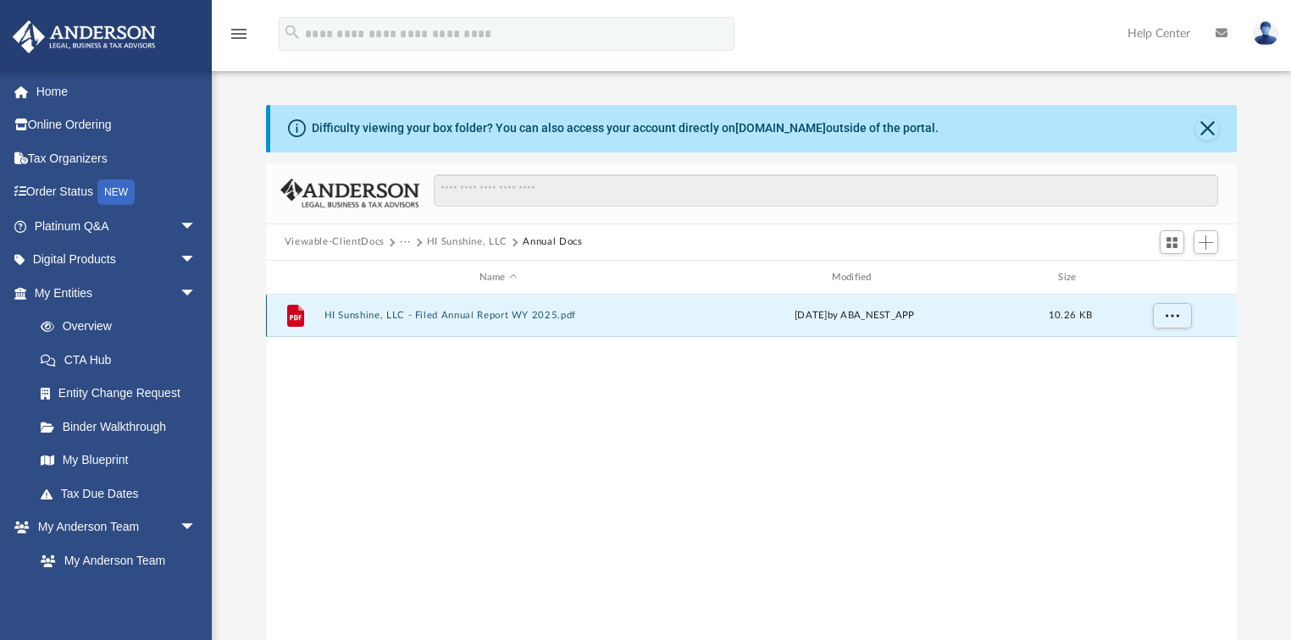
click at [357, 318] on button "HI Sunshine, LLC - Filed Annual Report WY 2025.pdf" at bounding box center [498, 316] width 349 height 11
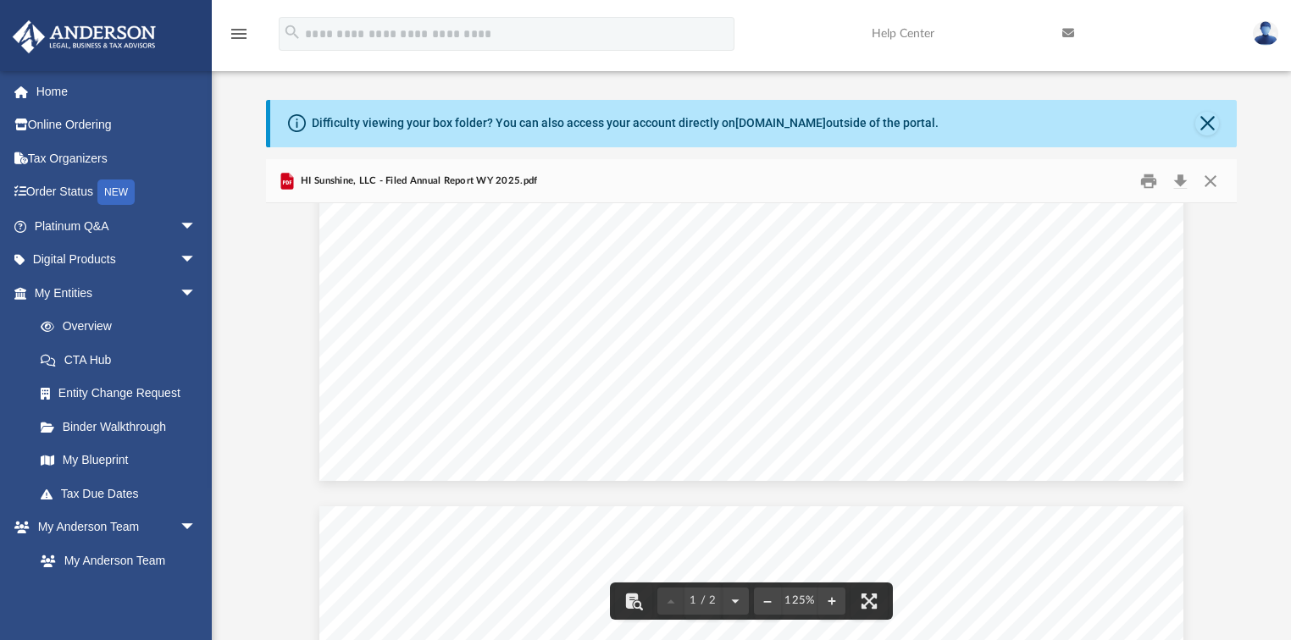
scroll to position [834, 0]
click at [1206, 126] on button "Close" at bounding box center [1207, 124] width 24 height 24
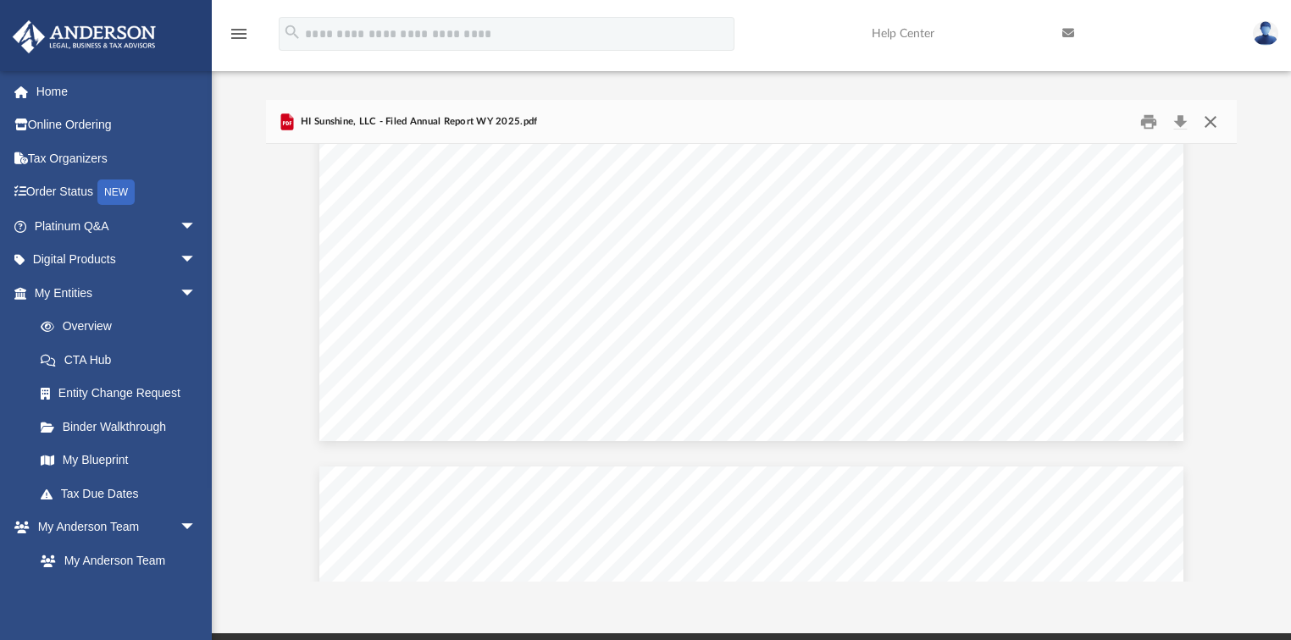
click at [1214, 119] on button "Close" at bounding box center [1210, 121] width 30 height 26
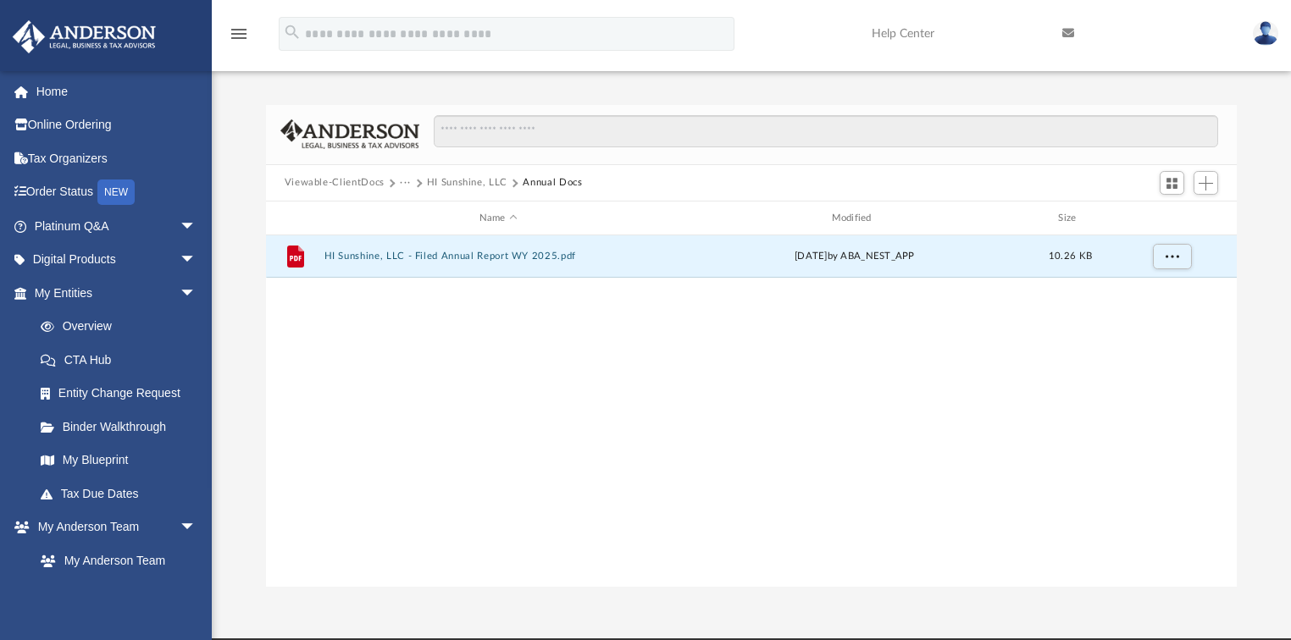
scroll to position [0, 0]
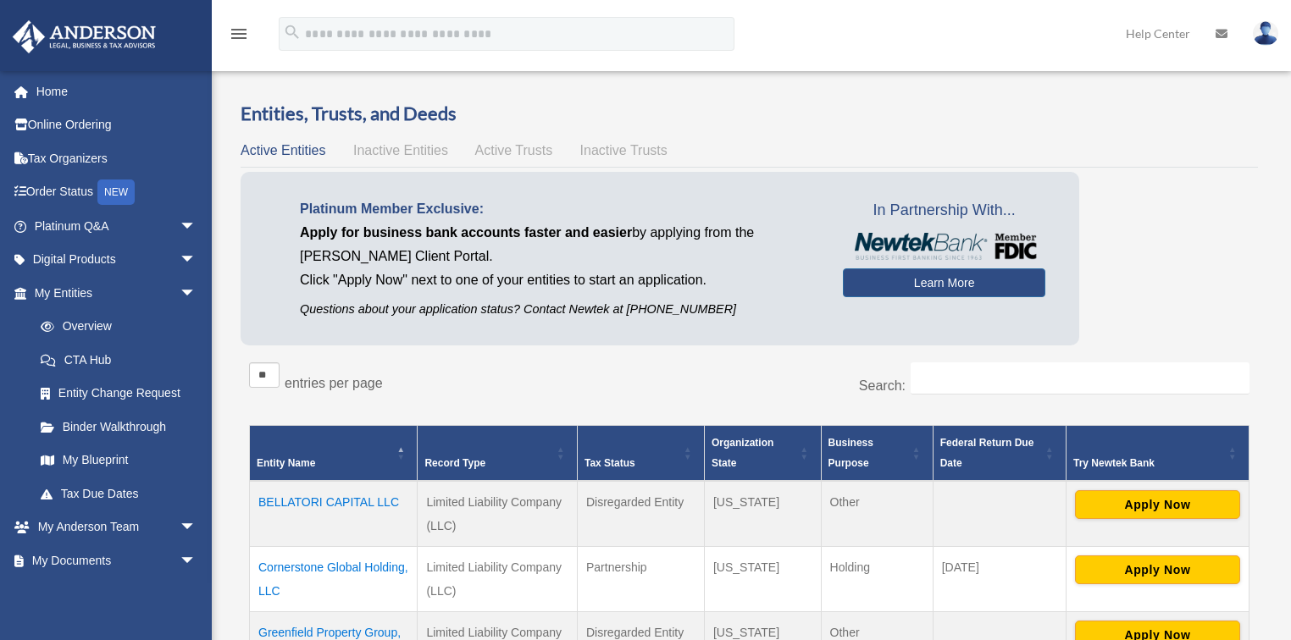
scroll to position [267, 0]
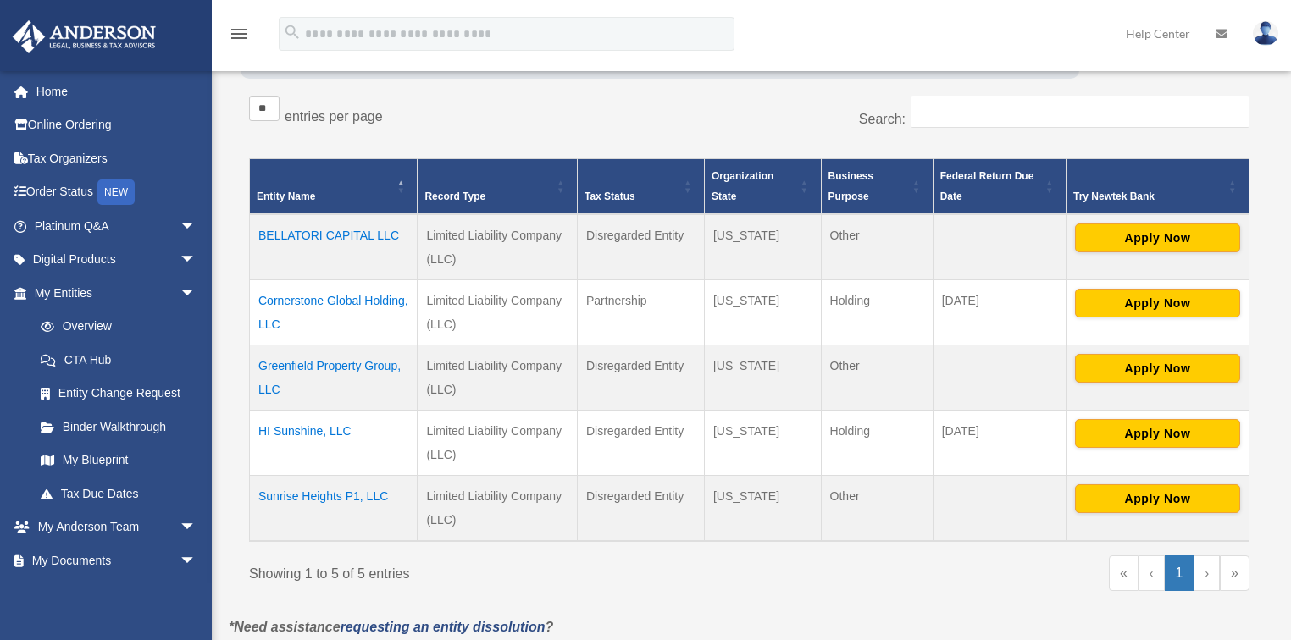
click at [302, 427] on td "HI Sunshine, LLC" at bounding box center [334, 442] width 168 height 65
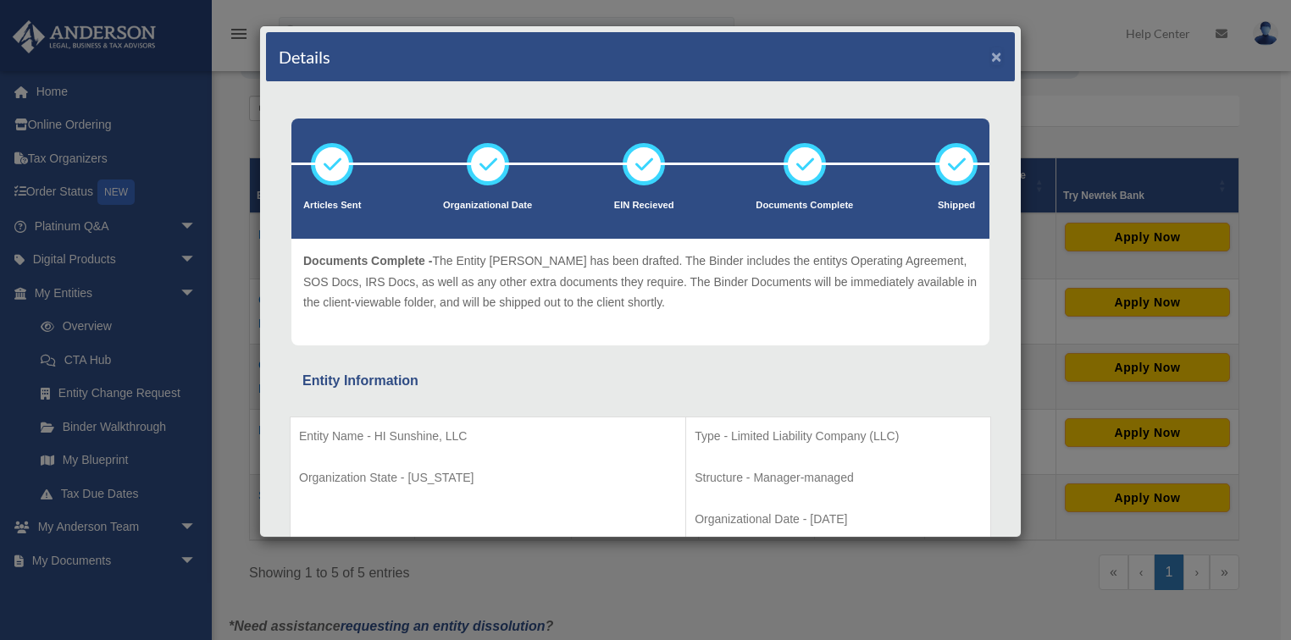
click at [991, 54] on button "×" at bounding box center [996, 56] width 11 height 18
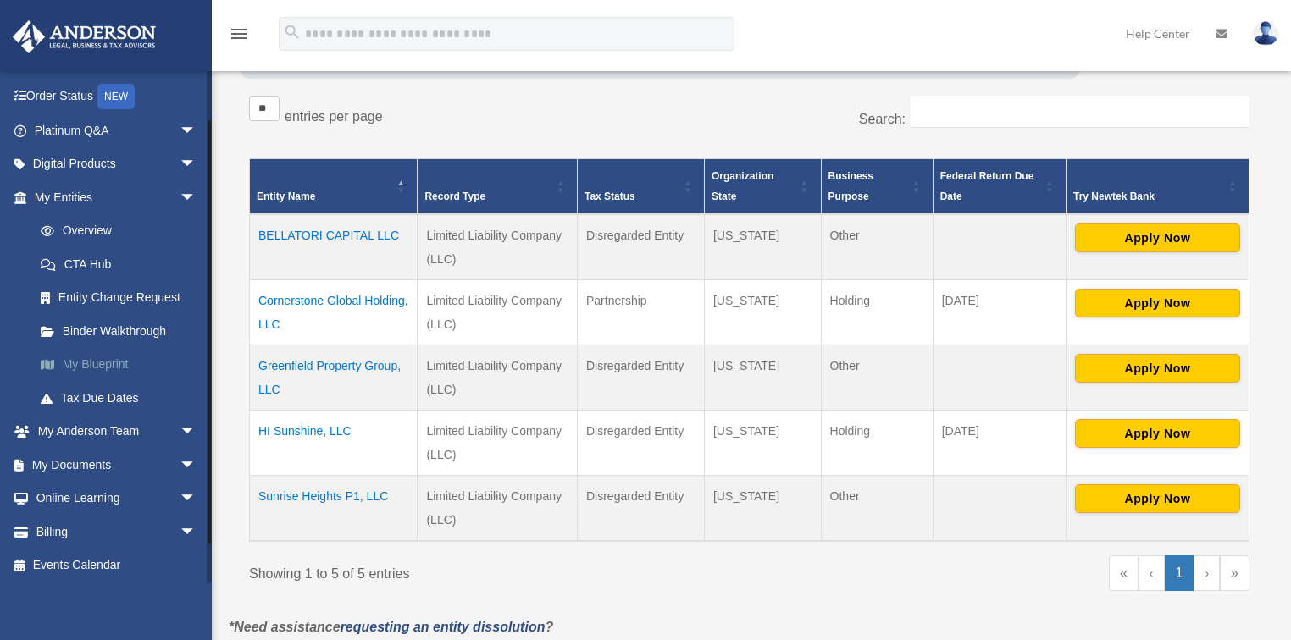
scroll to position [97, 0]
click at [180, 458] on span "arrow_drop_down" at bounding box center [197, 463] width 34 height 35
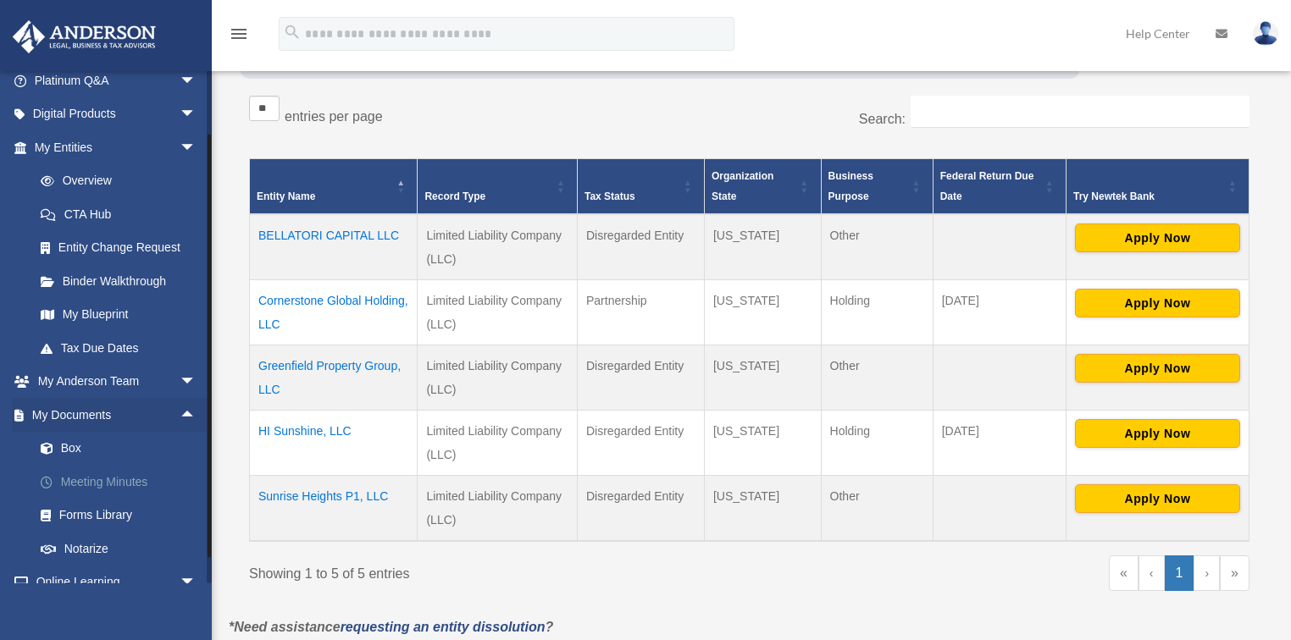
scroll to position [165, 0]
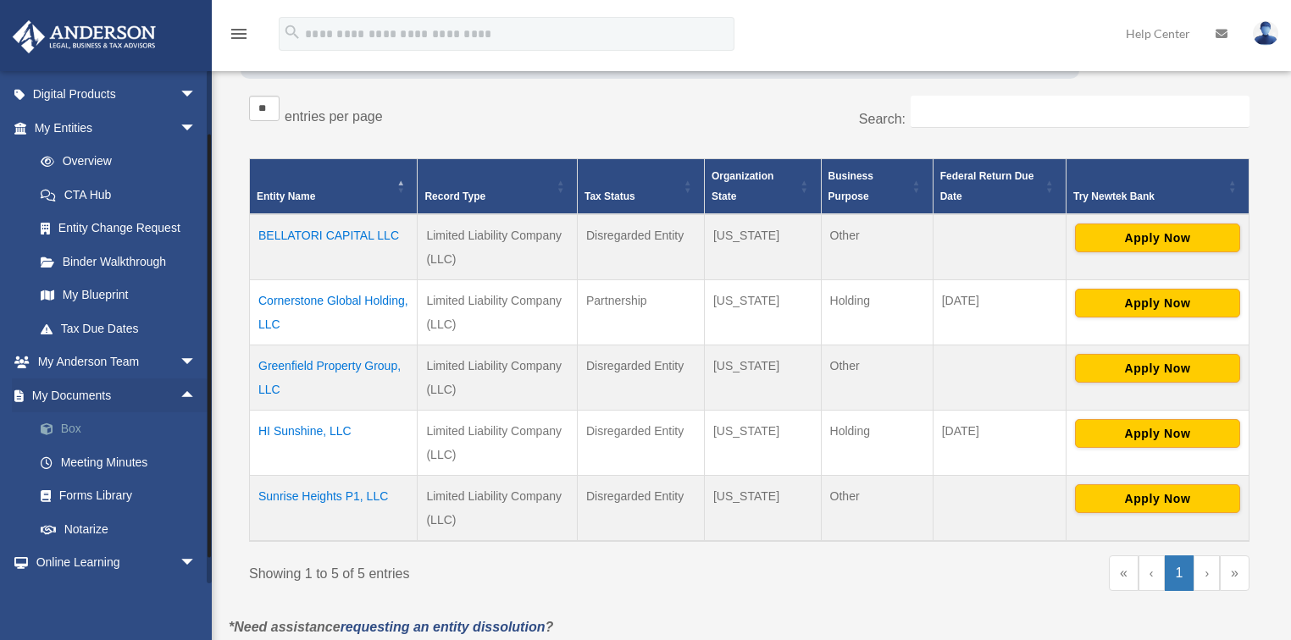
click at [76, 428] on link "Box" at bounding box center [123, 430] width 198 height 34
click at [307, 424] on td "HI Sunshine, LLC" at bounding box center [334, 442] width 168 height 65
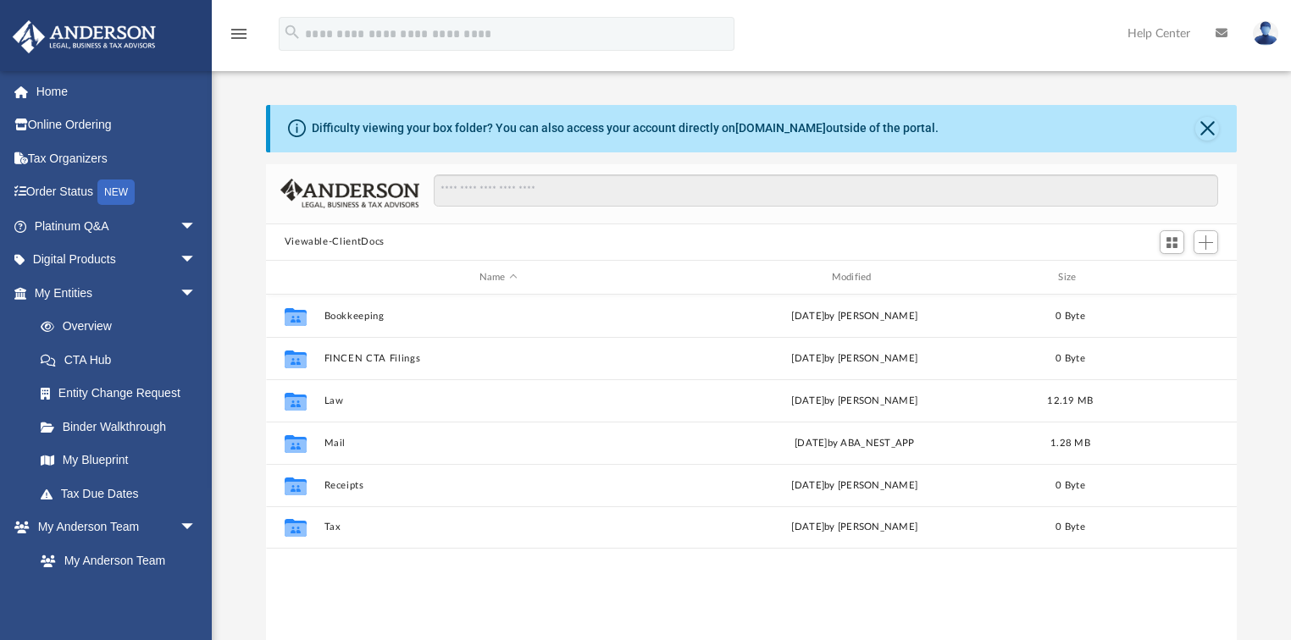
scroll to position [374, 961]
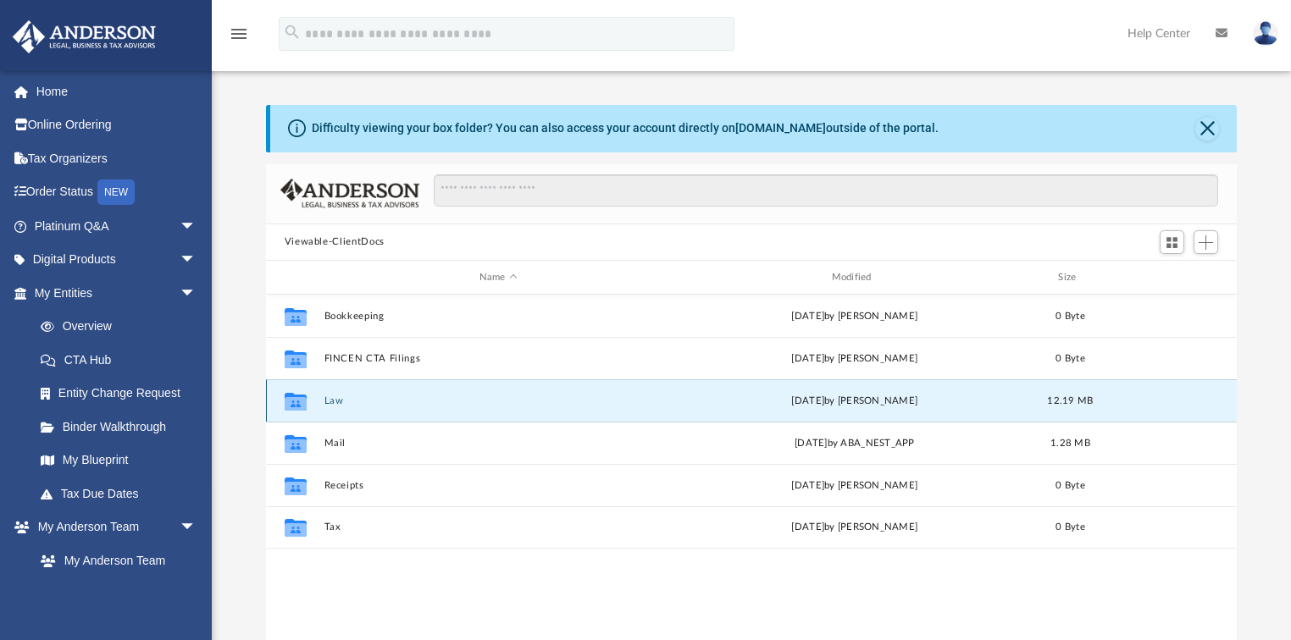
click at [340, 403] on button "Law" at bounding box center [498, 401] width 349 height 11
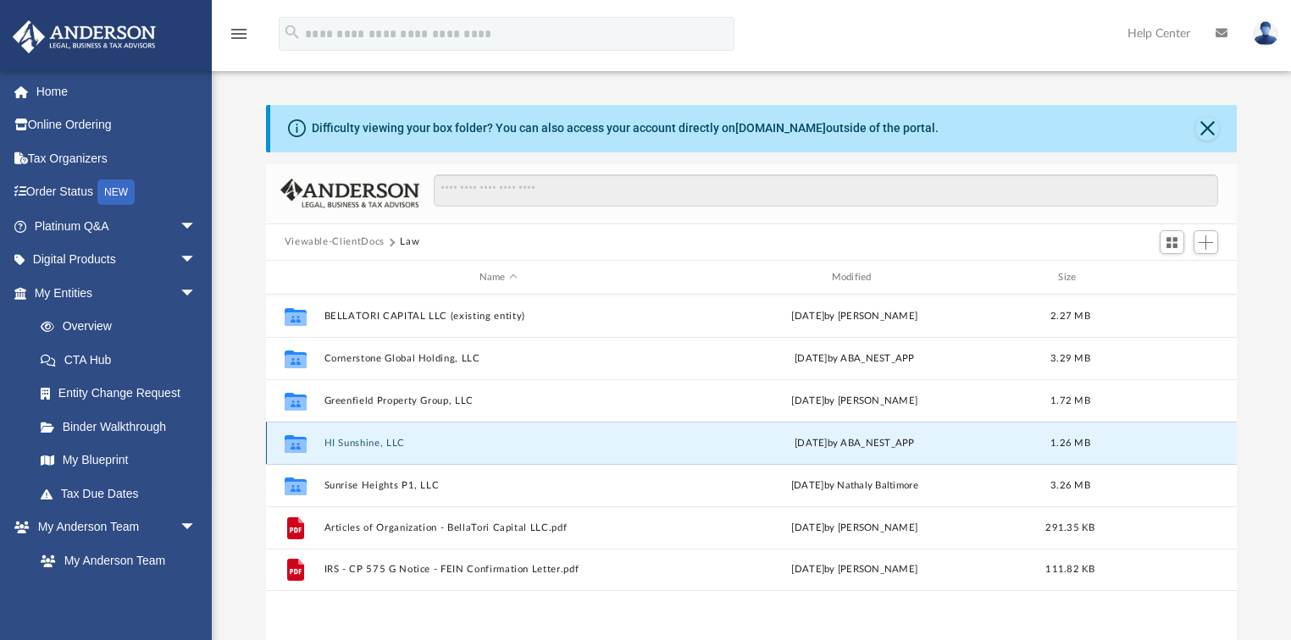
click at [435, 440] on button "HI Sunshine, LLC" at bounding box center [498, 443] width 349 height 11
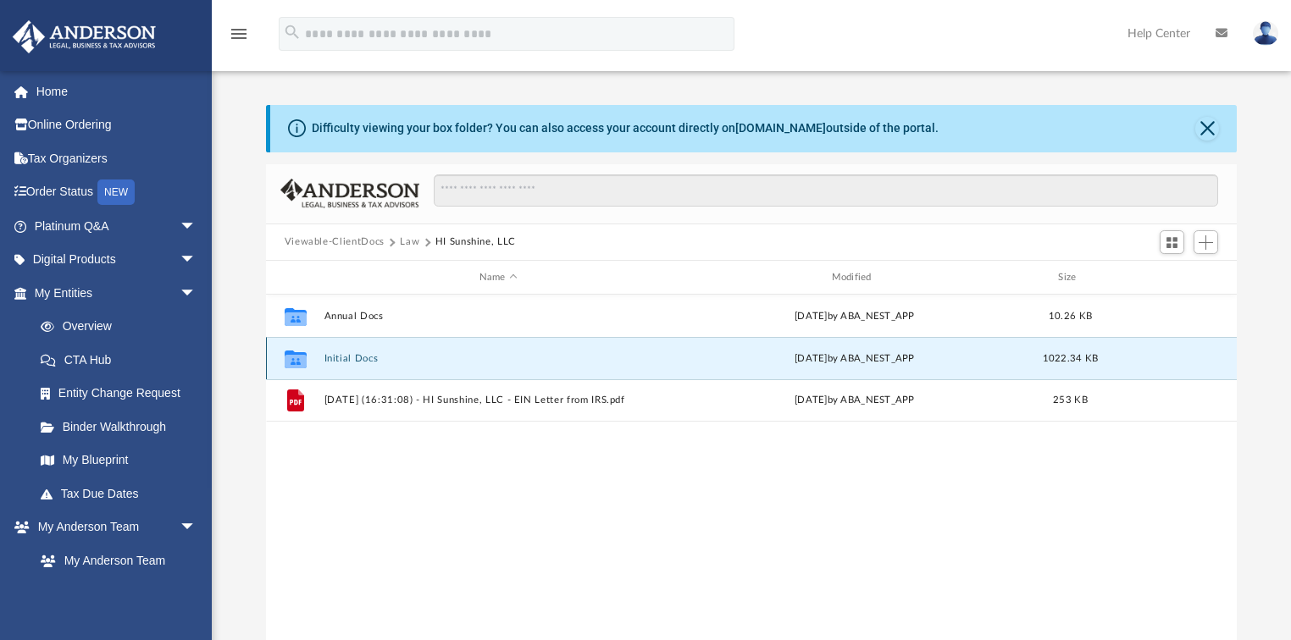
click at [373, 356] on button "Initial Docs" at bounding box center [498, 358] width 349 height 11
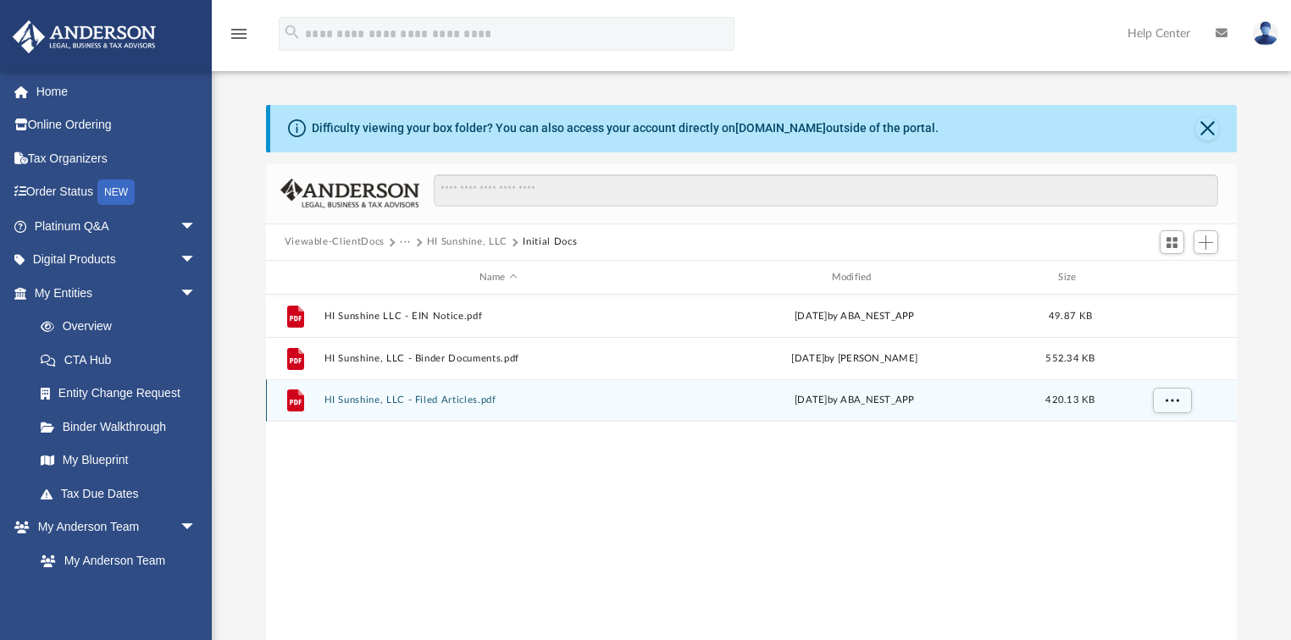
click at [431, 398] on button "HI Sunshine, LLC - Filed Articles.pdf" at bounding box center [498, 401] width 349 height 11
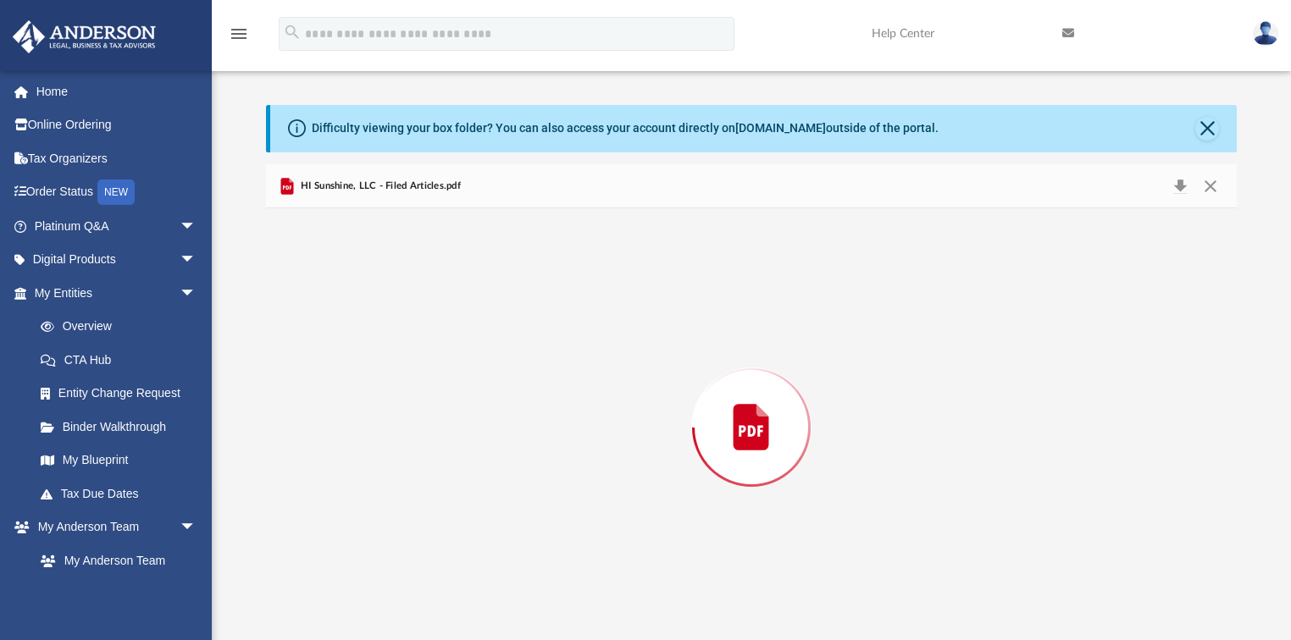
scroll to position [5, 0]
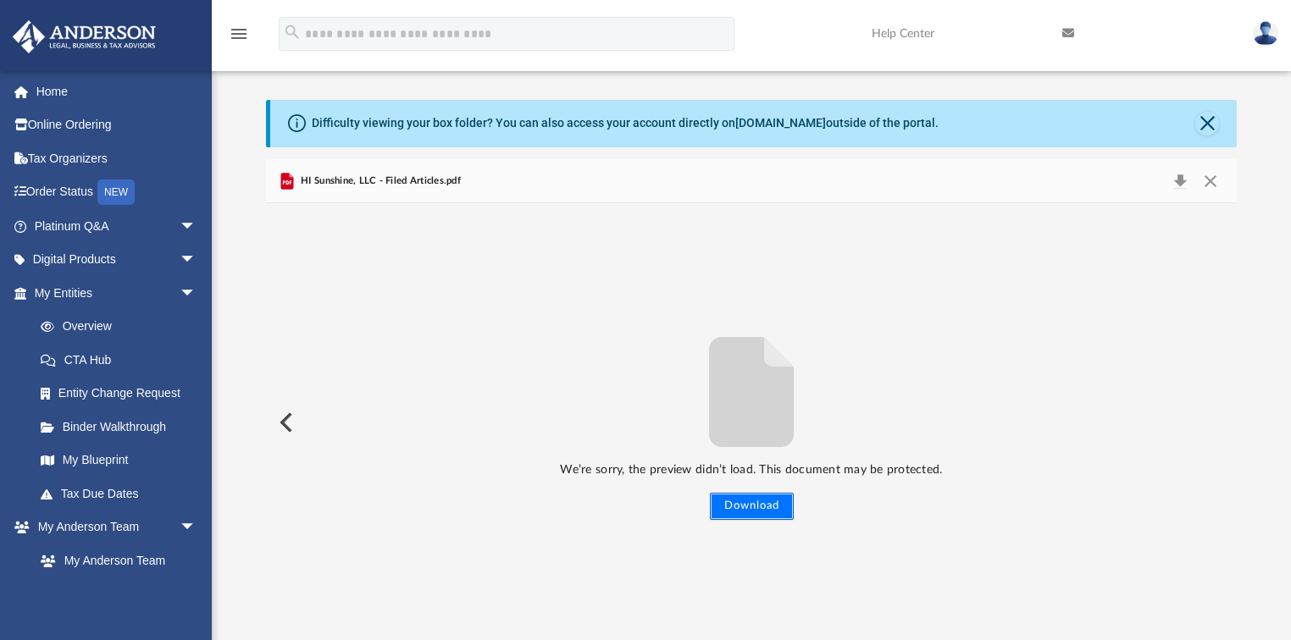
click at [743, 502] on button "Download" at bounding box center [752, 506] width 84 height 27
click at [1210, 122] on button "Close" at bounding box center [1207, 124] width 24 height 24
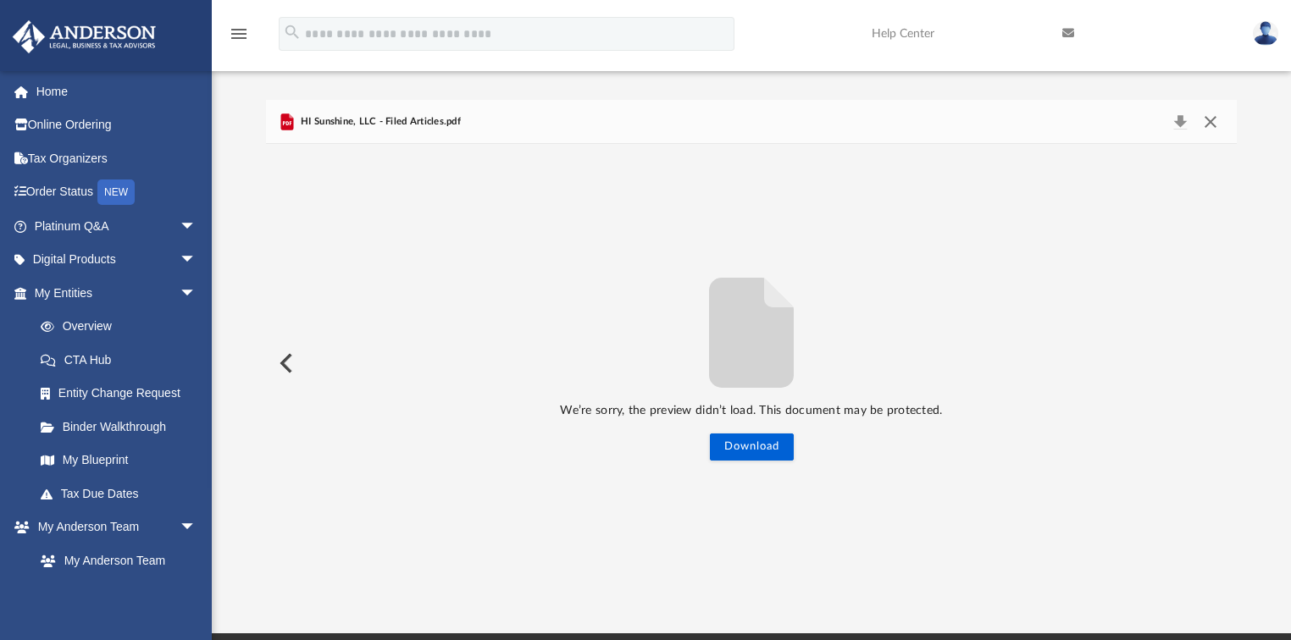
click at [1206, 114] on button "Close" at bounding box center [1210, 122] width 30 height 24
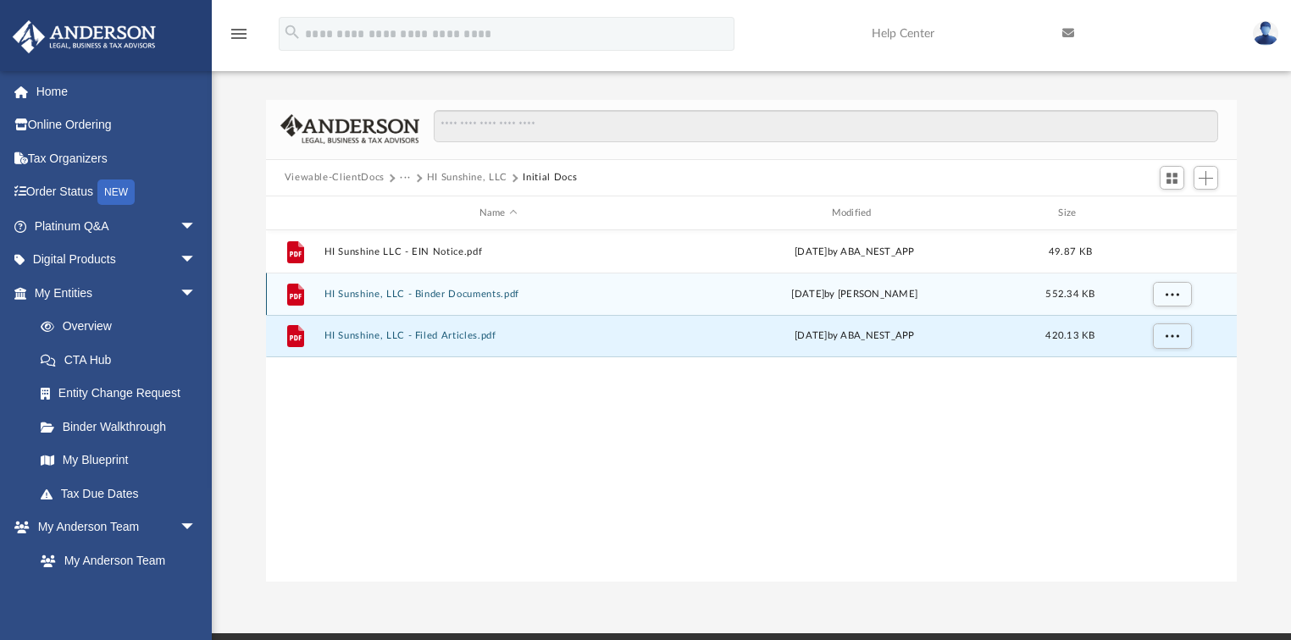
click at [418, 296] on button "HI Sunshine, LLC - Binder Documents.pdf" at bounding box center [498, 294] width 349 height 11
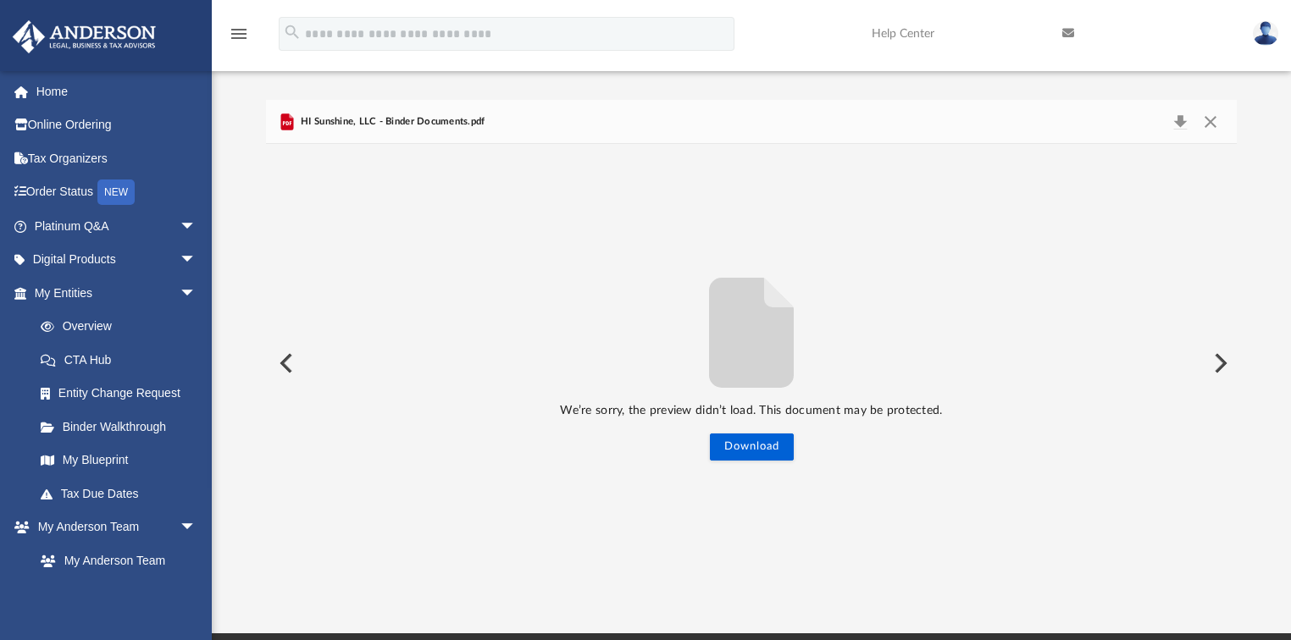
scroll to position [0, 0]
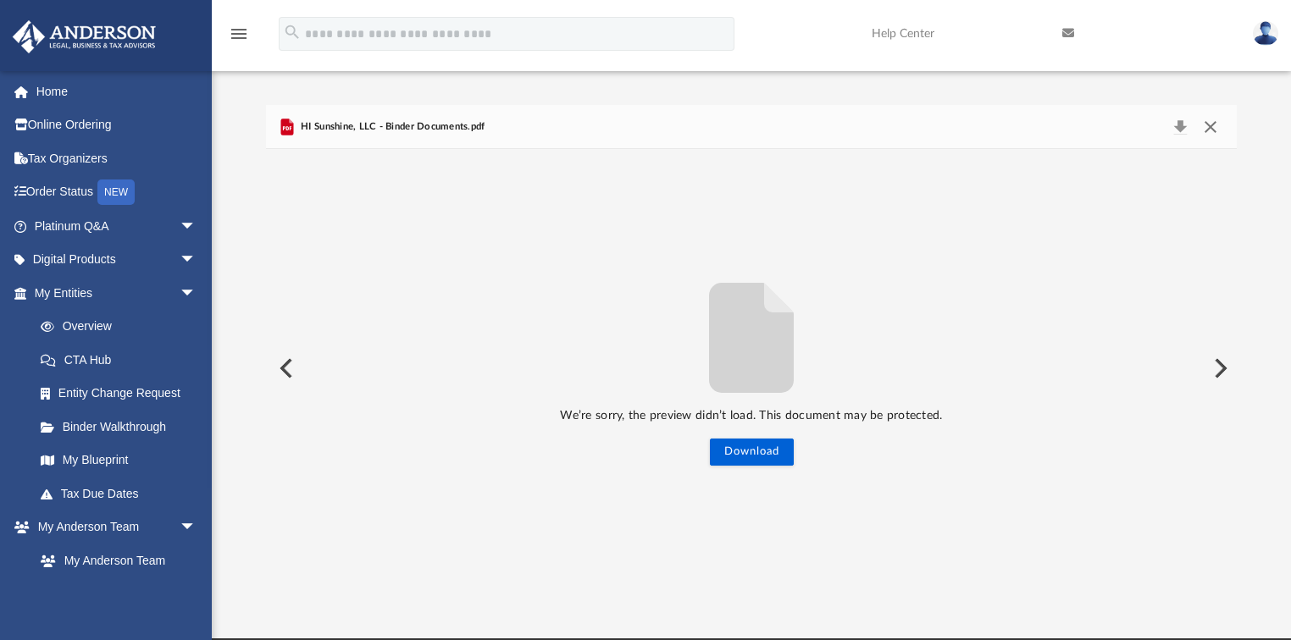
click at [1199, 122] on button "Close" at bounding box center [1210, 127] width 30 height 24
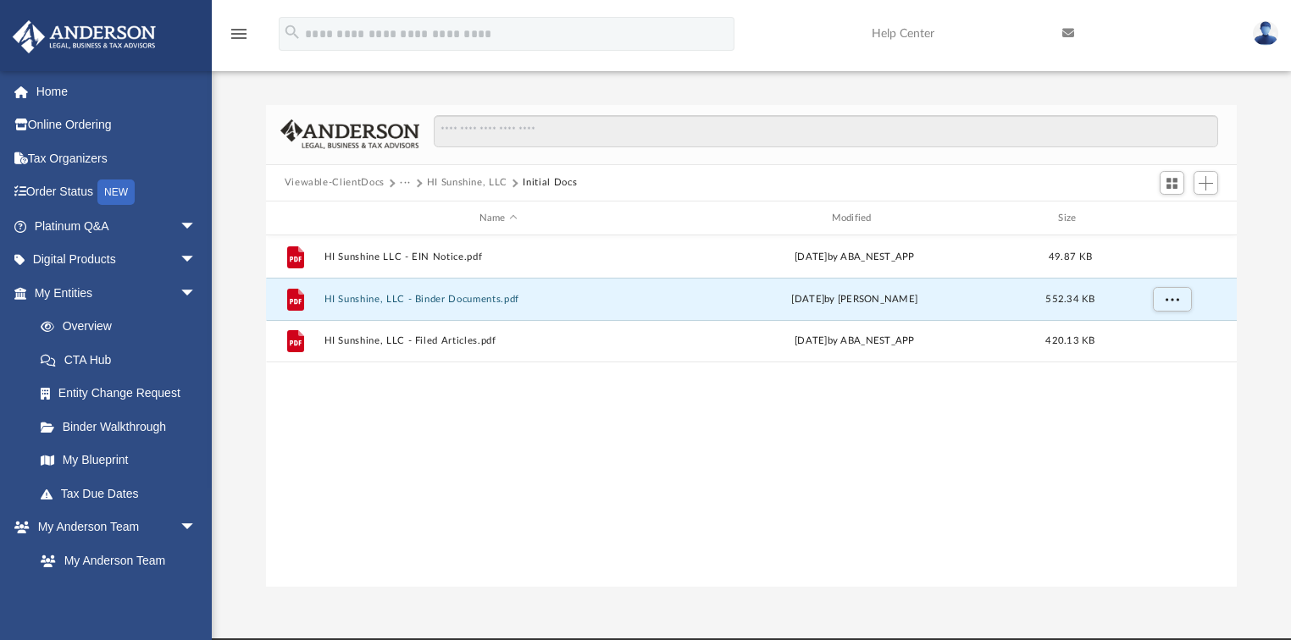
click at [1260, 37] on img at bounding box center [1265, 33] width 25 height 25
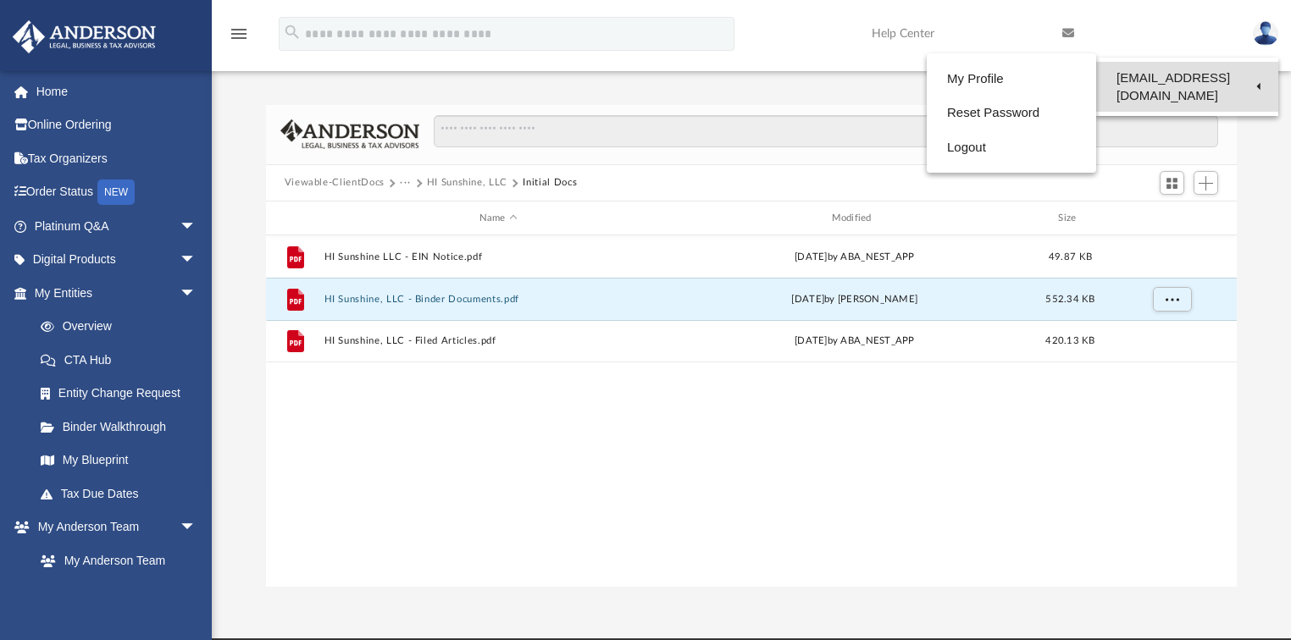
click at [1215, 75] on link "[EMAIL_ADDRESS][DOMAIN_NAME]" at bounding box center [1187, 87] width 182 height 50
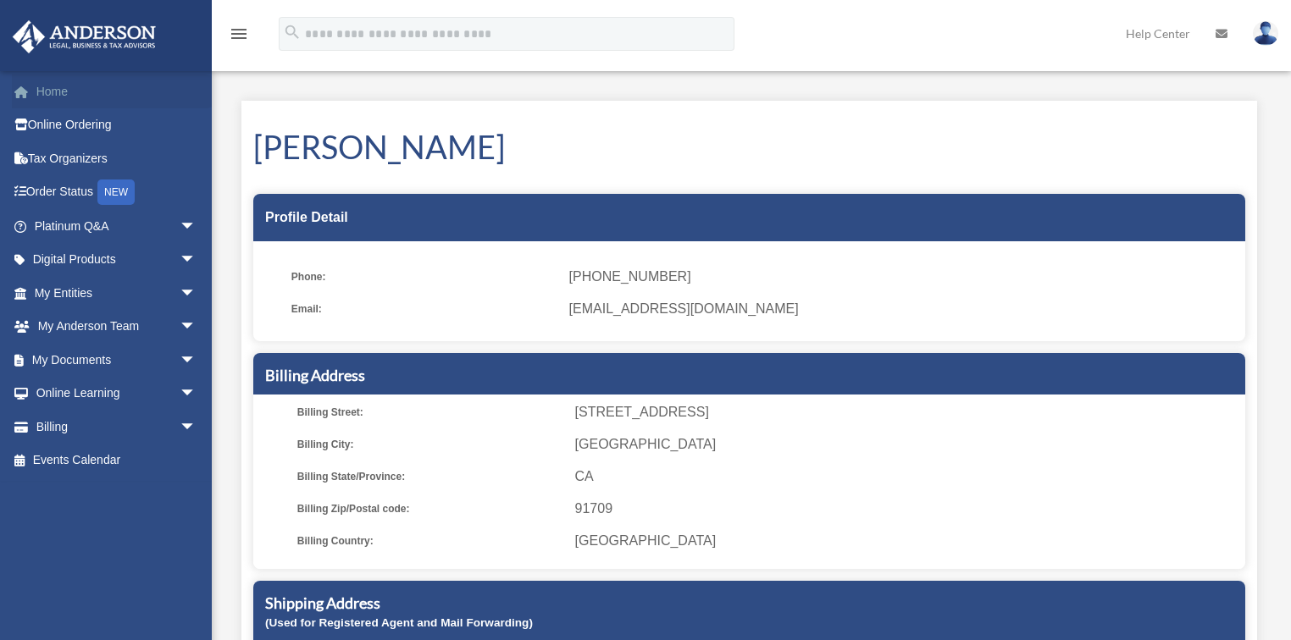
click at [64, 91] on link "Home" at bounding box center [117, 92] width 210 height 34
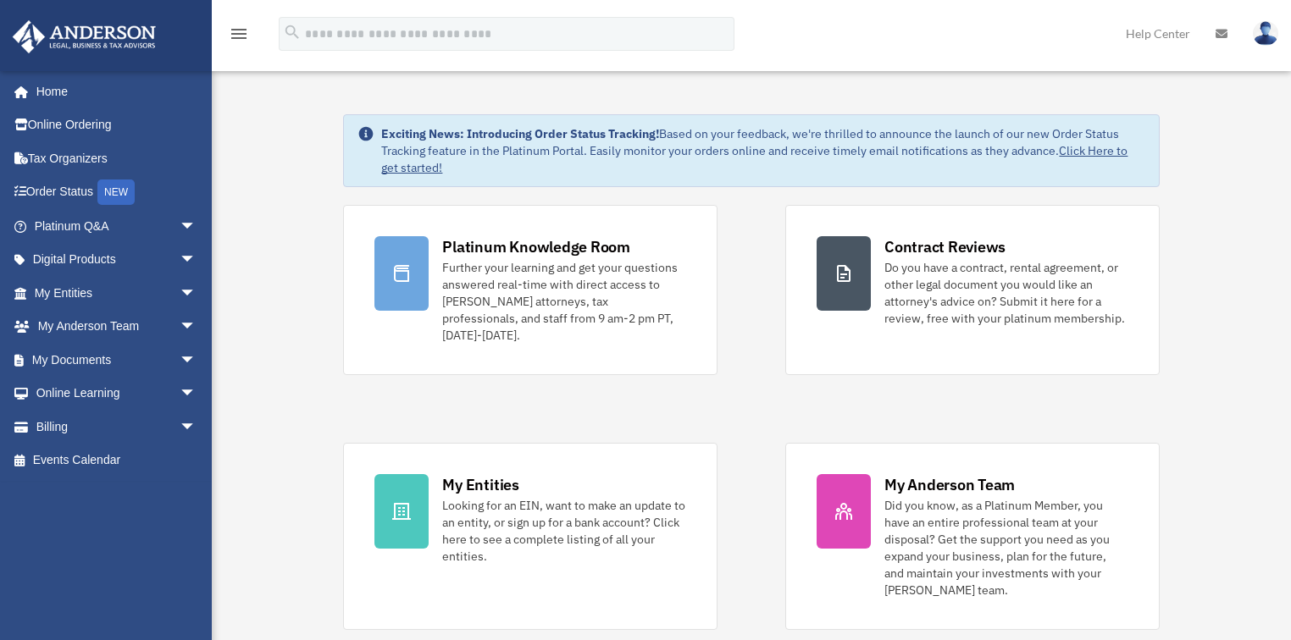
click at [1271, 28] on img at bounding box center [1265, 33] width 25 height 25
click at [1217, 36] on icon at bounding box center [1222, 34] width 12 height 12
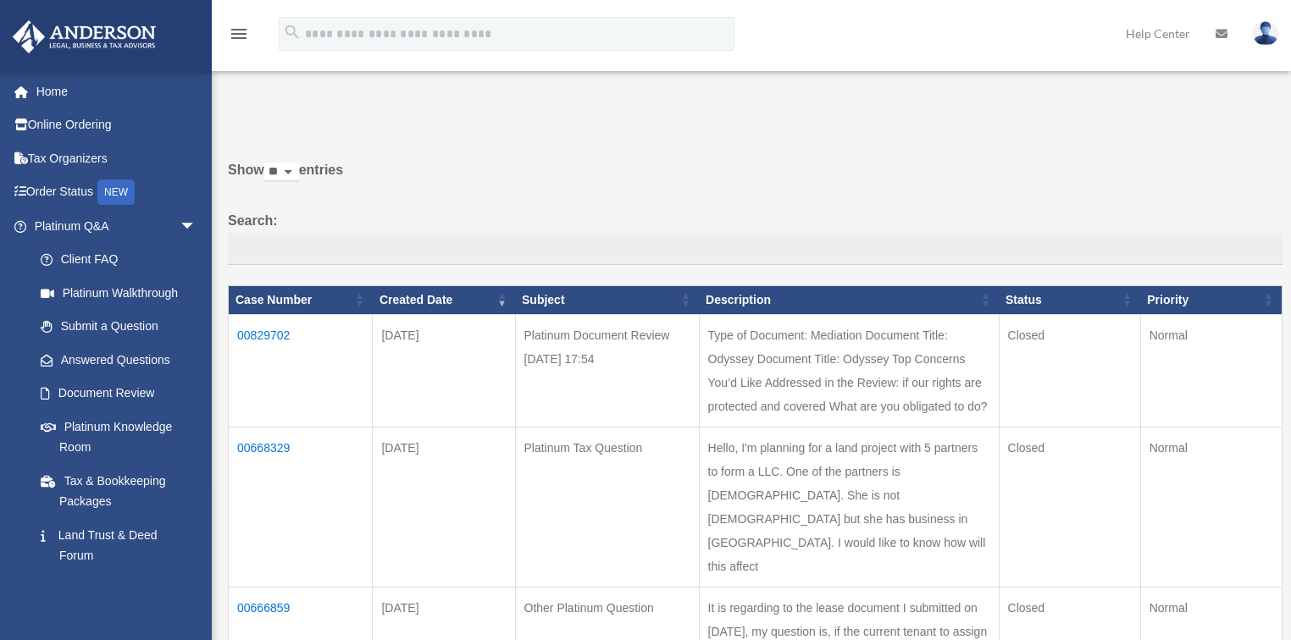
click at [827, 132] on div "Do you really want to log out? Yes No Show ** ** ** *** entries Search: Case Nu…" at bounding box center [749, 537] width 1066 height 872
